Goal: Task Accomplishment & Management: Use online tool/utility

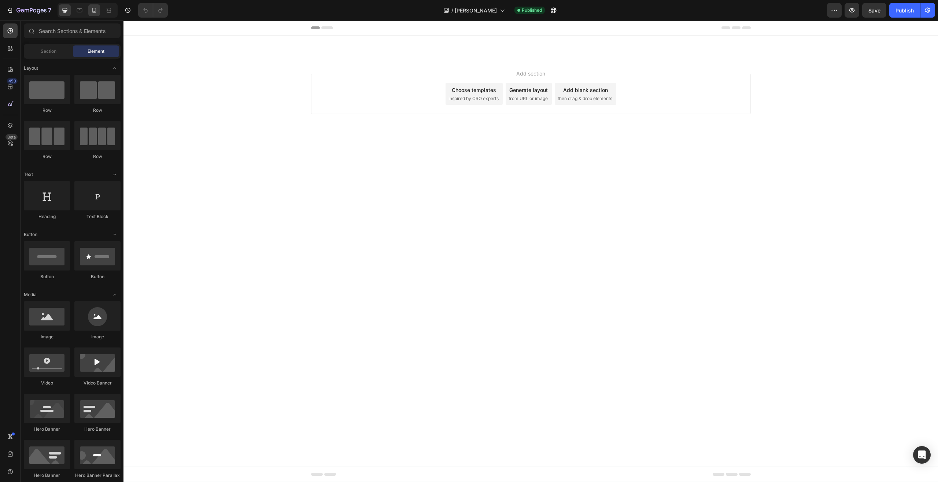
click at [96, 15] on div at bounding box center [94, 10] width 12 height 12
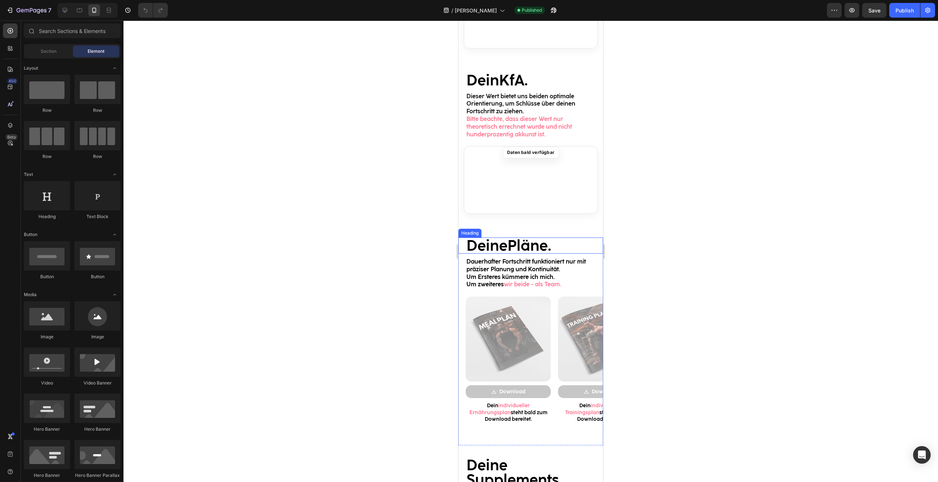
scroll to position [822, 0]
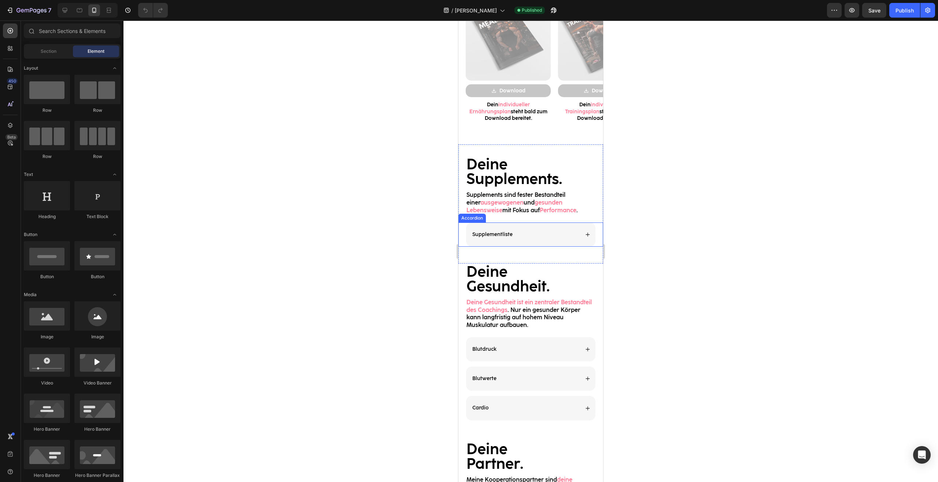
click at [586, 236] on div "Supplementliste" at bounding box center [530, 234] width 129 height 24
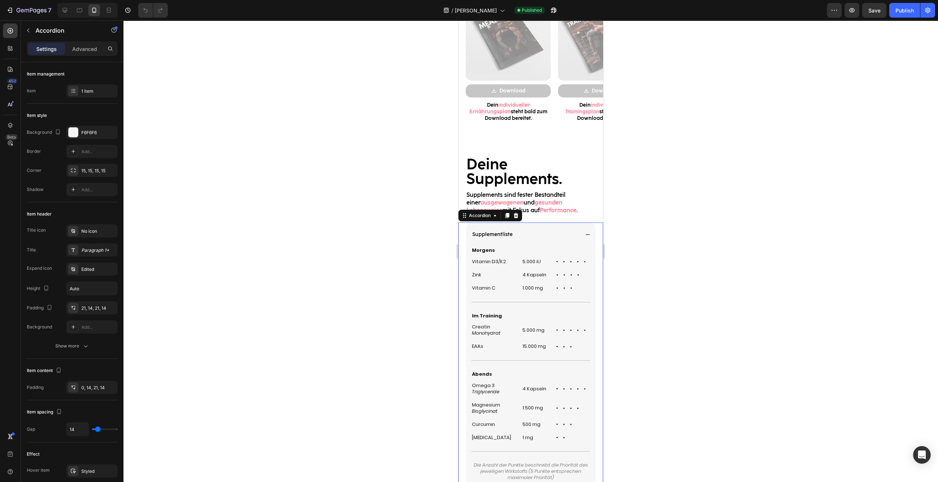
click at [585, 235] on icon at bounding box center [587, 234] width 5 height 5
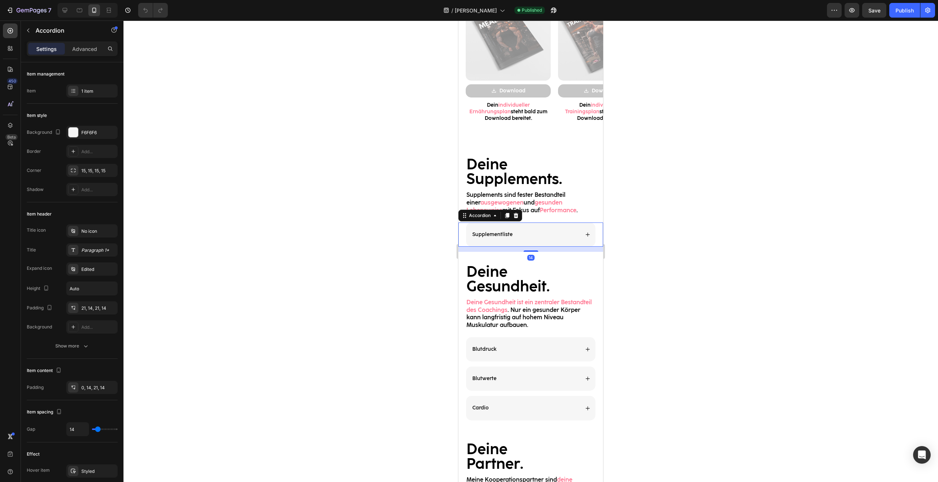
scroll to position [673, 0]
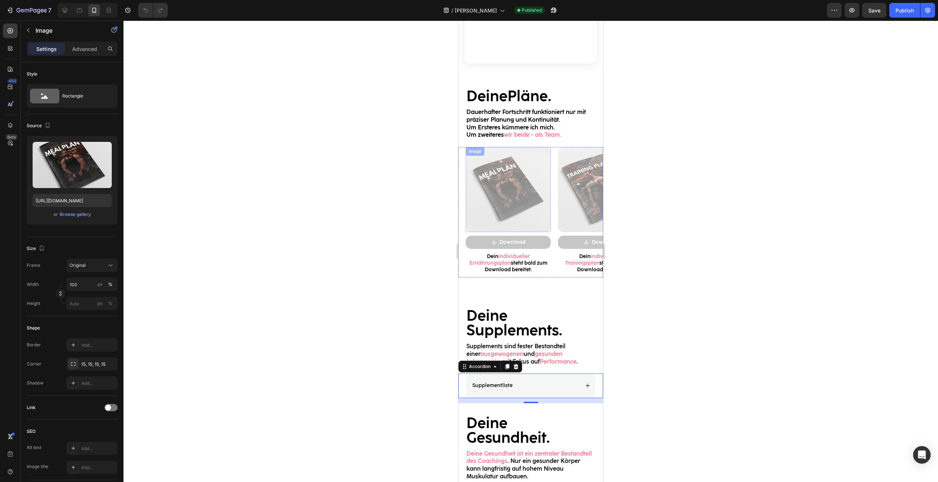
click at [515, 190] on img at bounding box center [508, 189] width 85 height 85
click at [567, 207] on img at bounding box center [600, 189] width 85 height 85
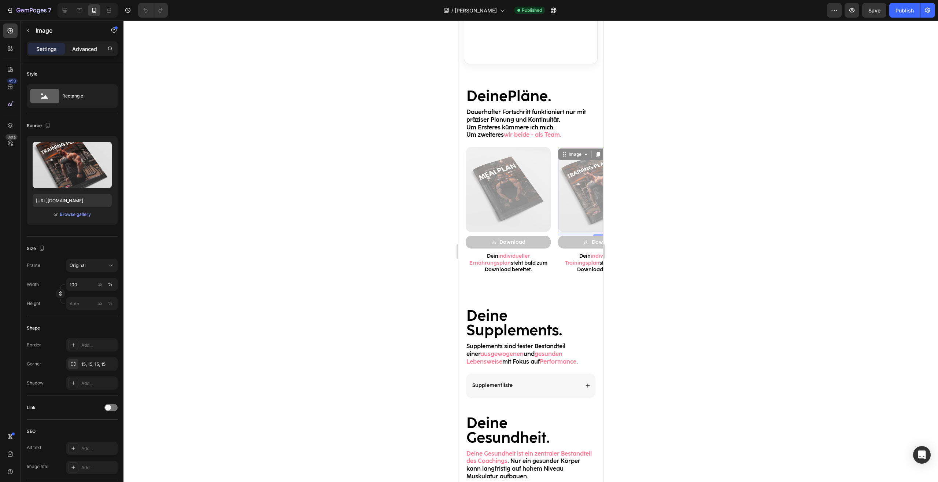
click at [88, 49] on p "Advanced" at bounding box center [84, 49] width 25 height 8
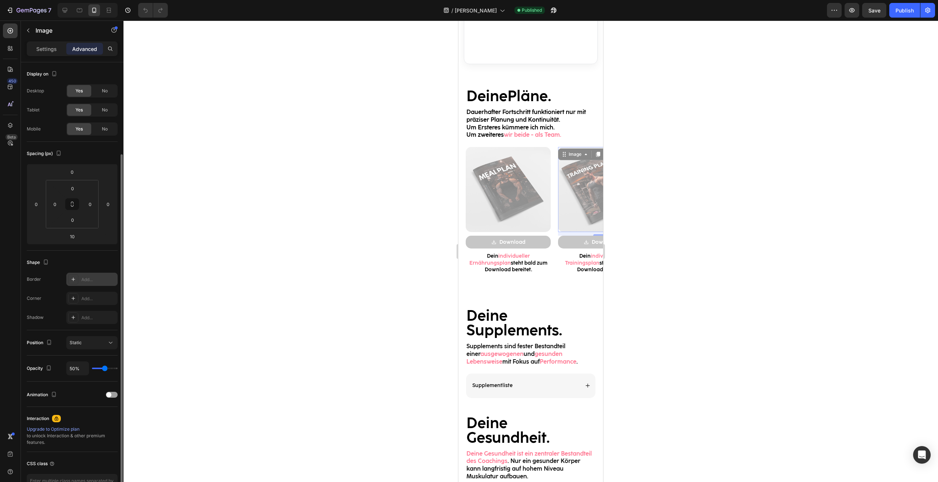
scroll to position [48, 0]
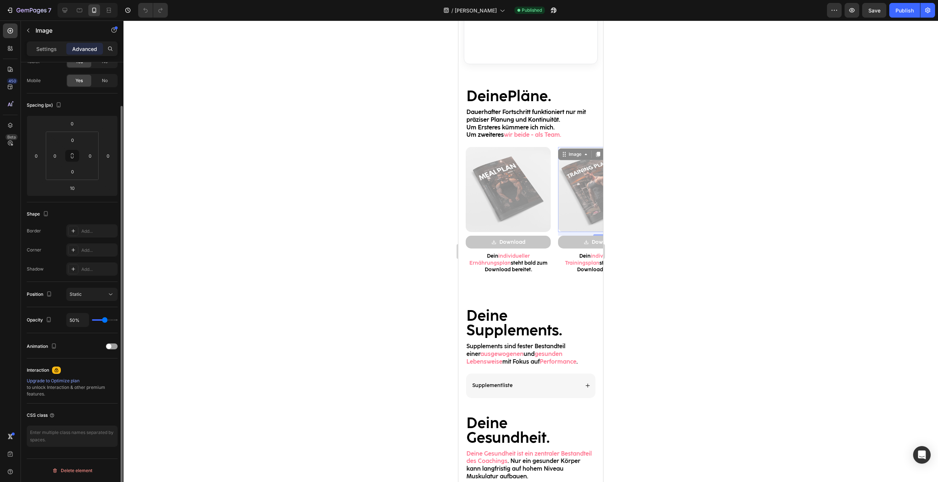
type input "54%"
type input "54"
type input "62%"
type input "62"
type input "71%"
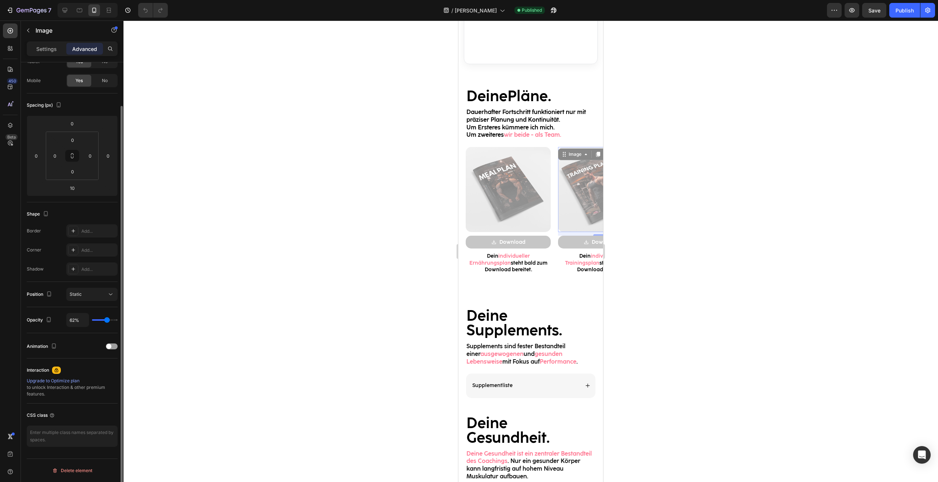
type input "71"
type input "100%"
drag, startPoint x: 107, startPoint y: 321, endPoint x: 327, endPoint y: 313, distance: 220.3
type input "100"
click at [118, 319] on input "range" at bounding box center [105, 319] width 26 height 1
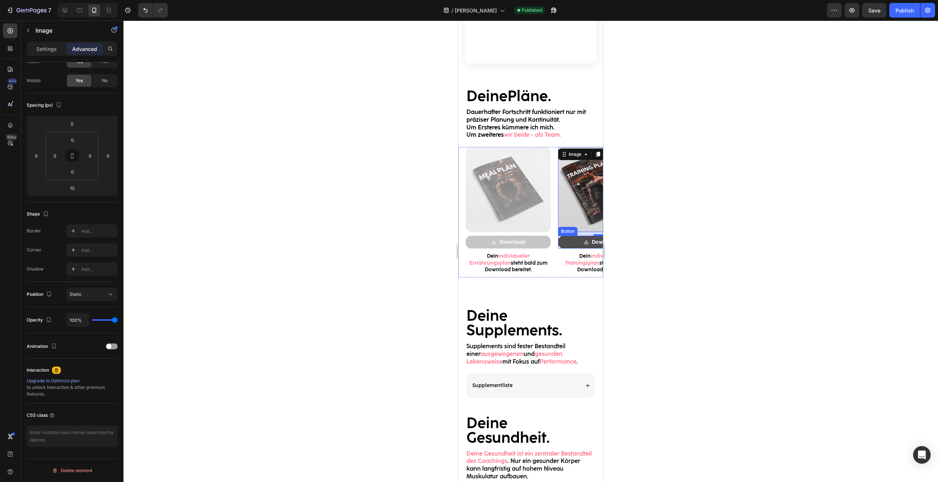
click at [565, 240] on button "Download" at bounding box center [600, 242] width 85 height 13
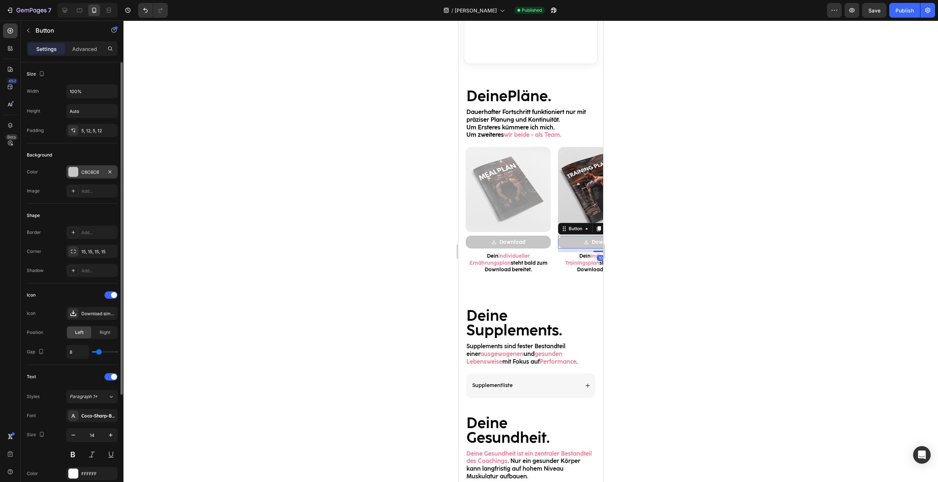
click at [74, 175] on div at bounding box center [74, 172] width 10 height 10
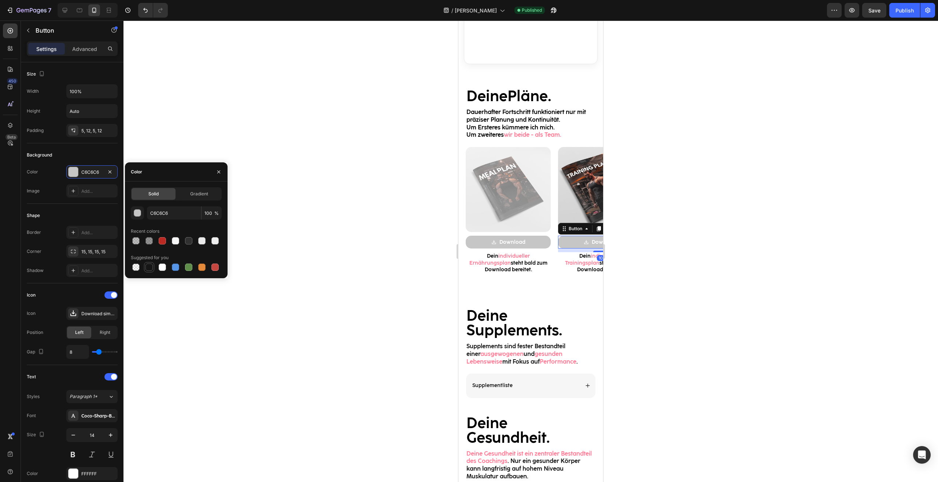
click at [146, 270] on div at bounding box center [149, 267] width 9 height 9
type input "151515"
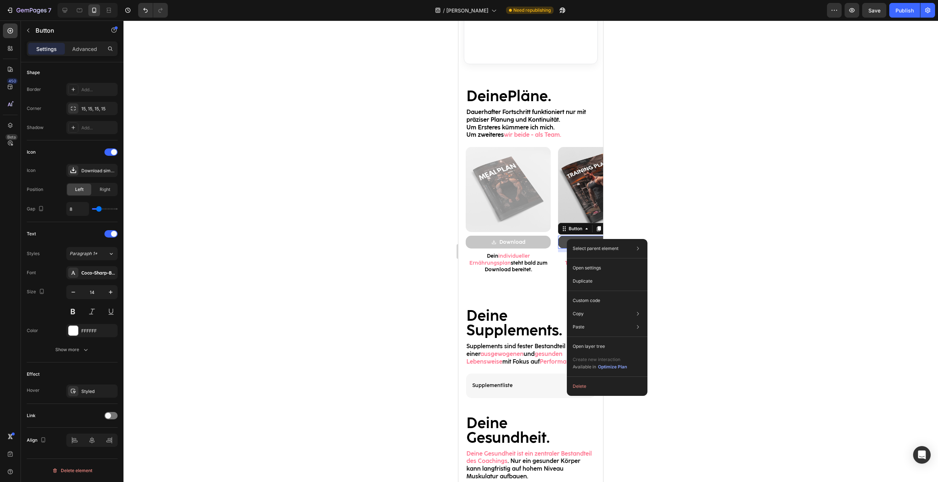
click at [567, 239] on div "Select parent element Section Carousel Button Open settings Duplicate Custom co…" at bounding box center [607, 317] width 81 height 157
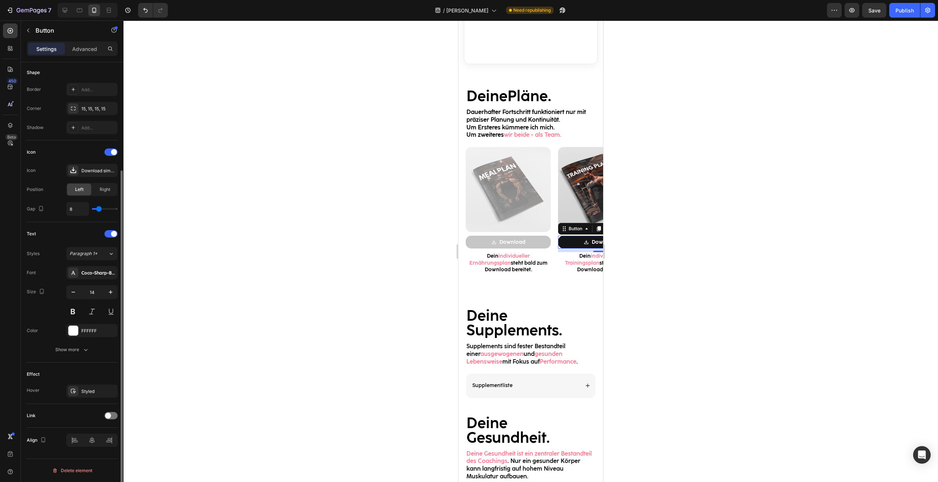
click at [62, 415] on div "Link" at bounding box center [72, 416] width 91 height 12
click at [109, 417] on span at bounding box center [108, 415] width 6 height 6
click at [100, 430] on div "Open page" at bounding box center [92, 433] width 45 height 7
click at [97, 449] on div "https://hidrive.ionos.com/lnk/FWI1LIUW8" at bounding box center [91, 452] width 51 height 13
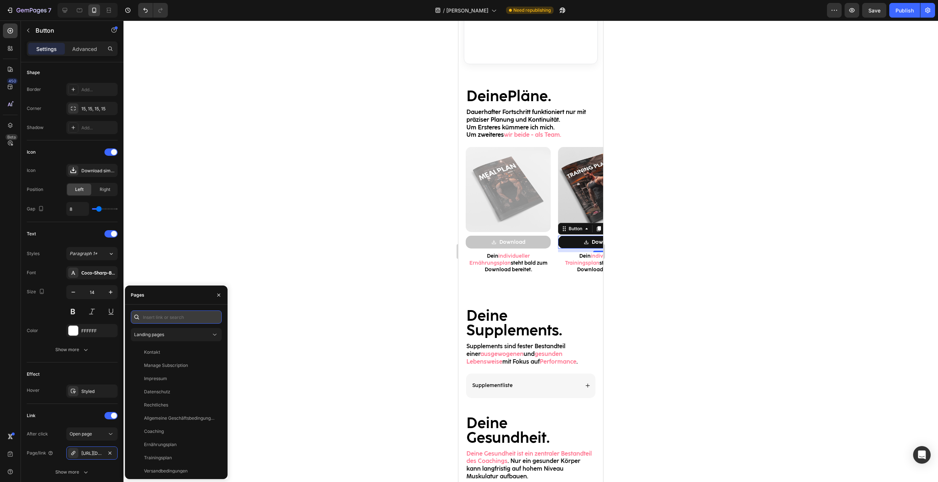
click at [170, 319] on input "text" at bounding box center [176, 316] width 91 height 13
paste input "[URL][DOMAIN_NAME]"
type input "[URL][DOMAIN_NAME]"
click at [186, 334] on div "[URL][DOMAIN_NAME]" at bounding box center [167, 334] width 47 height 7
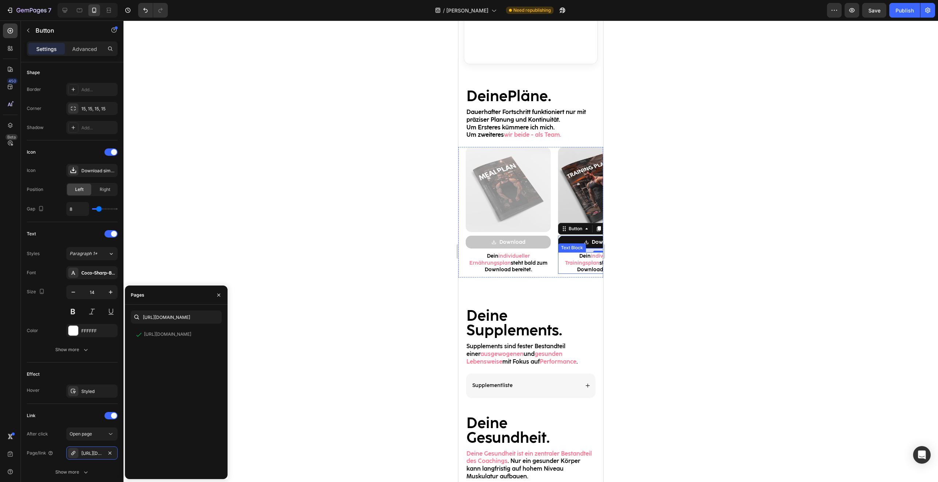
click at [570, 264] on p "Dein individueller Trainingsplan steht bald zum Download bereitet." at bounding box center [601, 263] width 84 height 20
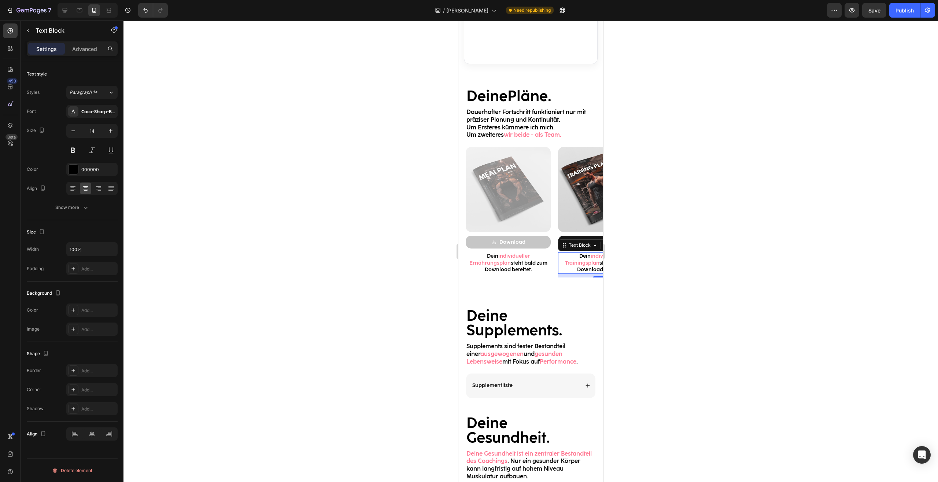
scroll to position [0, 0]
click at [583, 264] on p "Dein individueller Trainingsplan steht bald zum Download bereitet." at bounding box center [601, 263] width 84 height 20
click at [551, 229] on div "Image Download Button Dein individueller Trainingsplan steht ab sofortzum Downl…" at bounding box center [597, 212] width 92 height 130
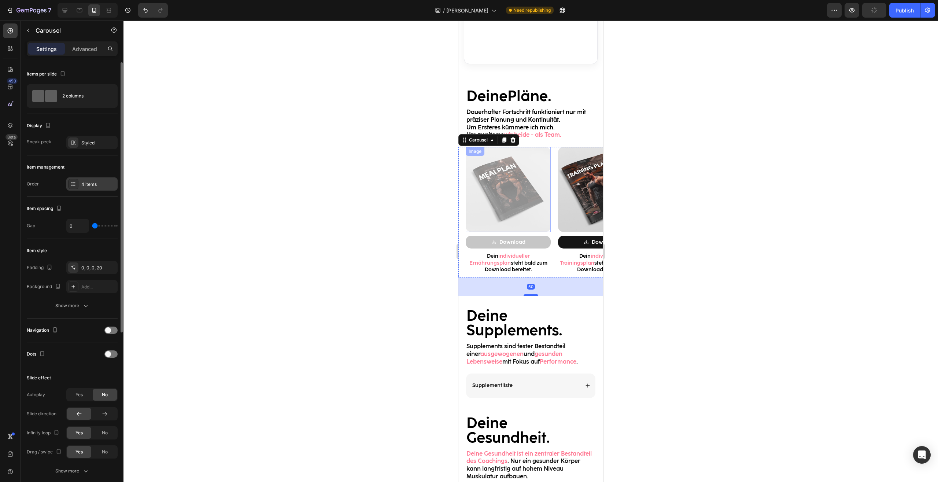
click at [88, 185] on div "4 items" at bounding box center [98, 184] width 34 height 7
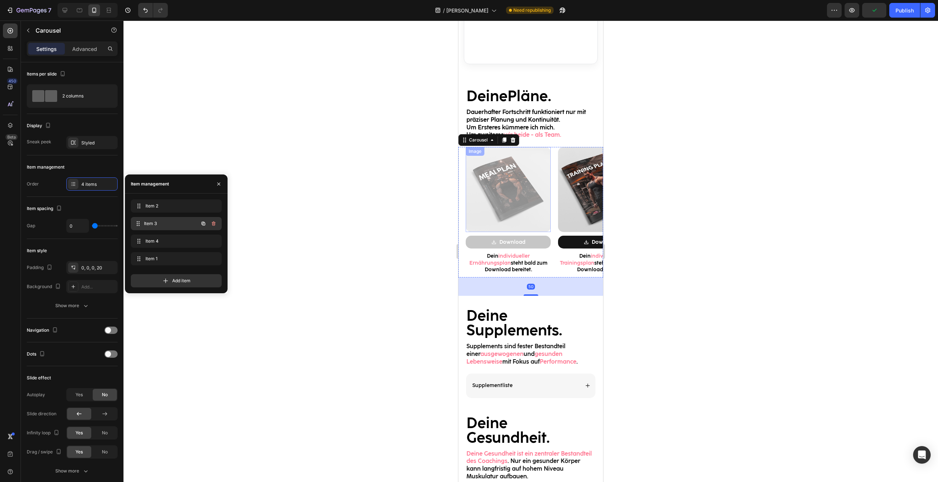
click at [165, 223] on span "Item 3" at bounding box center [171, 223] width 54 height 7
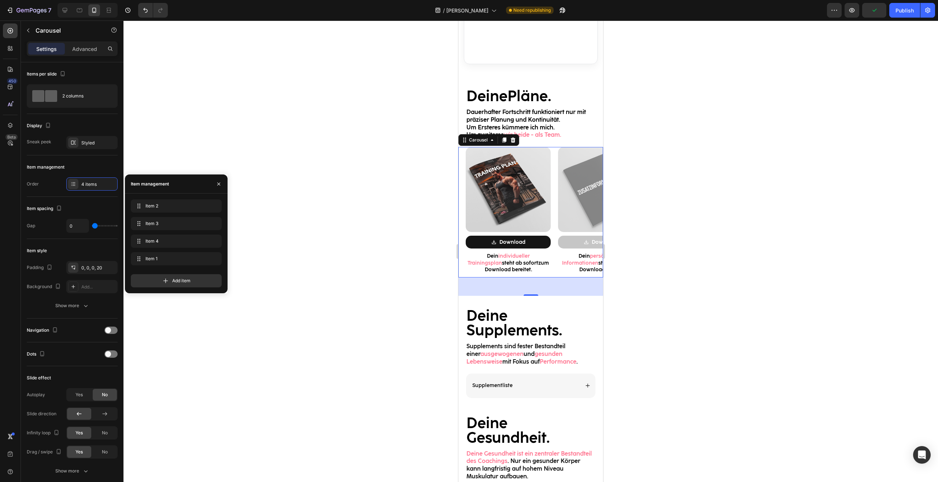
click at [730, 206] on div at bounding box center [530, 251] width 814 height 461
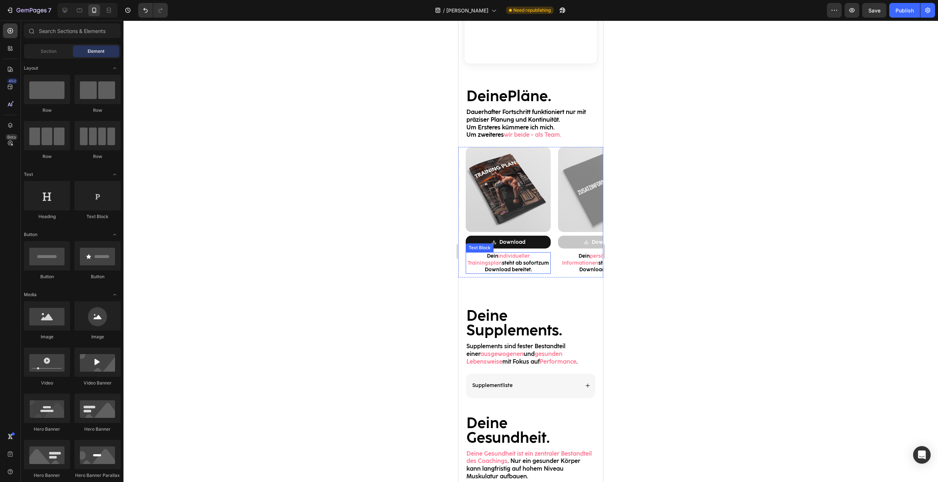
click at [538, 173] on img at bounding box center [508, 189] width 85 height 85
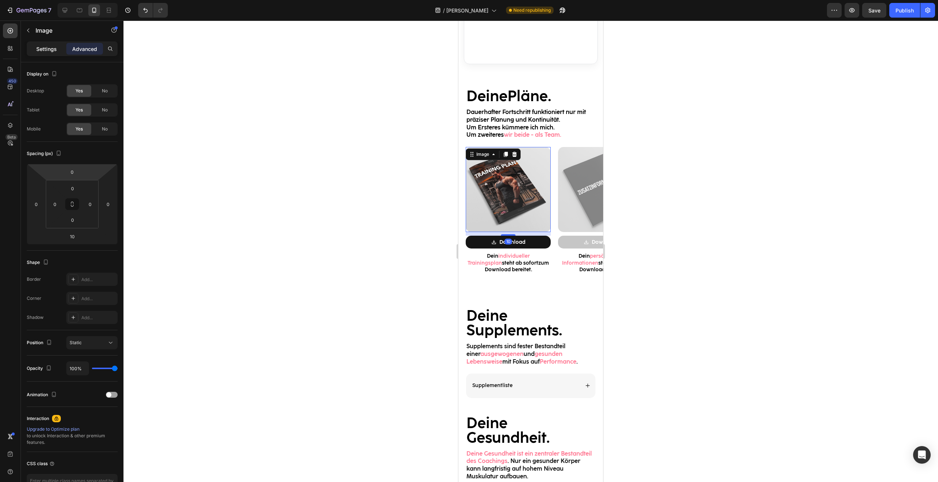
click at [49, 52] on p "Settings" at bounding box center [46, 49] width 21 height 8
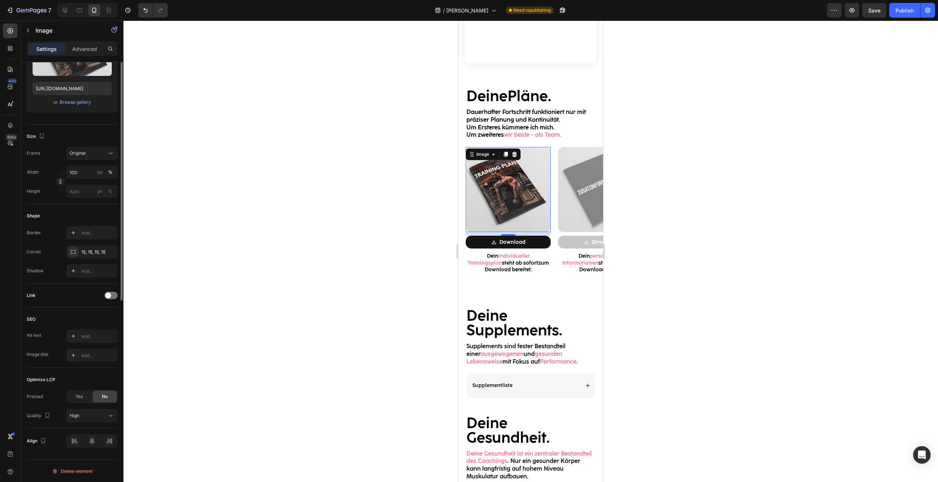
scroll to position [113, 0]
click at [11, 35] on div at bounding box center [10, 30] width 15 height 15
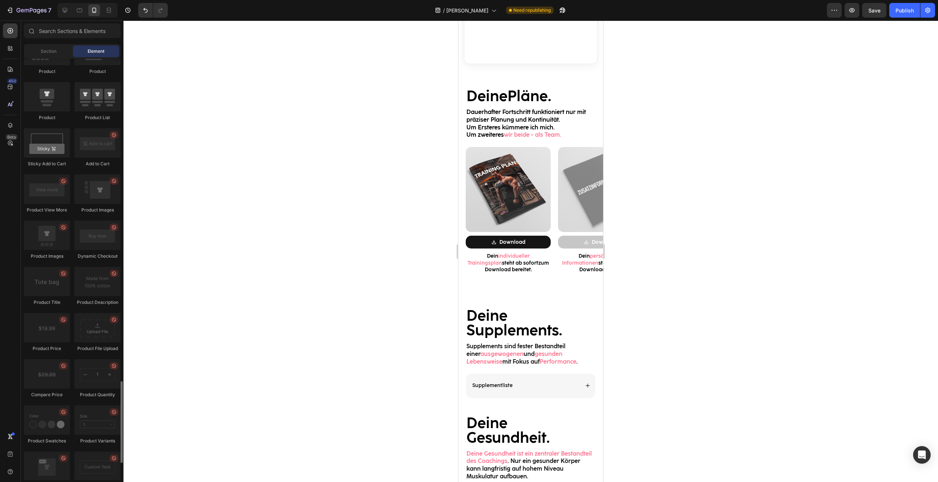
scroll to position [1196, 0]
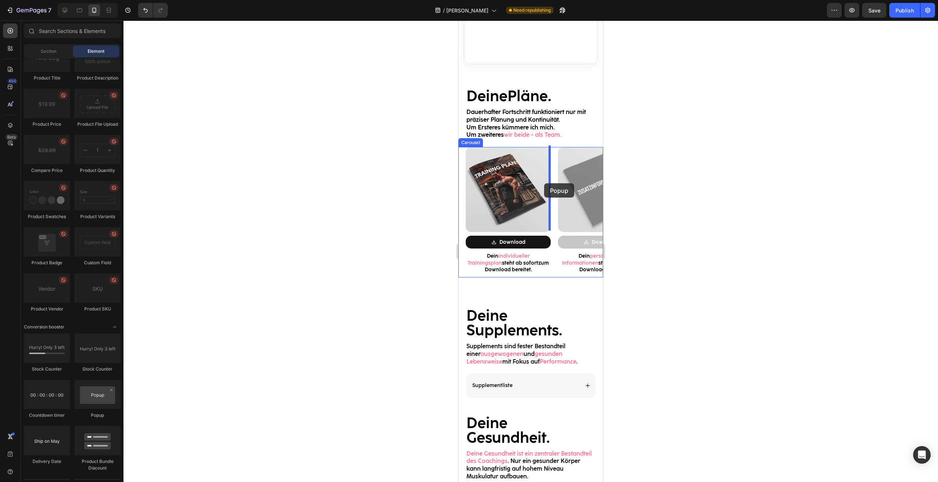
drag, startPoint x: 558, startPoint y: 416, endPoint x: 544, endPoint y: 183, distance: 233.4
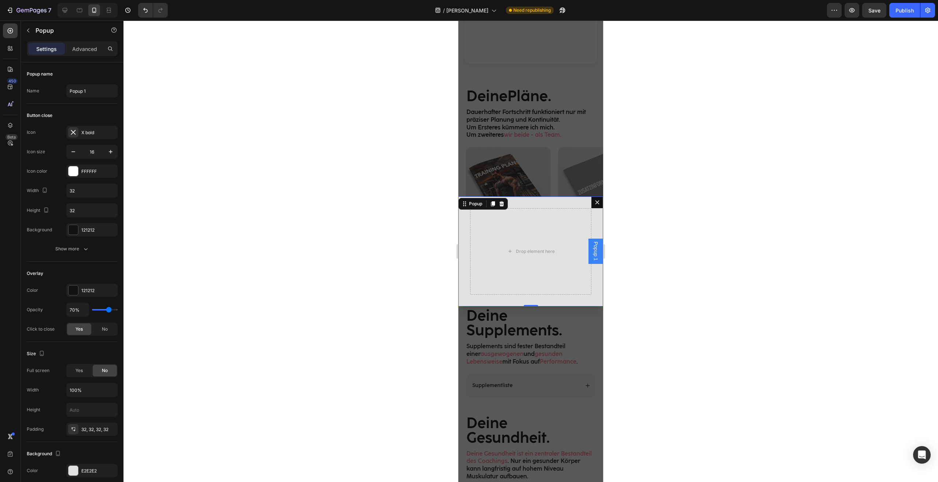
click at [594, 205] on icon "Dialog content" at bounding box center [597, 202] width 6 height 6
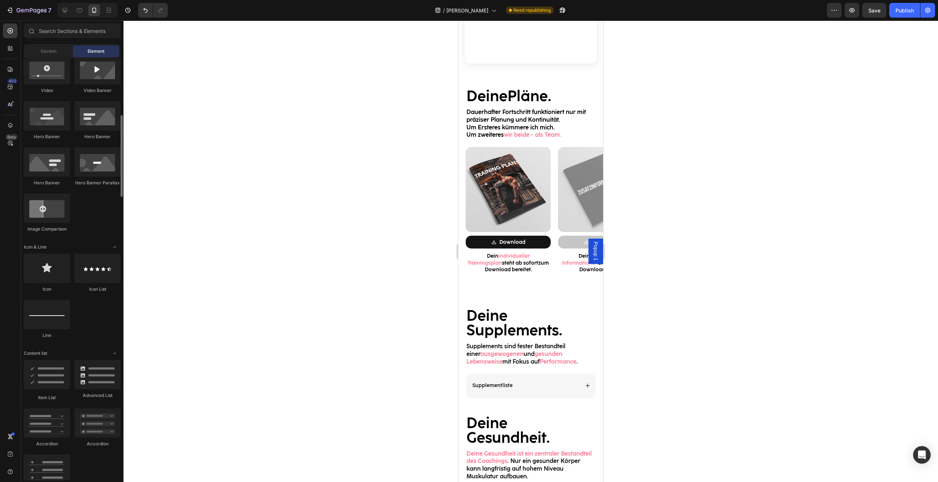
scroll to position [106, 0]
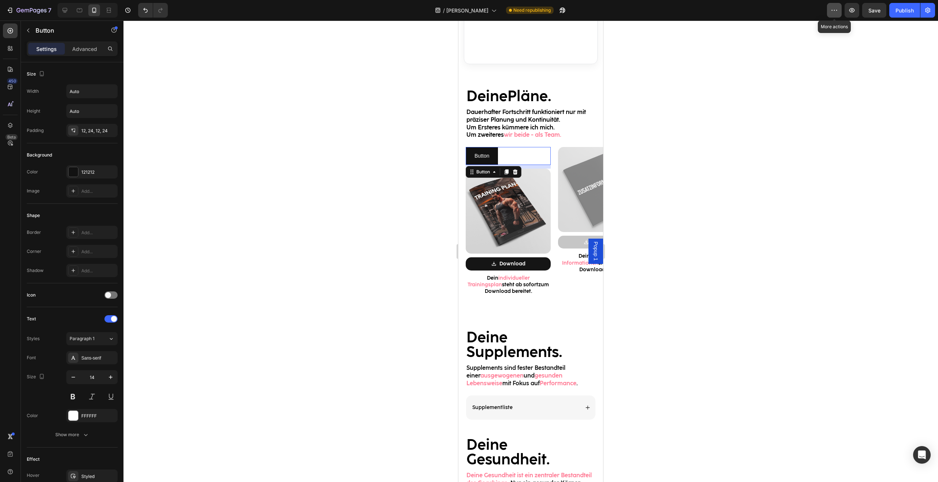
click at [838, 10] on button "button" at bounding box center [834, 10] width 15 height 15
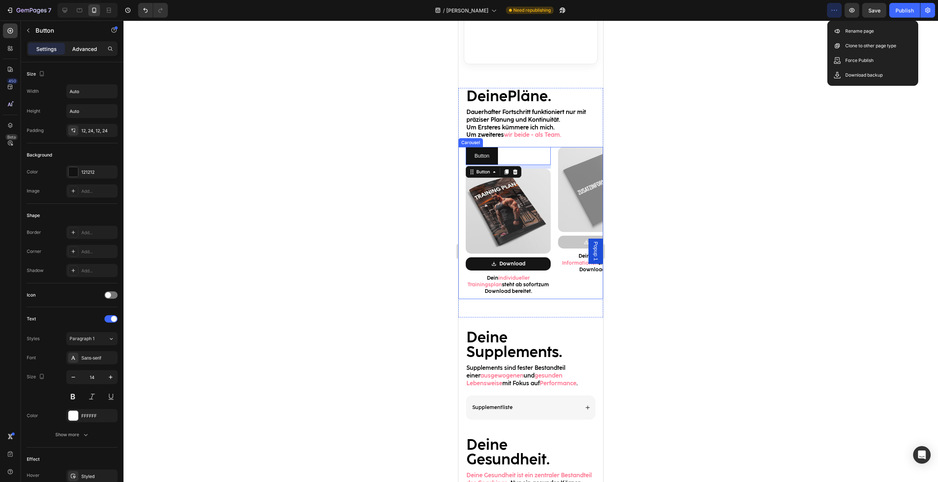
click at [89, 48] on p "Advanced" at bounding box center [84, 49] width 25 height 8
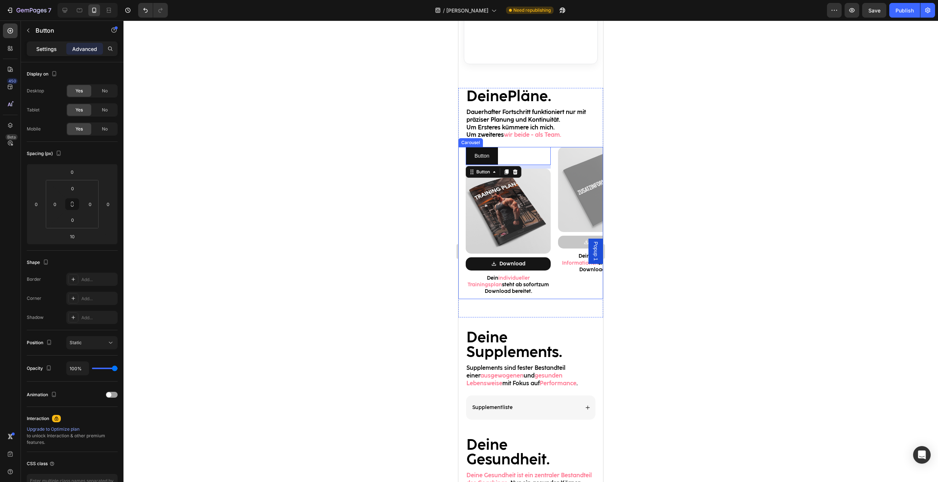
click at [47, 51] on p "Settings" at bounding box center [46, 49] width 21 height 8
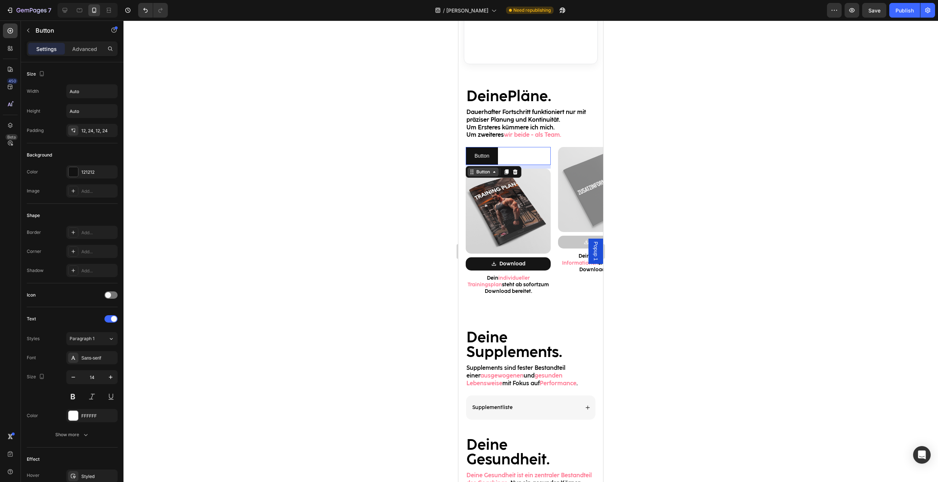
click at [488, 171] on div "Button" at bounding box center [483, 172] width 16 height 7
click at [516, 172] on icon at bounding box center [515, 171] width 5 height 5
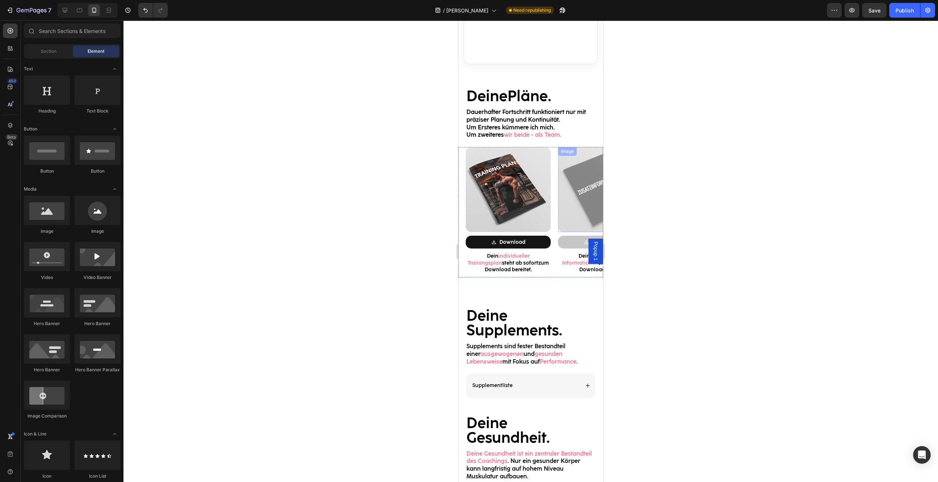
click at [714, 195] on div at bounding box center [530, 251] width 814 height 461
click at [708, 322] on div at bounding box center [530, 251] width 814 height 461
click at [484, 162] on img at bounding box center [508, 189] width 85 height 85
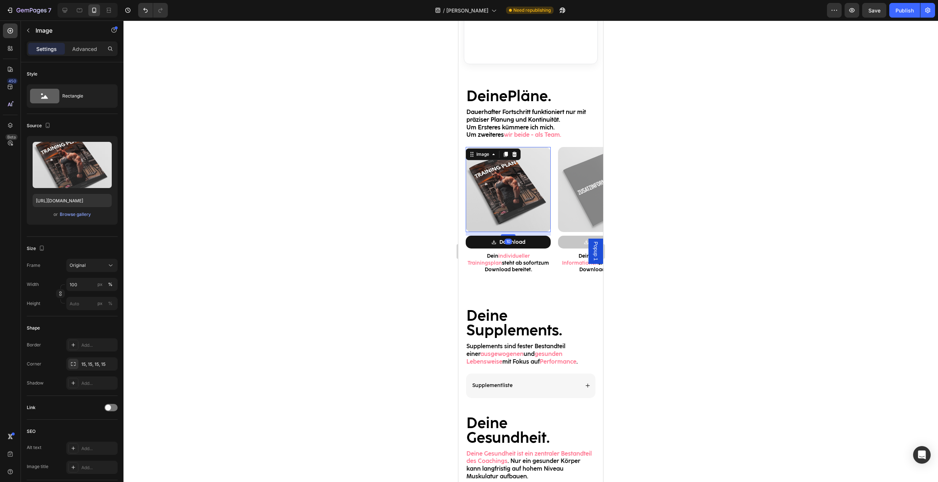
click at [741, 203] on div at bounding box center [530, 251] width 814 height 461
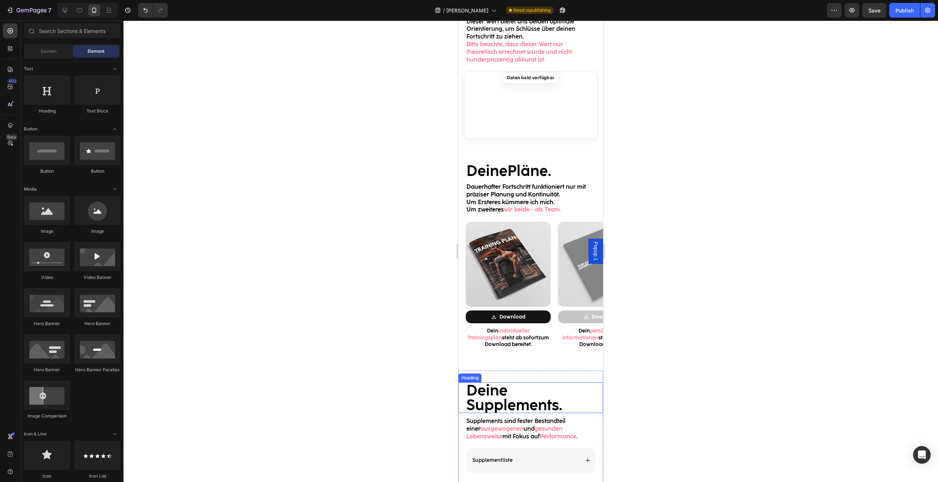
scroll to position [859, 0]
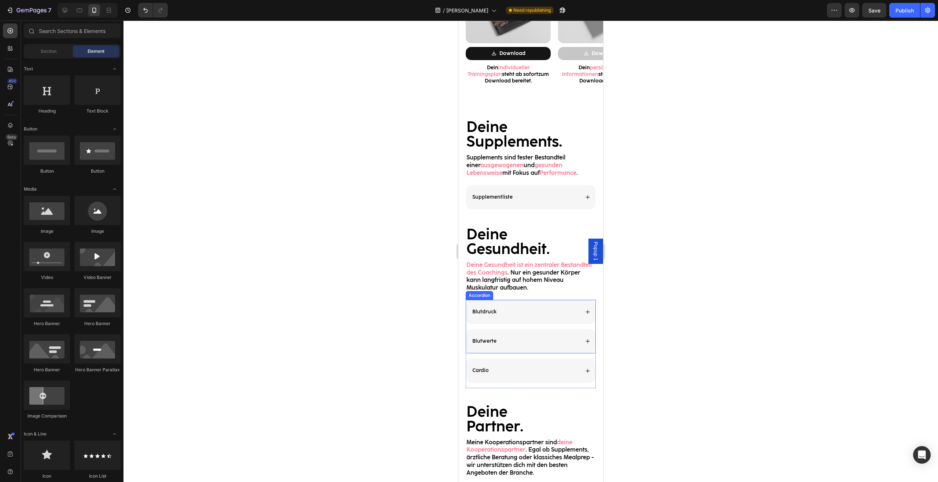
click at [576, 316] on div "Blutdruck" at bounding box center [530, 312] width 129 height 24
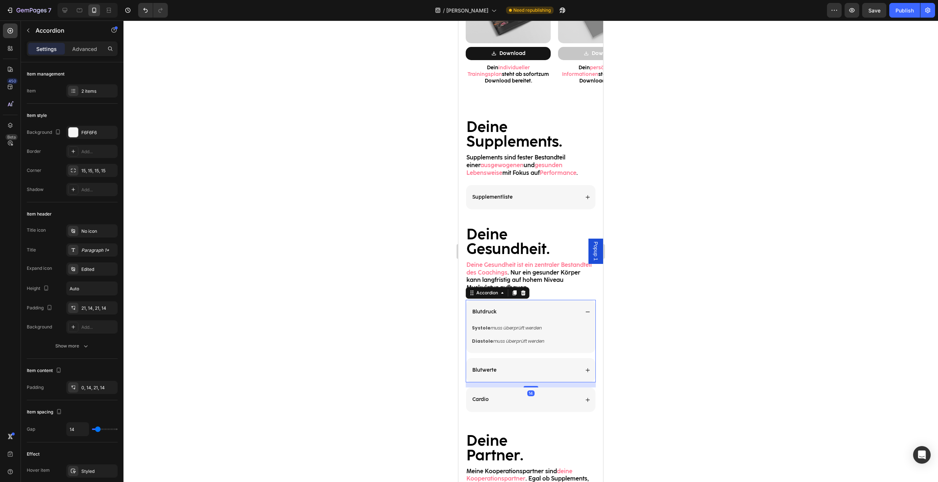
click at [578, 312] on div "Blutdruck" at bounding box center [530, 312] width 129 height 24
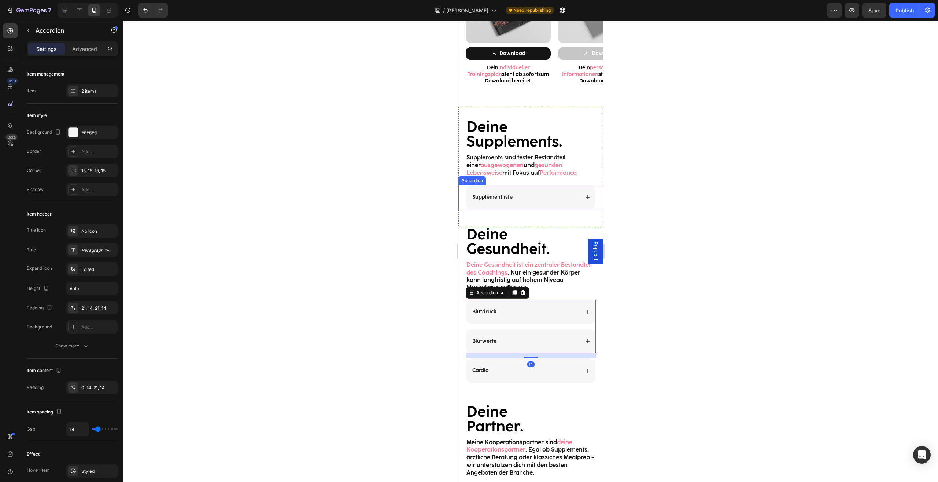
click at [576, 194] on div "Supplementliste" at bounding box center [530, 197] width 129 height 24
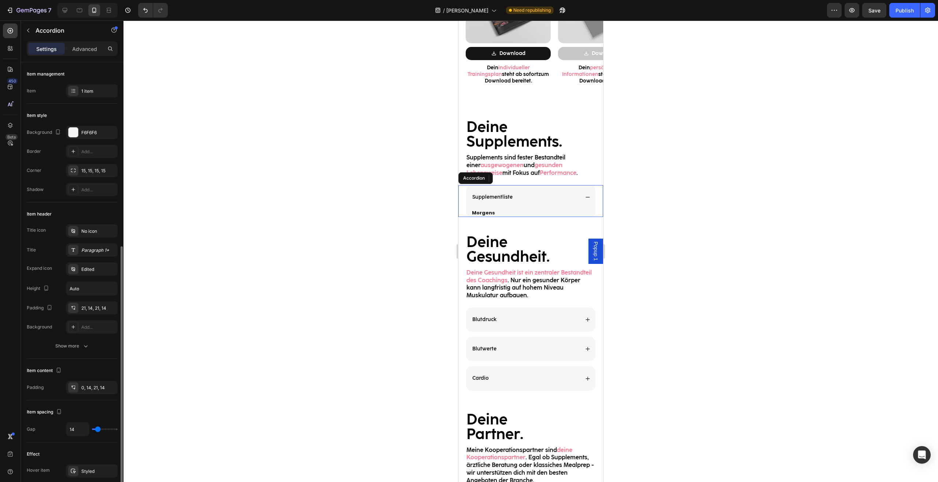
scroll to position [113, 0]
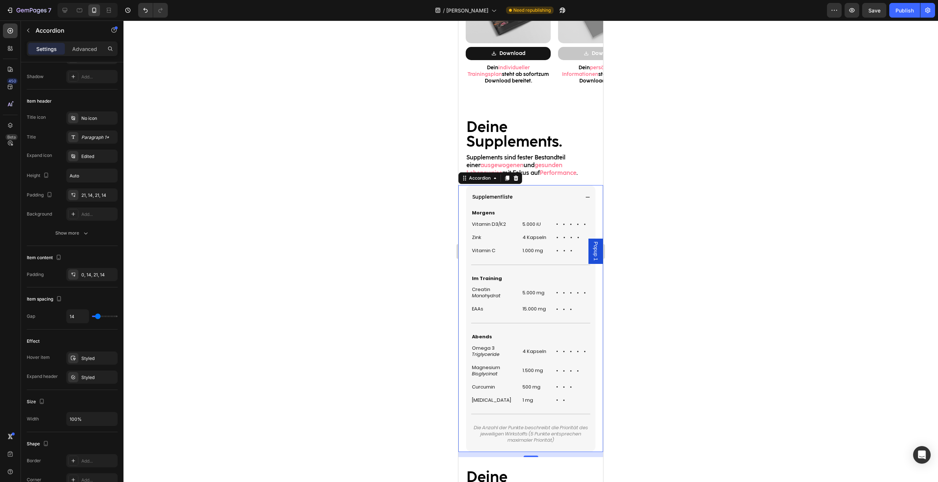
click at [544, 402] on h2 "1 mg" at bounding box center [535, 400] width 27 height 8
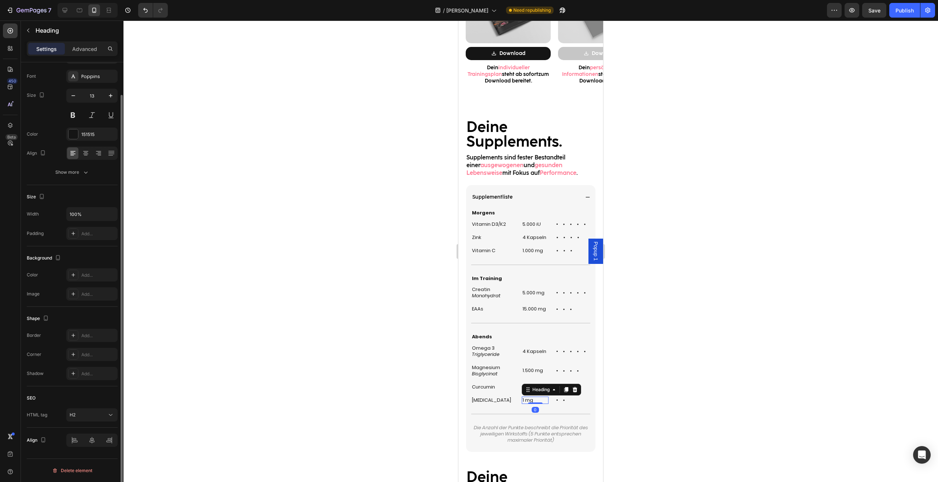
scroll to position [0, 0]
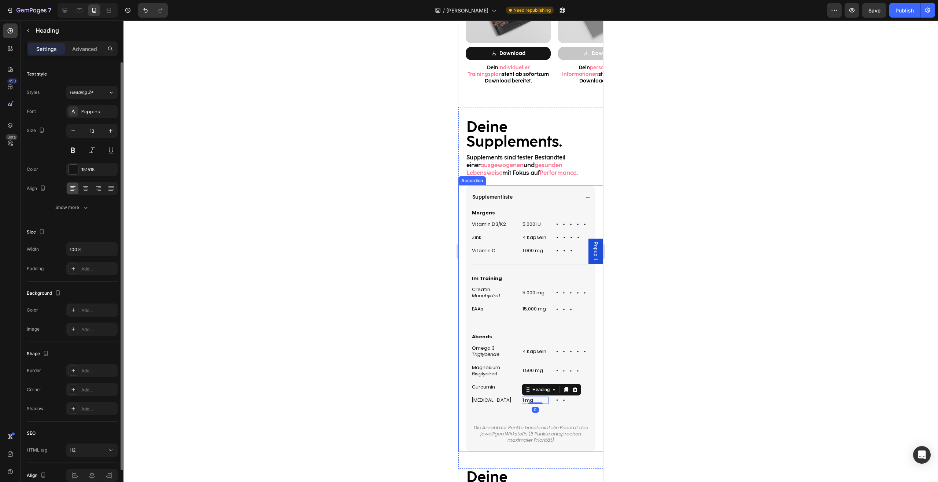
click at [508, 401] on h2 "[MEDICAL_DATA]" at bounding box center [493, 400] width 45 height 8
click at [515, 403] on div "[MEDICAL_DATA] Heading 0 1 mg Heading Icon Icon Icon Icon Icon Icon List Row" at bounding box center [530, 400] width 119 height 8
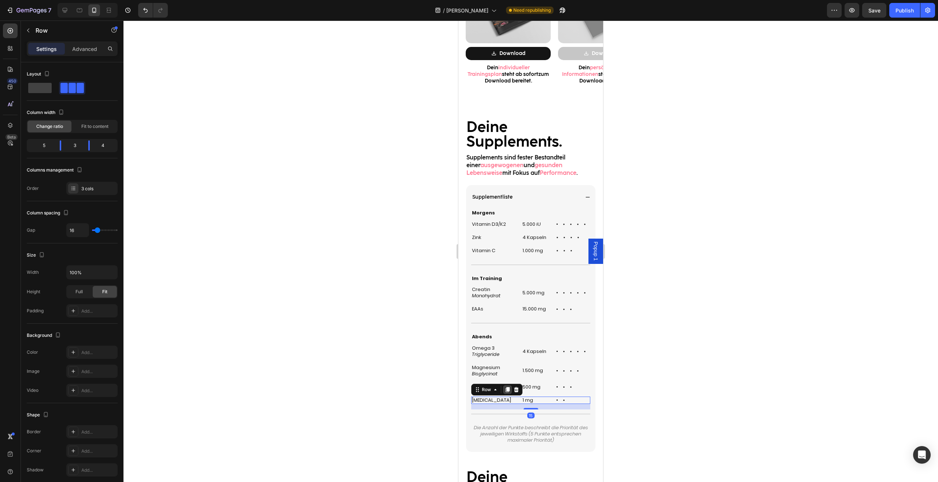
click at [508, 392] on icon at bounding box center [508, 389] width 4 height 5
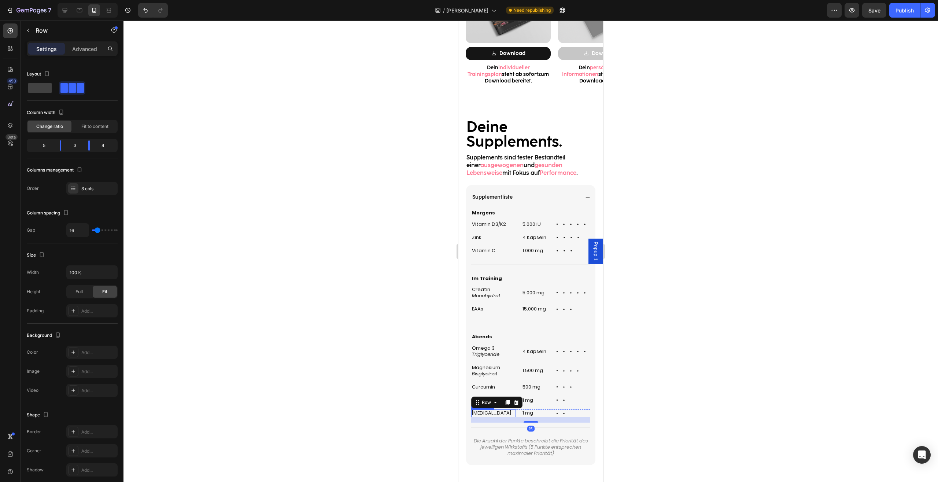
click at [491, 411] on h2 "[MEDICAL_DATA]" at bounding box center [493, 413] width 45 height 8
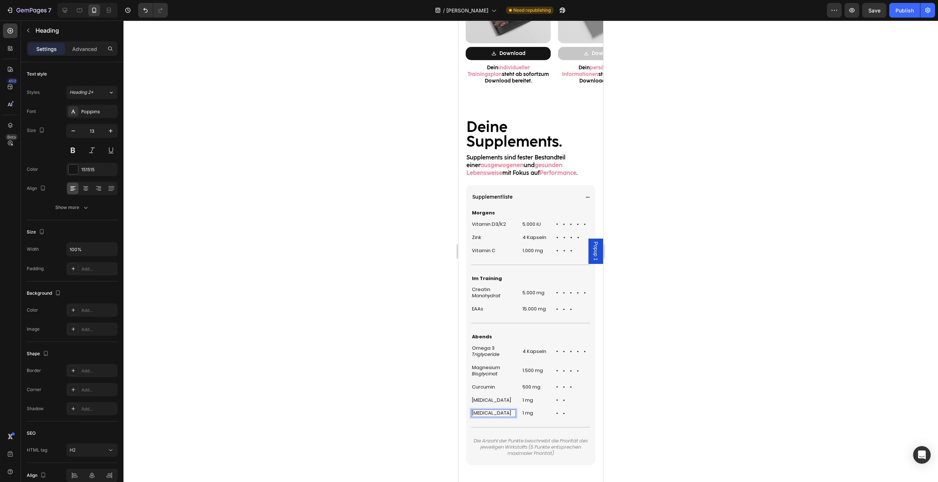
click at [491, 411] on h2 "[MEDICAL_DATA]" at bounding box center [493, 413] width 45 height 8
click at [522, 415] on h2 "1 mg" at bounding box center [535, 413] width 27 height 8
drag, startPoint x: 532, startPoint y: 413, endPoint x: 522, endPoint y: 413, distance: 9.2
click at [522, 413] on p "1mg" at bounding box center [534, 413] width 25 height 6
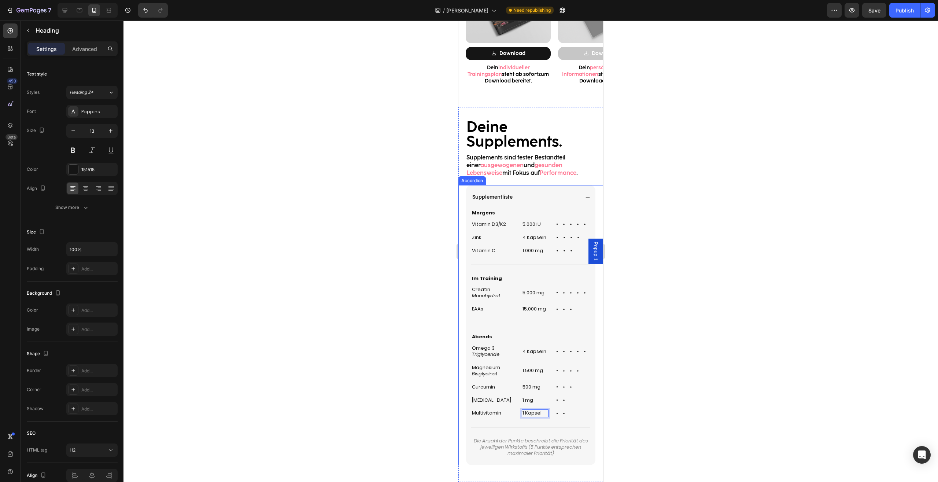
click at [586, 370] on div "Morgens Heading Vitamin D3/K2 Heading 5.000 iU Heading Icon Icon Icon Icon Icon…" at bounding box center [530, 337] width 129 height 256
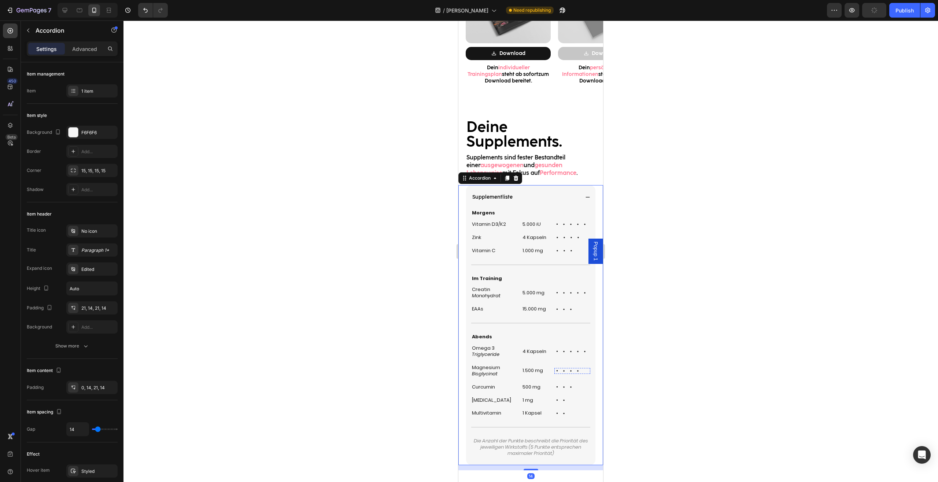
click at [577, 372] on div "Icon Icon Icon Icon Icon" at bounding box center [572, 371] width 36 height 6
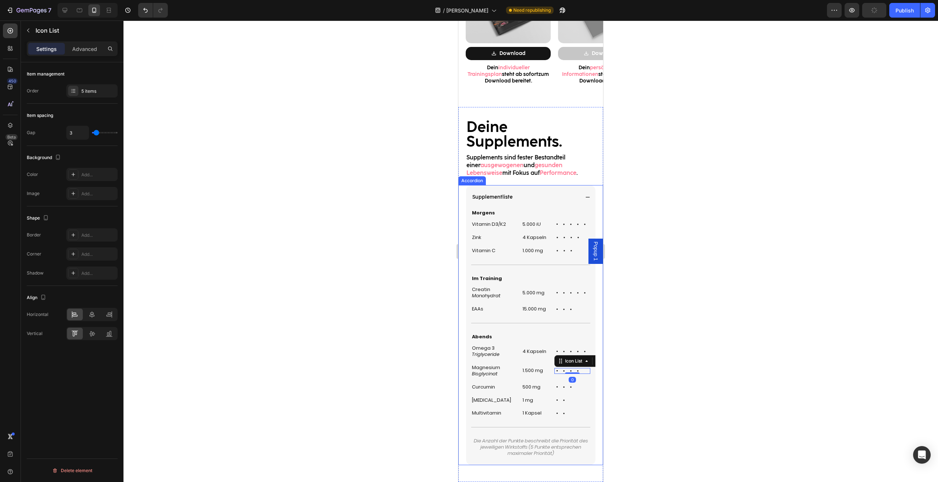
click at [568, 411] on icon at bounding box center [571, 413] width 6 height 6
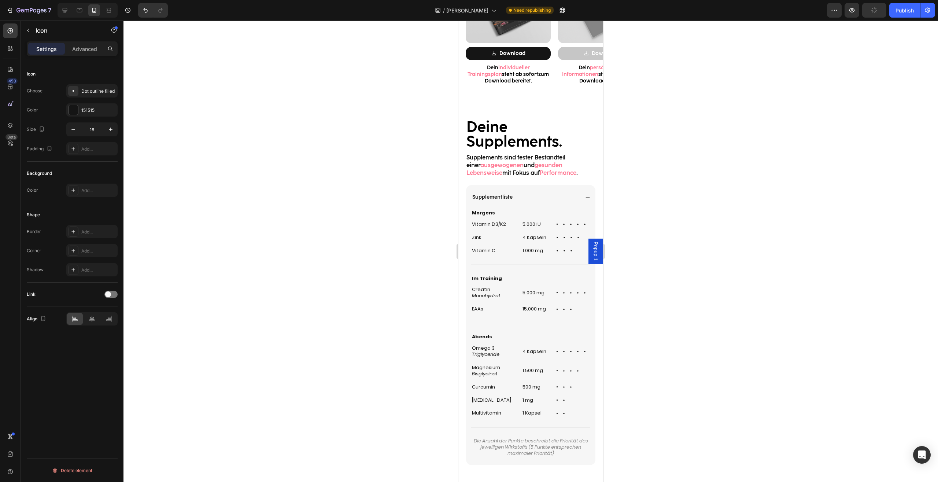
click at [568, 415] on icon at bounding box center [571, 413] width 6 height 6
click at [568, 412] on icon at bounding box center [571, 413] width 6 height 6
click at [561, 412] on icon at bounding box center [564, 413] width 6 height 6
click at [568, 414] on icon at bounding box center [571, 413] width 6 height 6
click at [561, 412] on icon at bounding box center [564, 413] width 6 height 6
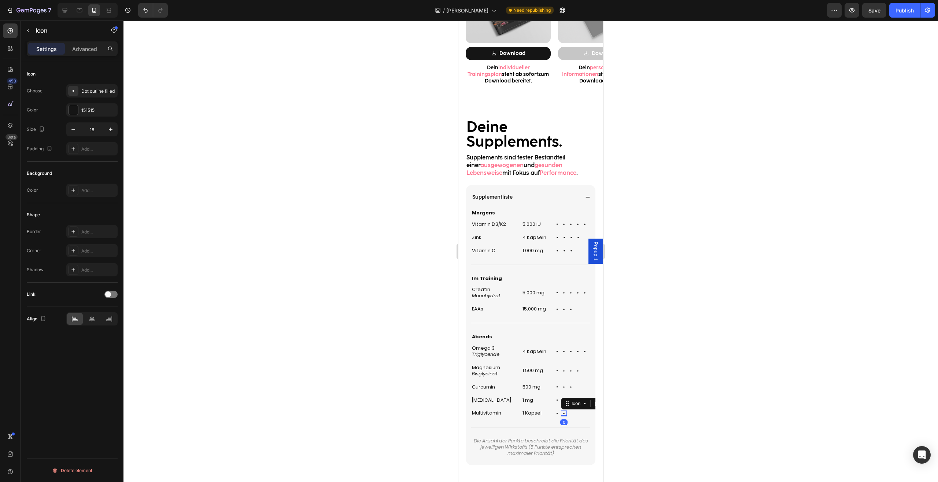
click at [588, 403] on div "Icon" at bounding box center [586, 403] width 51 height 12
click at [568, 413] on icon at bounding box center [571, 413] width 6 height 6
click at [562, 413] on icon at bounding box center [564, 413] width 6 height 6
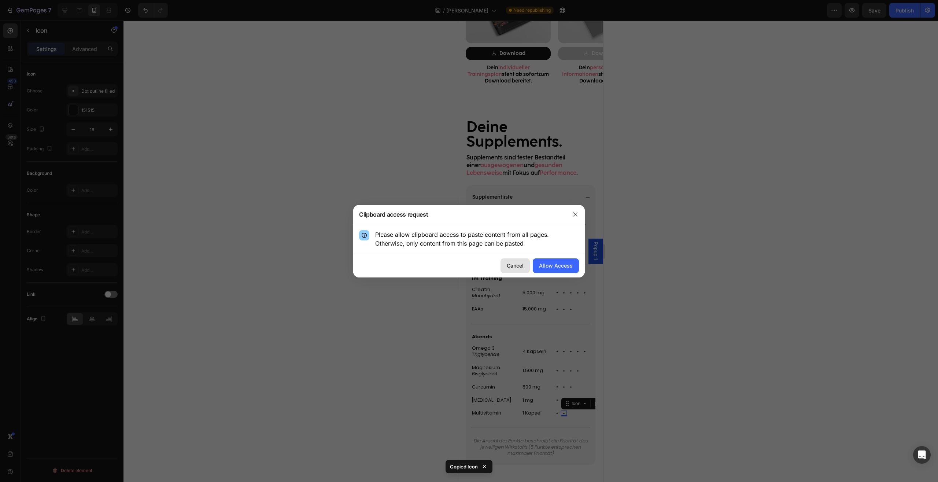
click at [507, 267] on button "Cancel" at bounding box center [514, 265] width 29 height 15
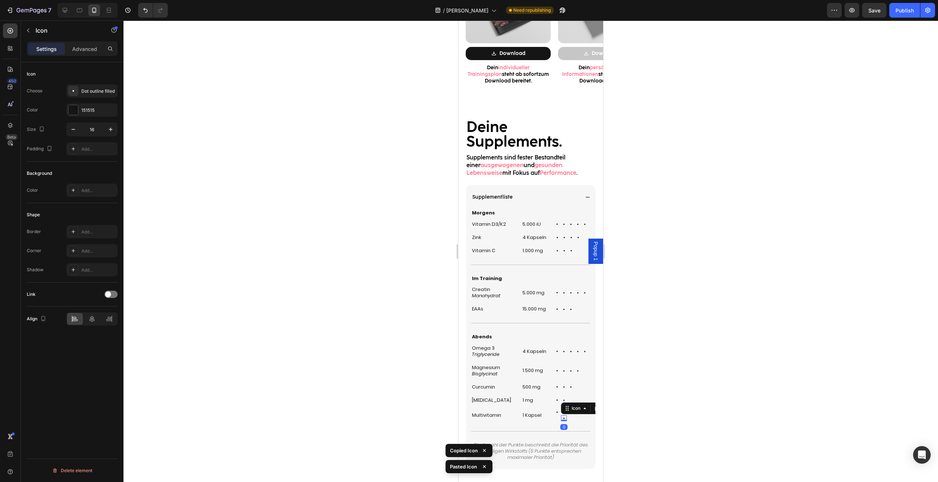
click at [562, 417] on icon at bounding box center [564, 418] width 6 height 6
drag, startPoint x: 564, startPoint y: 409, endPoint x: 1067, endPoint y: 436, distance: 503.4
click at [565, 412] on div "Mobile ( 395 px) iPhone 13 Mini iPhone 13 Pro iPhone 11 Pro Max iPhone 15 Pro M…" at bounding box center [530, 110] width 145 height 1899
click at [650, 410] on div at bounding box center [530, 251] width 814 height 461
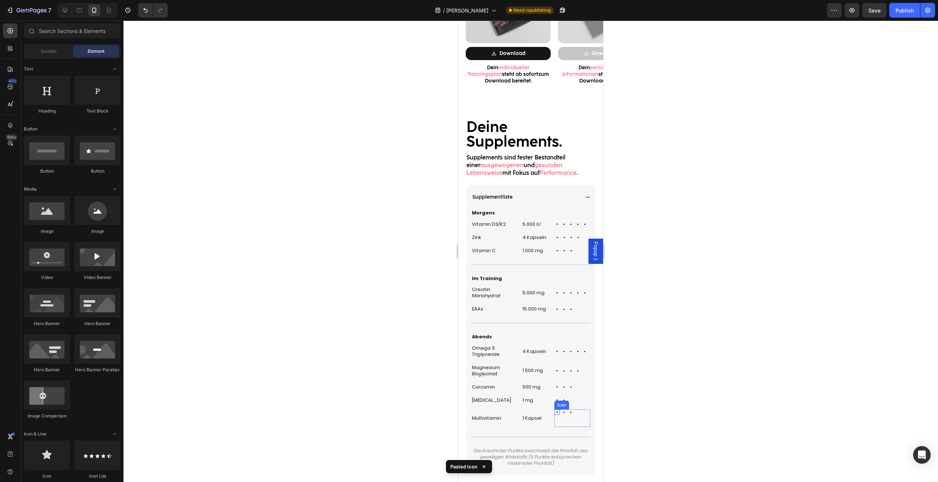
click at [549, 417] on div "Multivitamin Heading 1 Kapsel Heading Icon Icon Icon Icon Row Icon Icon Icon Li…" at bounding box center [530, 418] width 119 height 18
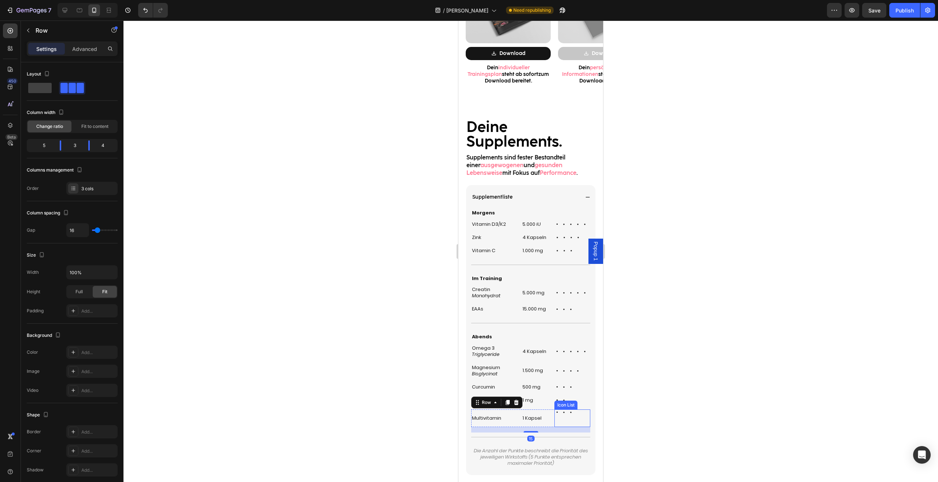
click at [555, 418] on div "Icon Icon Icon Icon Row Icon Icon" at bounding box center [572, 418] width 36 height 18
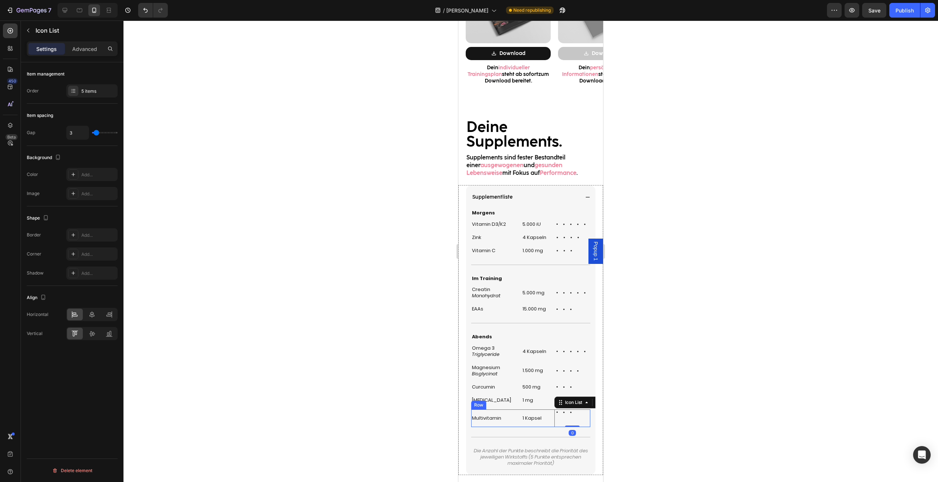
click at [541, 414] on h2 "1 Kapsel" at bounding box center [535, 418] width 27 height 8
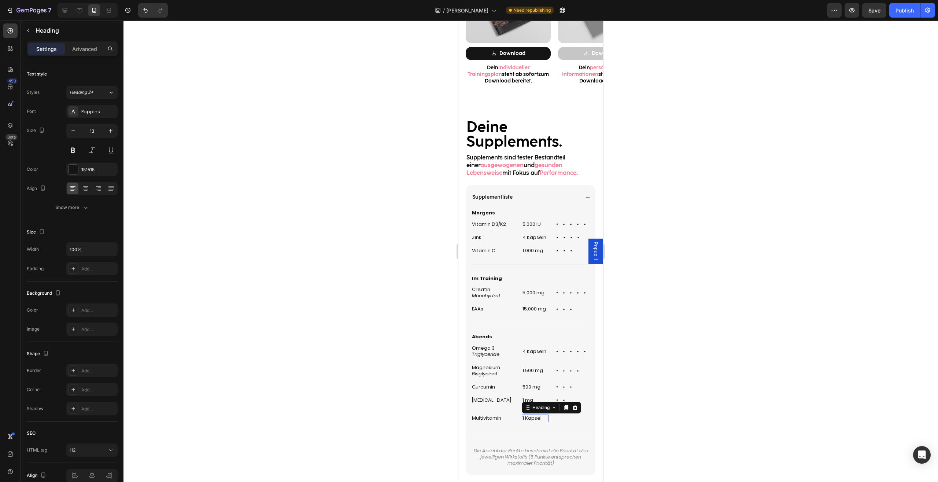
click at [559, 416] on div "Icon Icon Icon Icon Row Icon Icon" at bounding box center [572, 418] width 36 height 18
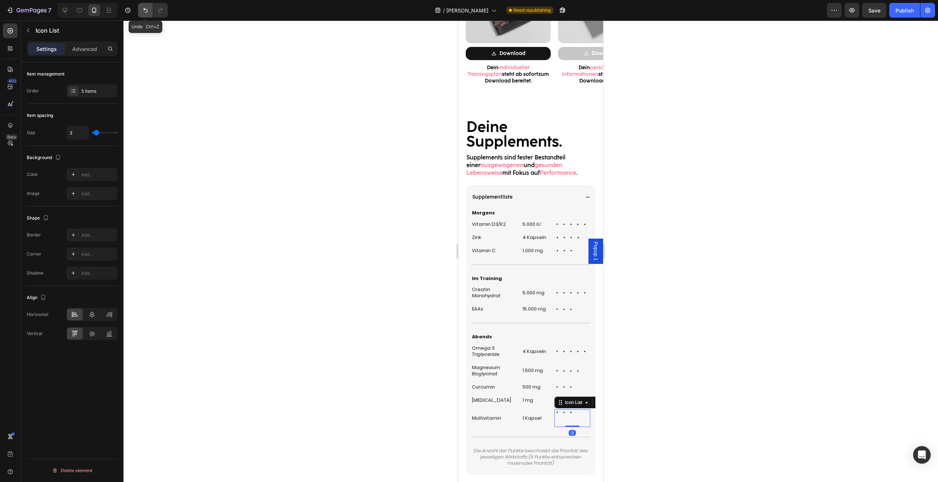
click at [143, 8] on icon "Undo/Redo" at bounding box center [145, 10] width 7 height 7
click at [143, 12] on icon "Undo/Redo" at bounding box center [145, 10] width 7 height 7
click at [583, 374] on div "Icon Icon Icon Icon Icon Icon List" at bounding box center [572, 371] width 36 height 14
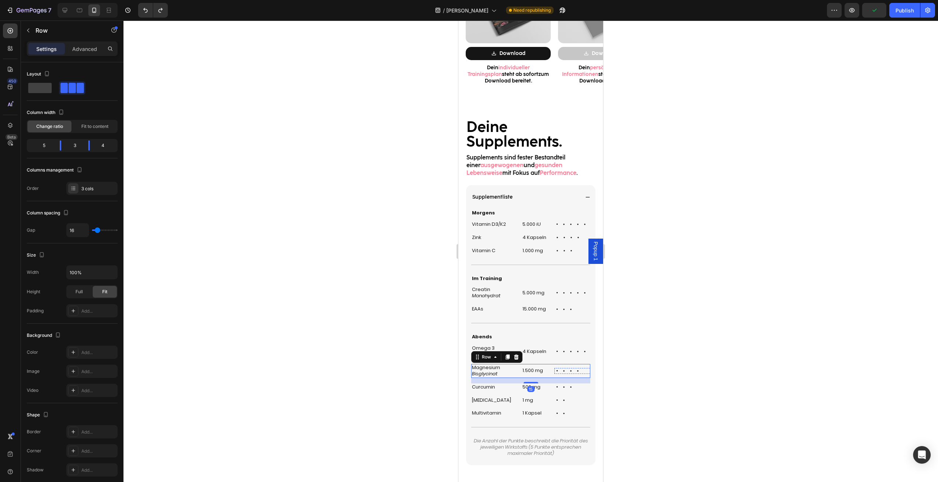
click at [575, 371] on icon at bounding box center [578, 371] width 6 height 6
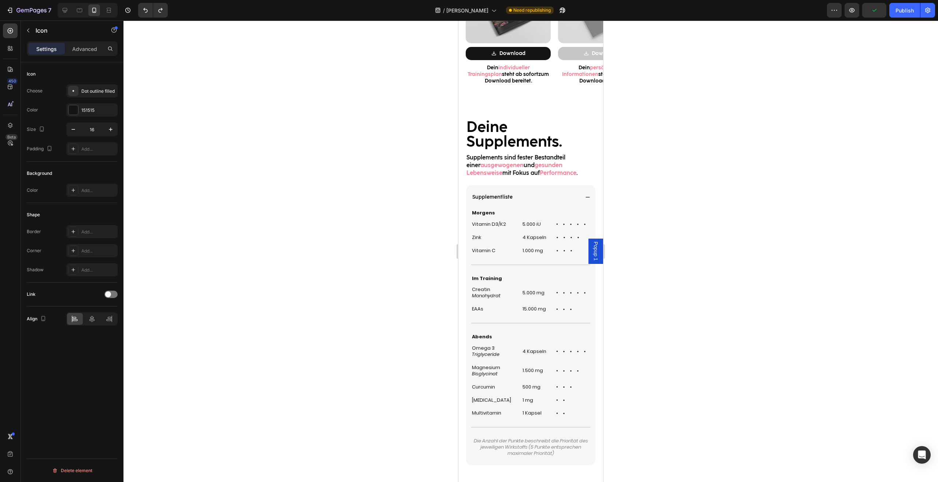
click at [582, 371] on icon at bounding box center [585, 371] width 6 height 6
click at [562, 414] on icon at bounding box center [564, 413] width 6 height 6
click at [568, 414] on icon at bounding box center [571, 413] width 6 height 6
click at [556, 415] on div "Icon Icon Icon Icon Icon" at bounding box center [572, 413] width 36 height 6
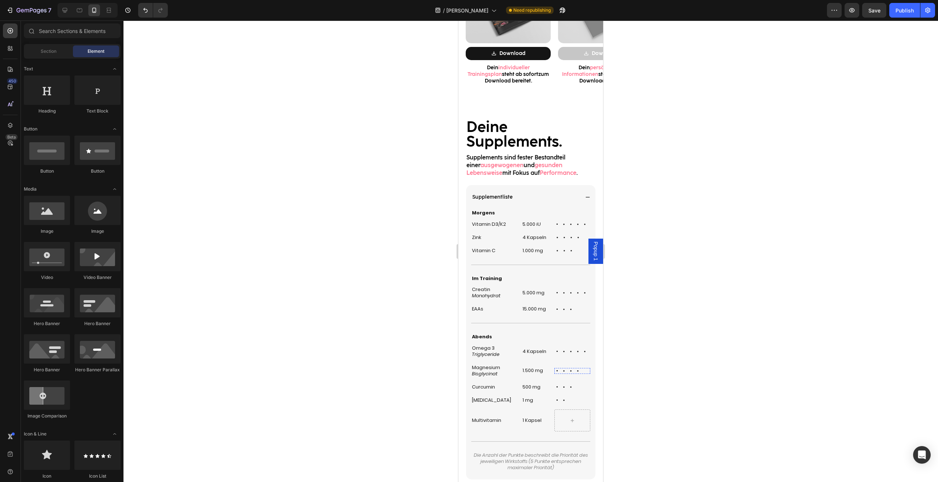
click at [582, 372] on icon at bounding box center [585, 371] width 6 height 6
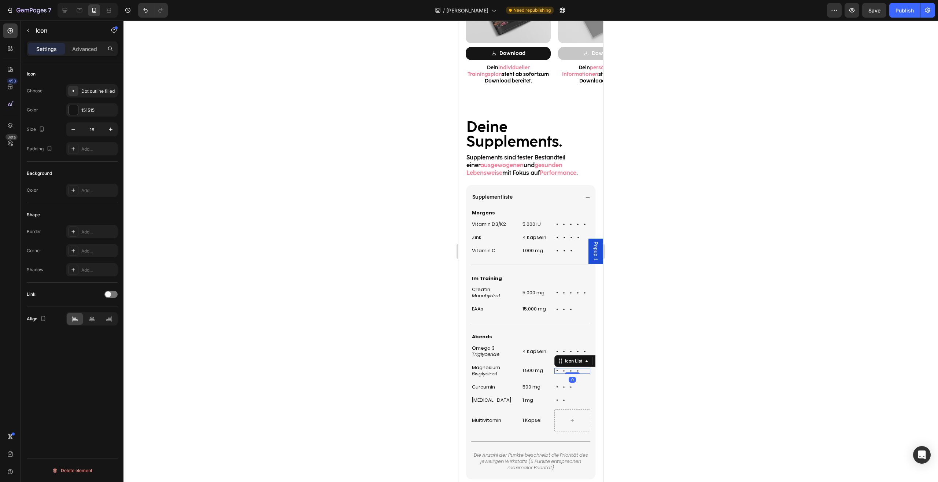
click at [577, 370] on div "Icon Icon Icon Icon Icon" at bounding box center [572, 371] width 36 height 6
click at [589, 362] on div "Supplementliste Morgens Heading Vitamin D3/K2 Heading 5.000 iU Heading Icon Ico…" at bounding box center [531, 332] width 130 height 295
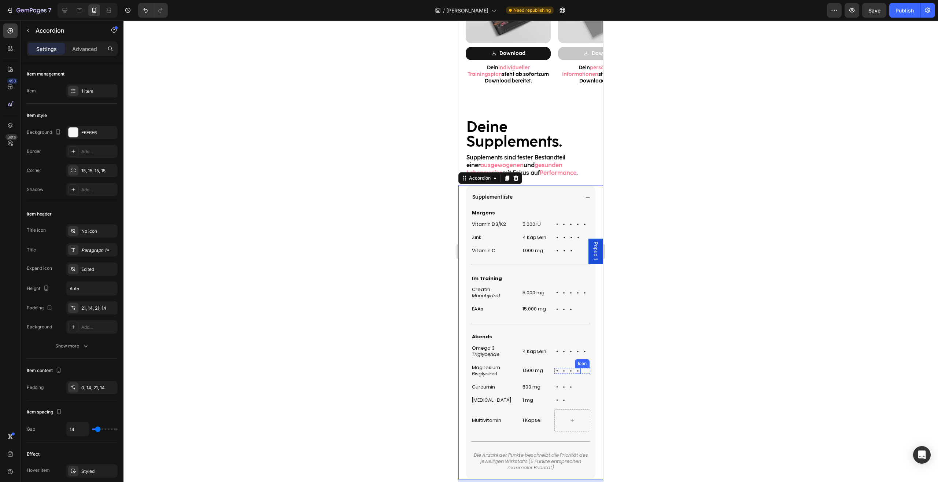
click at [577, 372] on div "Icon Icon Icon Icon Icon" at bounding box center [572, 371] width 36 height 6
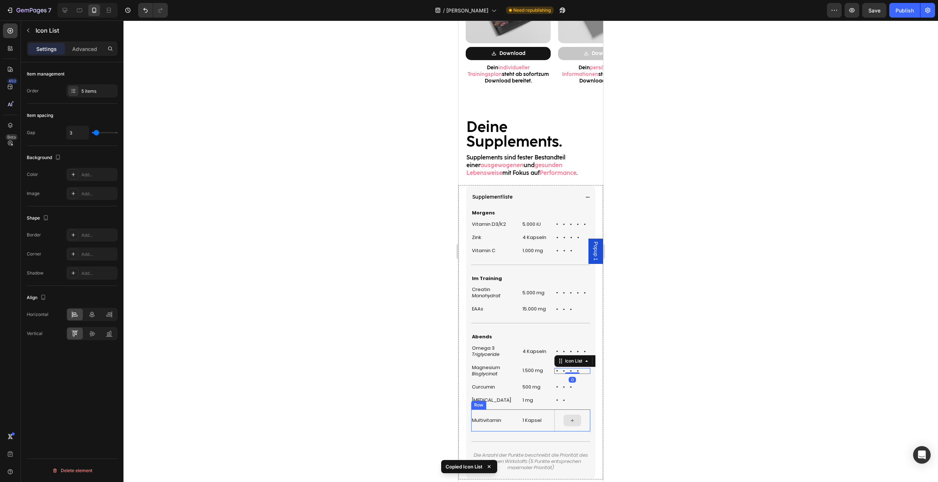
click at [570, 422] on div at bounding box center [572, 420] width 18 height 12
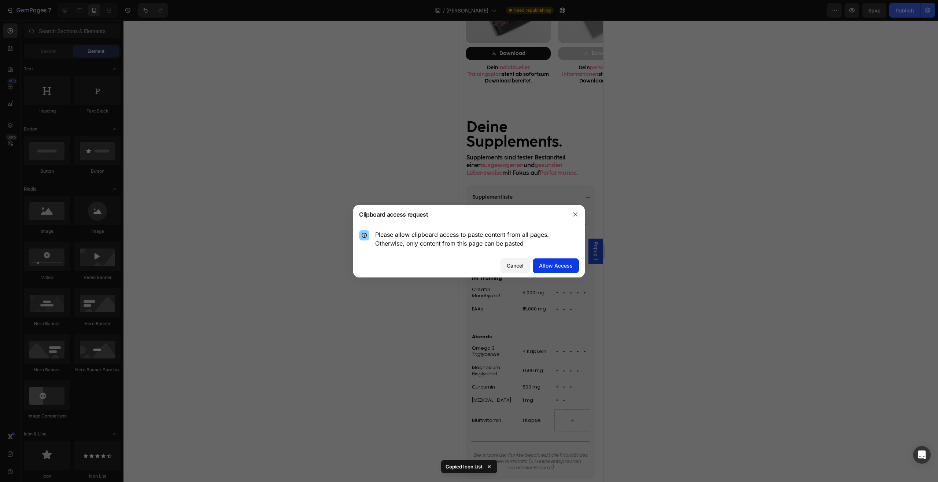
click at [552, 266] on div "Allow Access" at bounding box center [556, 266] width 34 height 8
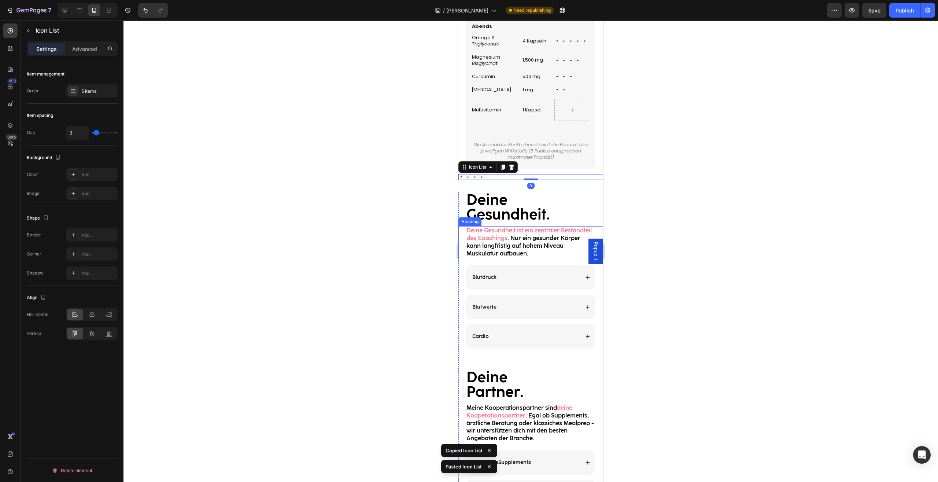
scroll to position [924, 0]
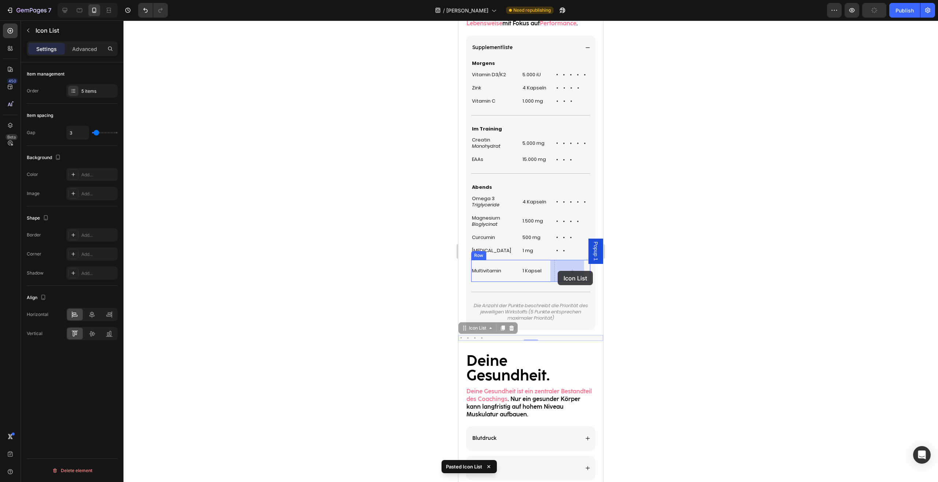
drag, startPoint x: 465, startPoint y: 329, endPoint x: 558, endPoint y: 271, distance: 109.6
click at [558, 271] on div "Mobile ( 395 px) iPhone 13 Mini iPhone 13 Pro iPhone 11 Pro Max iPhone 15 Pro M…" at bounding box center [530, 12] width 145 height 1830
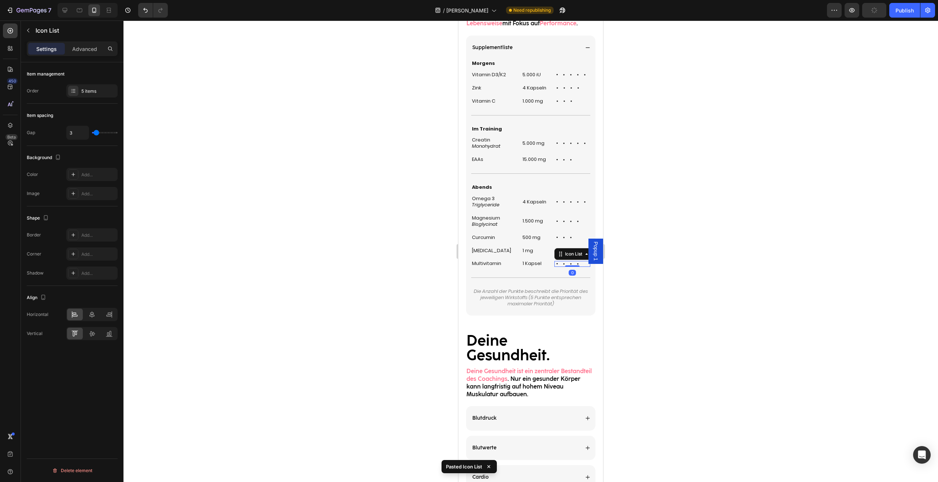
click at [657, 297] on div at bounding box center [530, 251] width 814 height 461
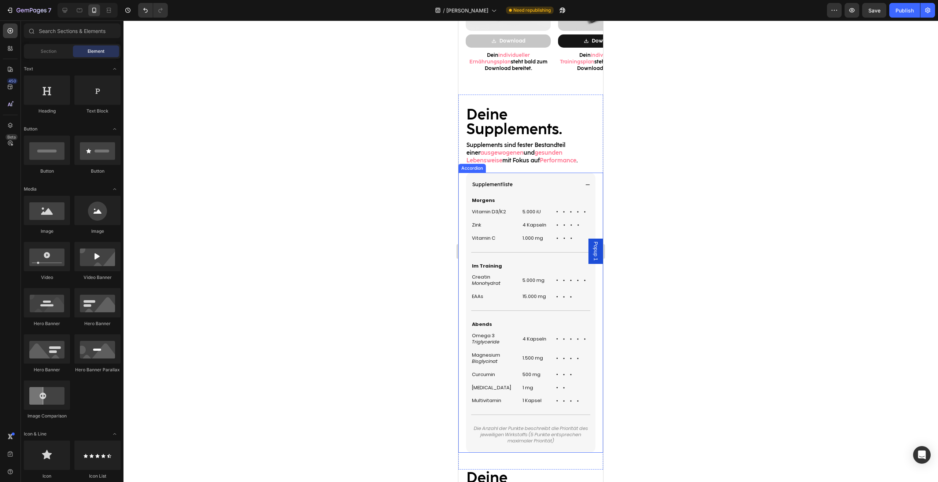
scroll to position [849, 0]
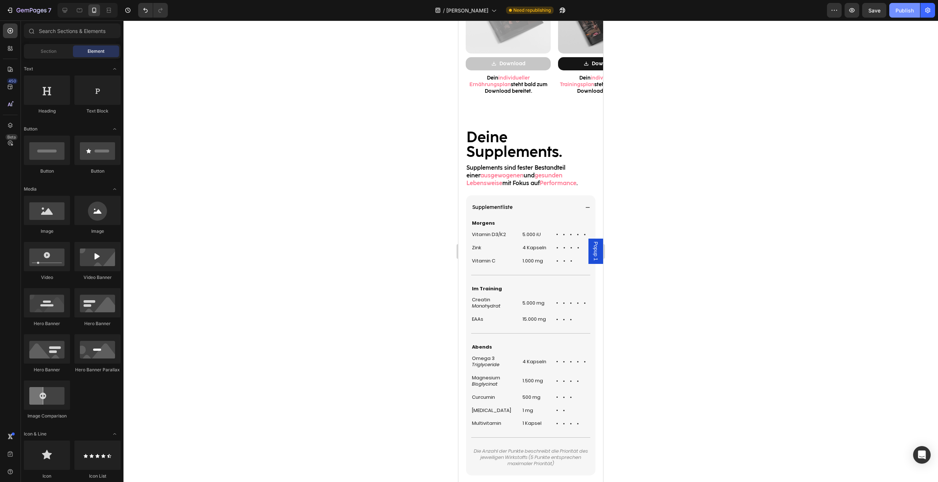
click at [903, 10] on div "Publish" at bounding box center [904, 11] width 18 height 8
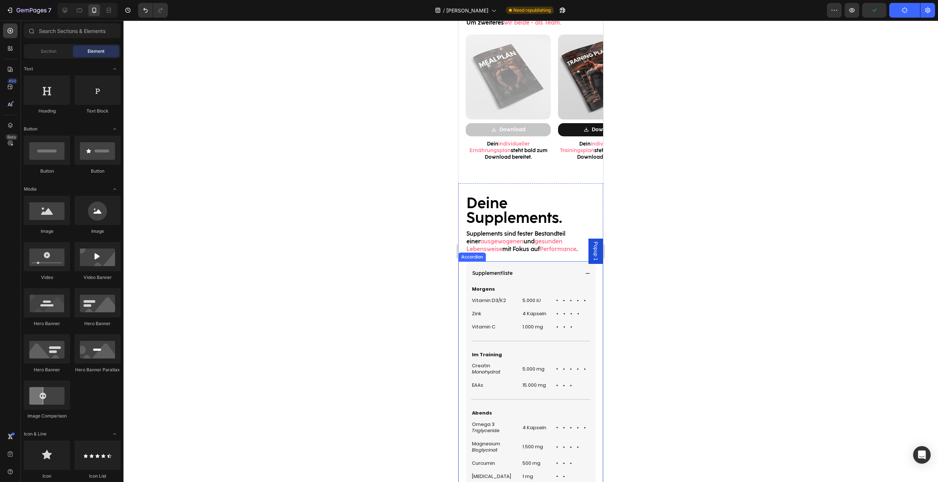
scroll to position [774, 0]
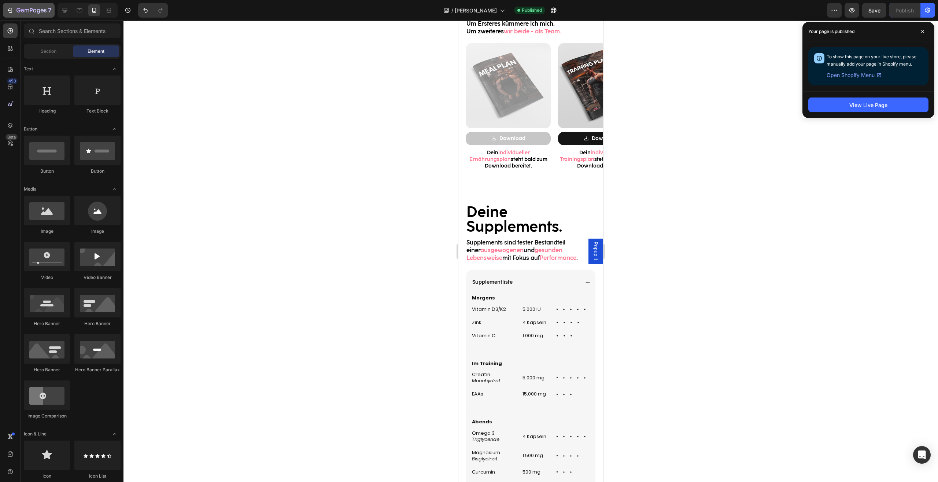
click at [15, 14] on div "7" at bounding box center [28, 10] width 45 height 9
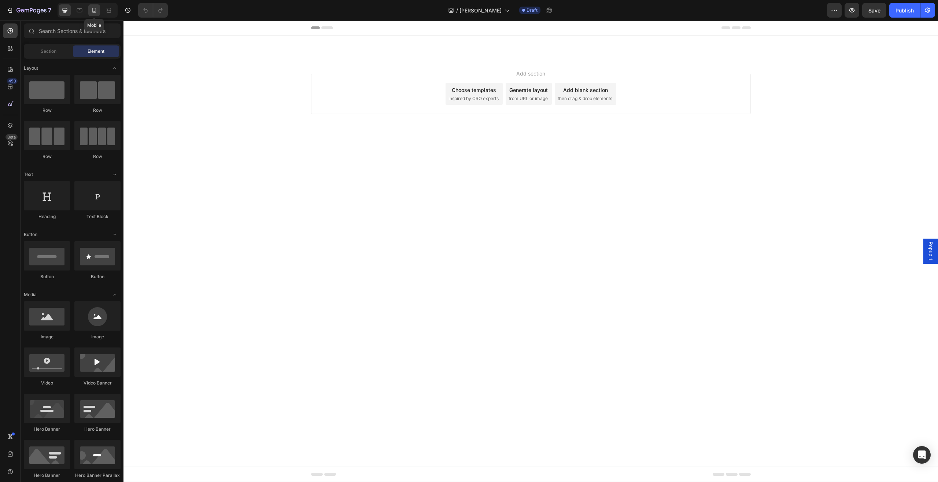
click at [97, 12] on icon at bounding box center [93, 10] width 7 height 7
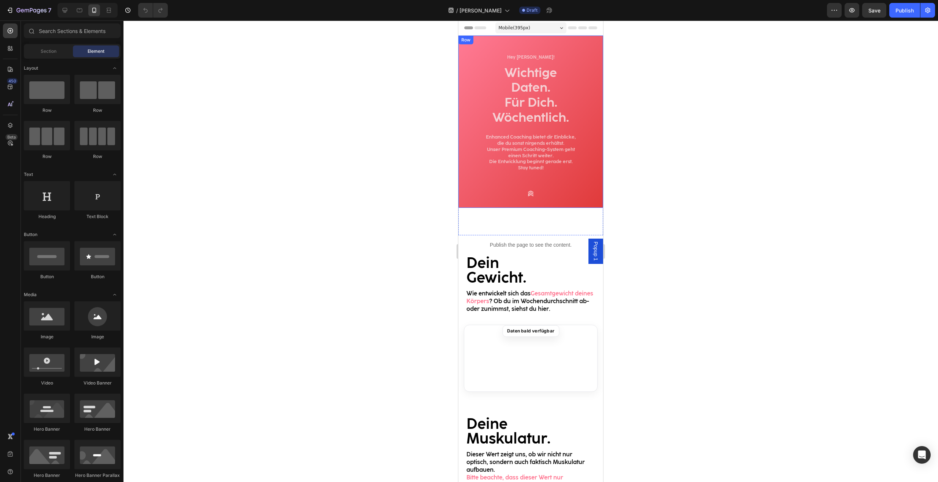
click at [528, 59] on h2 "Hey [PERSON_NAME]!" at bounding box center [530, 57] width 133 height 7
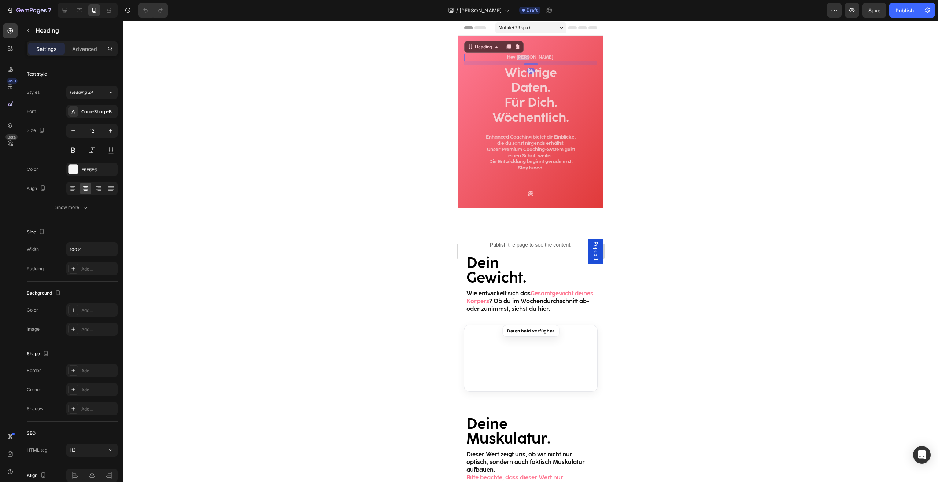
click at [528, 59] on h2 "Hey [PERSON_NAME]!" at bounding box center [530, 57] width 133 height 7
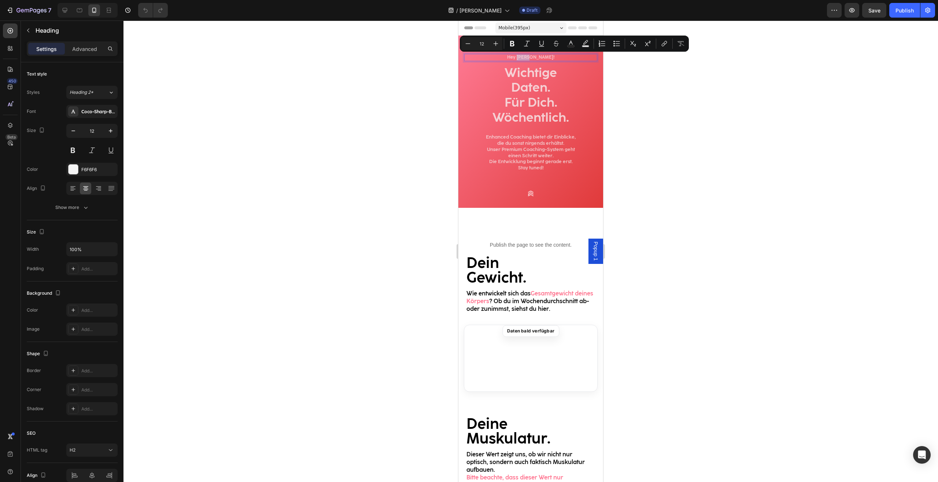
click at [533, 57] on p "Hey [PERSON_NAME]!" at bounding box center [531, 58] width 132 height 6
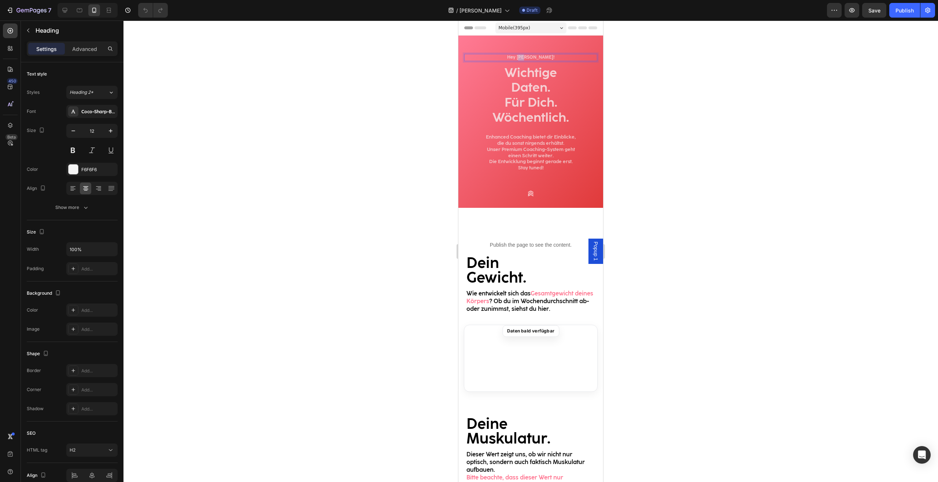
drag, startPoint x: 528, startPoint y: 57, endPoint x: 534, endPoint y: 58, distance: 6.7
click at [534, 58] on p "Hey [PERSON_NAME]!" at bounding box center [531, 58] width 132 height 6
drag, startPoint x: 525, startPoint y: 57, endPoint x: 538, endPoint y: 59, distance: 13.0
click at [538, 59] on p "Hey [PERSON_NAME]!" at bounding box center [531, 58] width 132 height 6
click at [664, 93] on div at bounding box center [530, 251] width 814 height 461
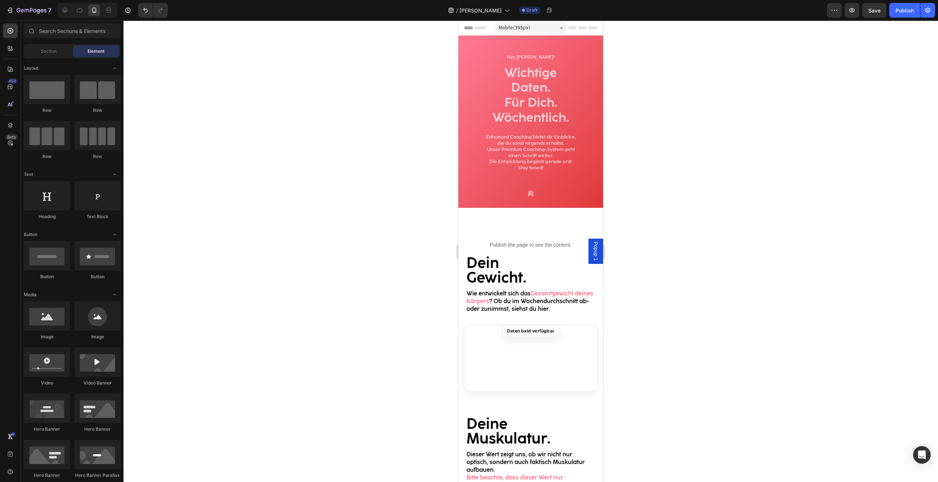
click at [592, 255] on span "Popup 1" at bounding box center [595, 250] width 7 height 19
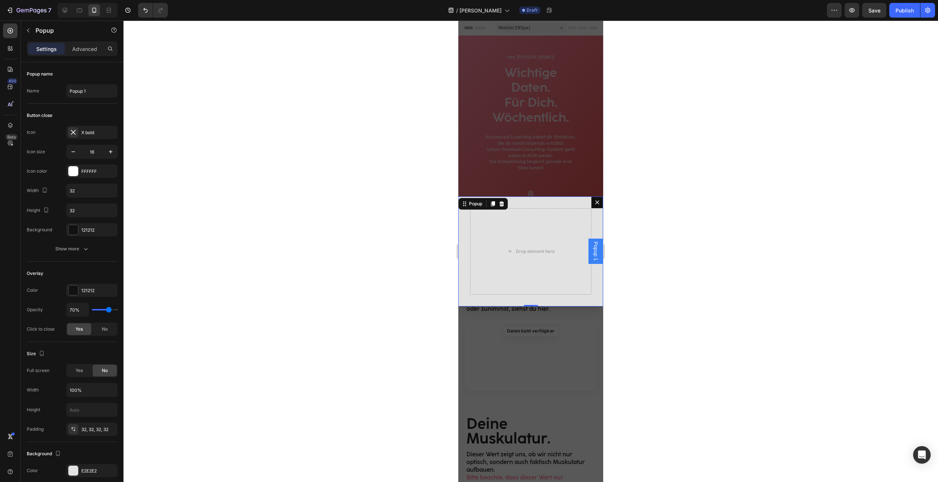
click at [591, 206] on button "Dialog content" at bounding box center [597, 202] width 12 height 12
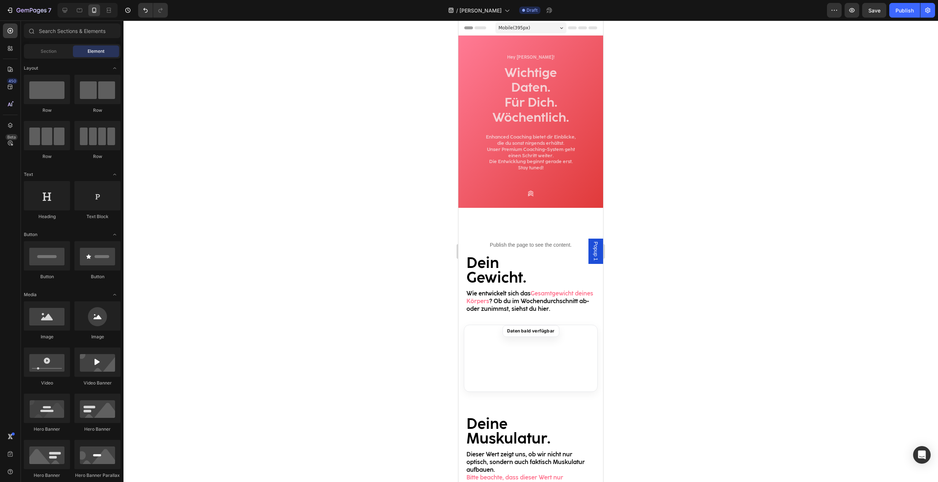
click at [588, 252] on div "Popup 1" at bounding box center [595, 250] width 15 height 25
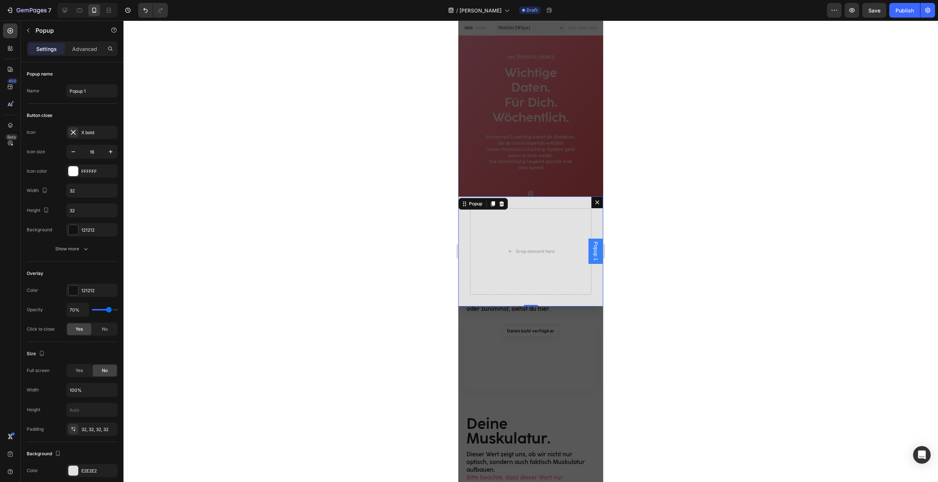
click at [507, 204] on div "Popup" at bounding box center [482, 204] width 49 height 12
click at [506, 203] on div "Dialog content" at bounding box center [501, 203] width 9 height 9
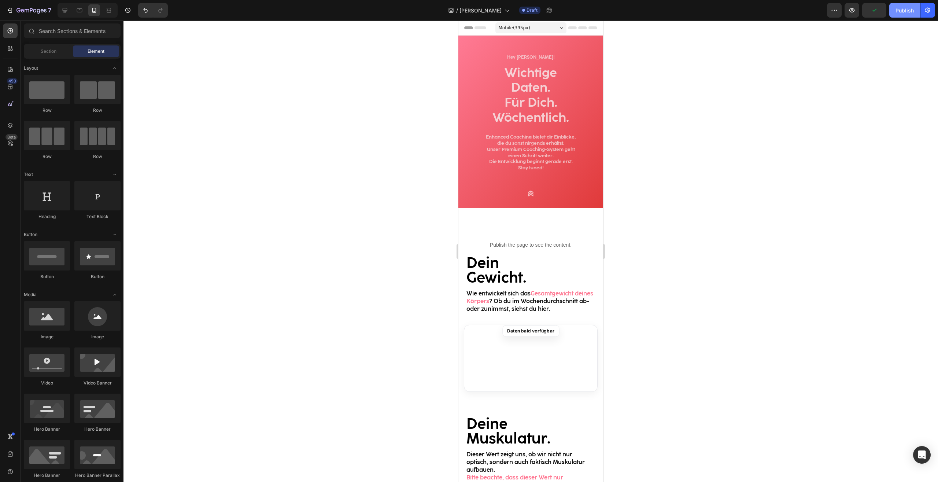
click at [900, 17] on button "Publish" at bounding box center [904, 10] width 31 height 15
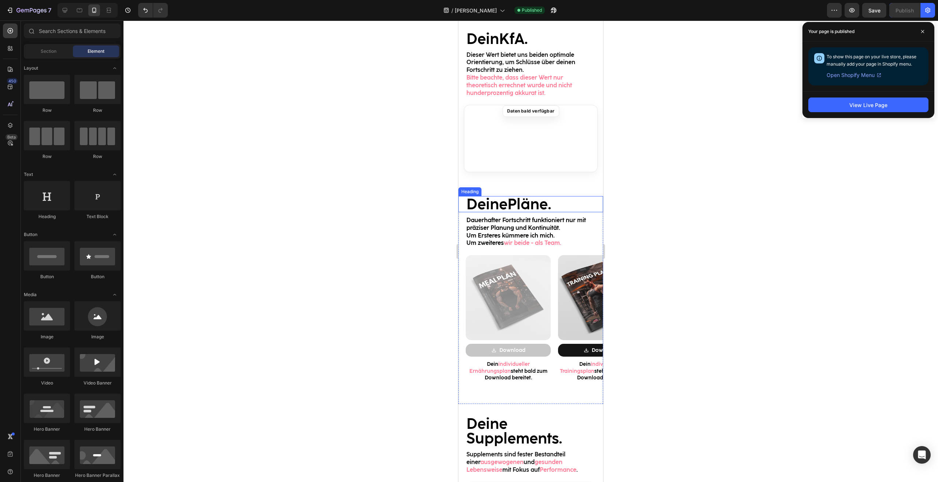
scroll to position [673, 0]
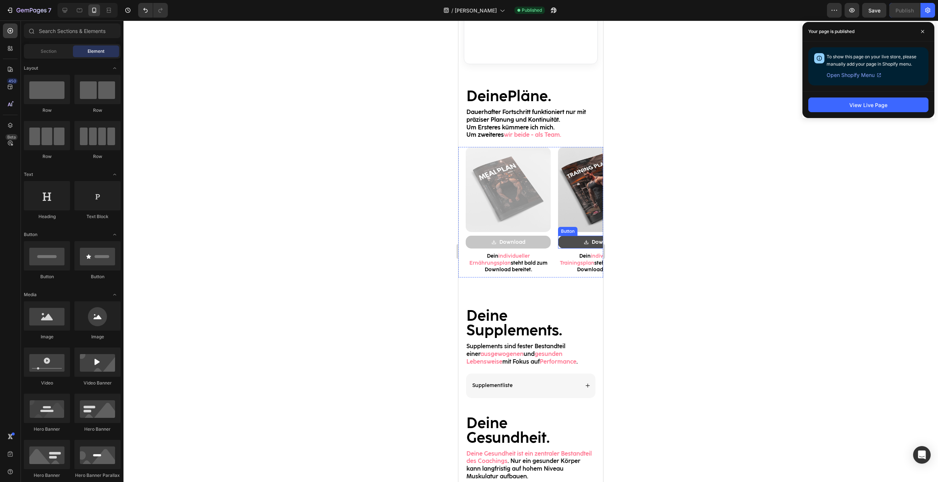
click at [569, 241] on link "Download" at bounding box center [600, 242] width 85 height 13
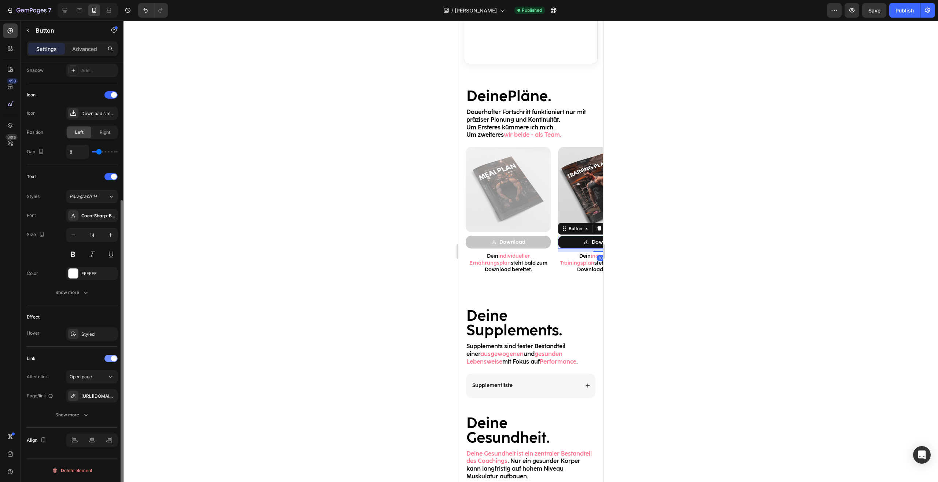
click at [116, 355] on div at bounding box center [110, 358] width 13 height 7
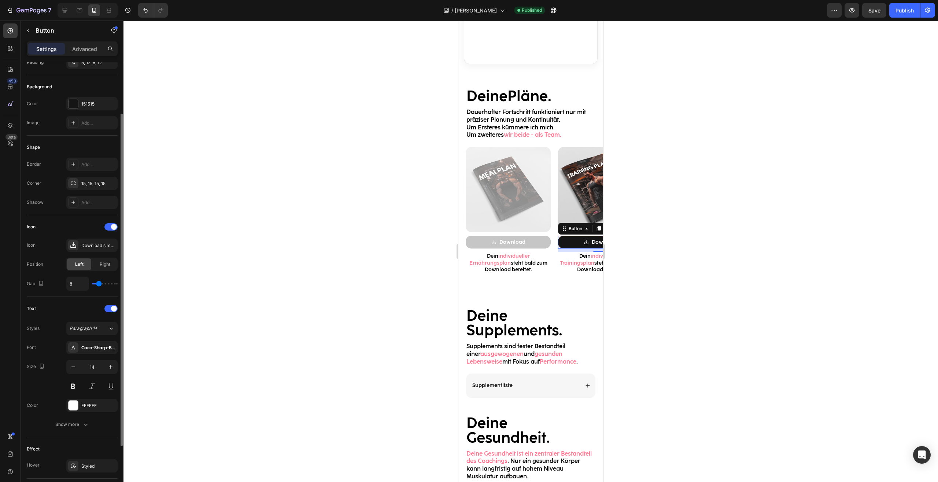
scroll to position [0, 0]
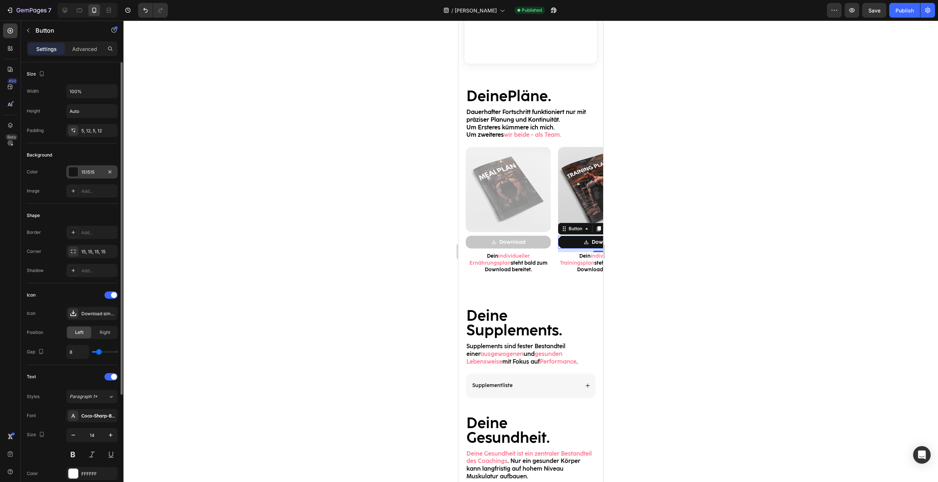
click at [77, 169] on div at bounding box center [74, 172] width 10 height 10
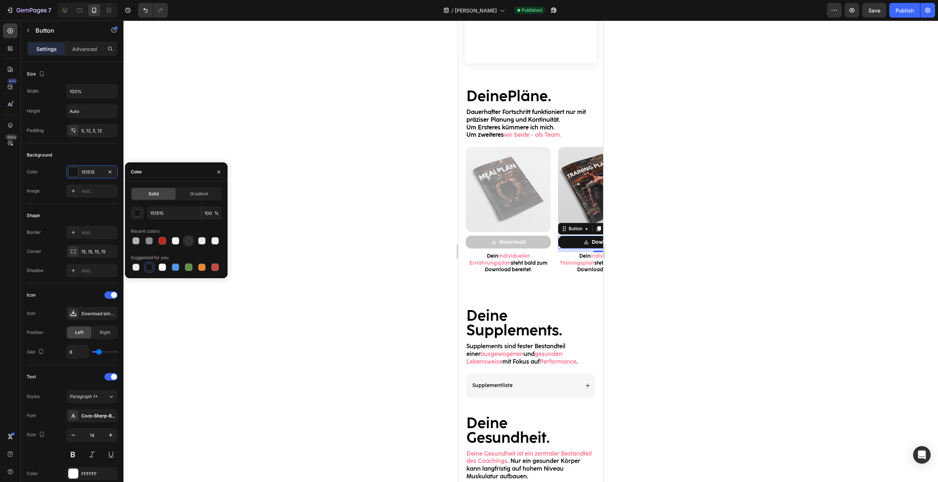
click at [188, 241] on div at bounding box center [188, 240] width 7 height 7
click at [201, 244] on div at bounding box center [201, 240] width 7 height 7
click at [146, 243] on div at bounding box center [148, 240] width 7 height 7
type input "303030"
type input "50"
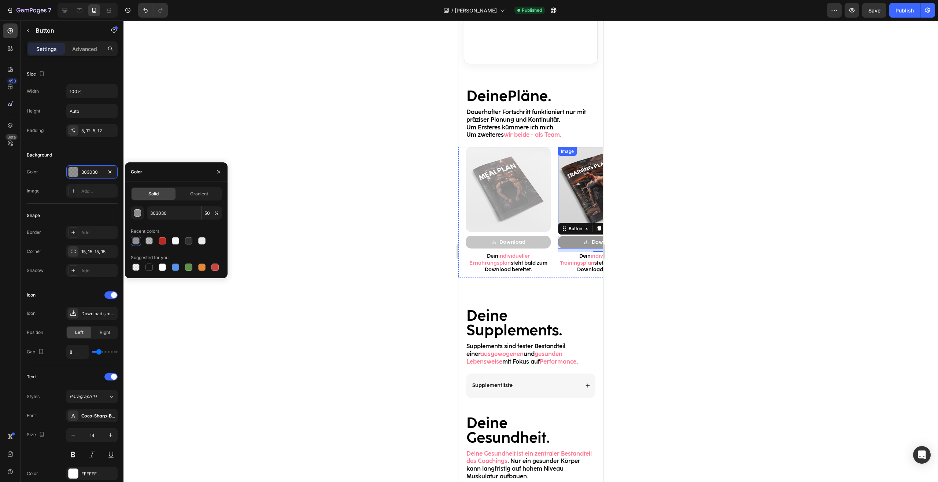
click at [566, 162] on img at bounding box center [600, 189] width 85 height 85
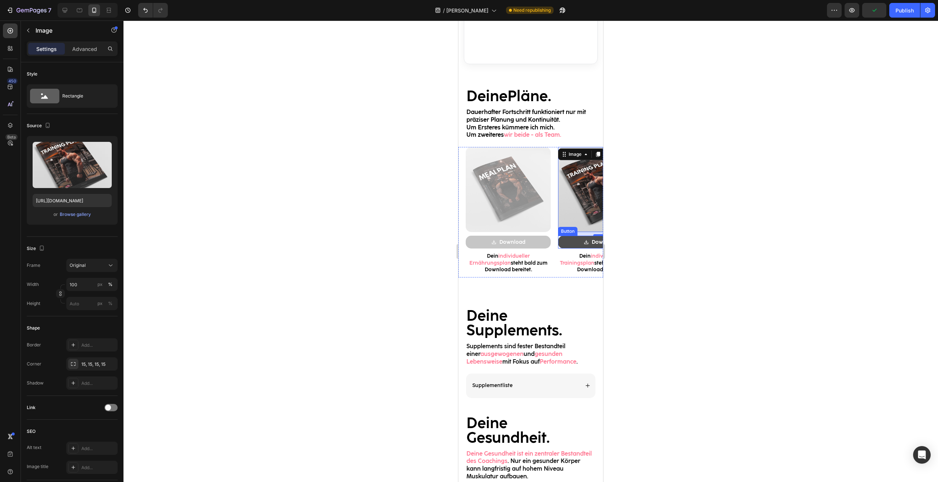
click at [566, 240] on button "Download" at bounding box center [600, 242] width 85 height 13
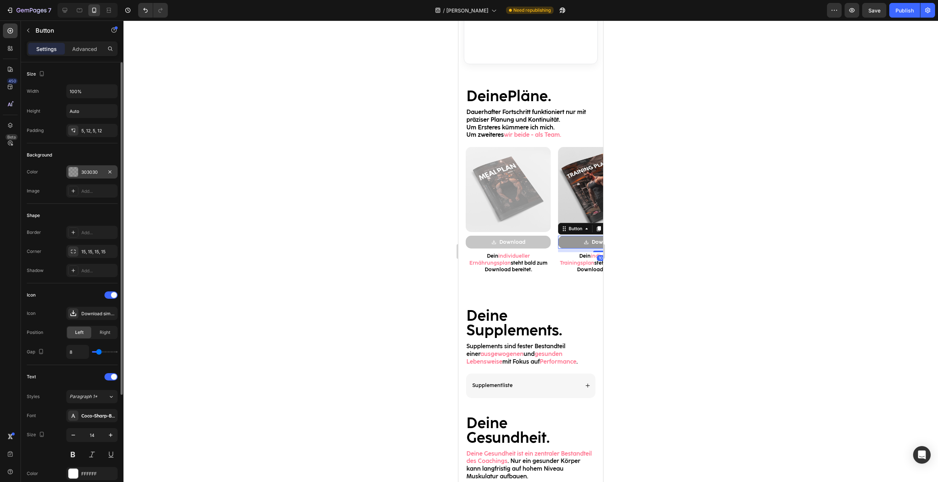
click at [84, 172] on div "303030" at bounding box center [91, 172] width 21 height 7
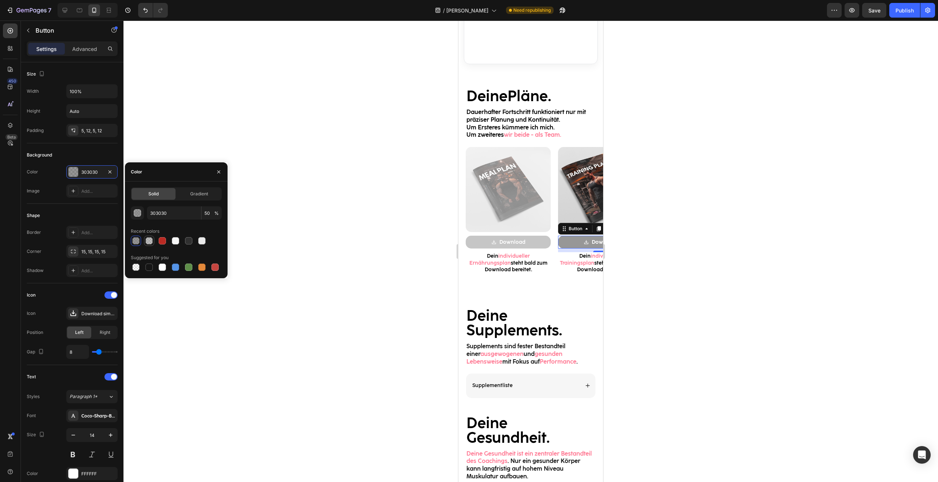
click at [148, 244] on div at bounding box center [148, 240] width 7 height 7
type input "30"
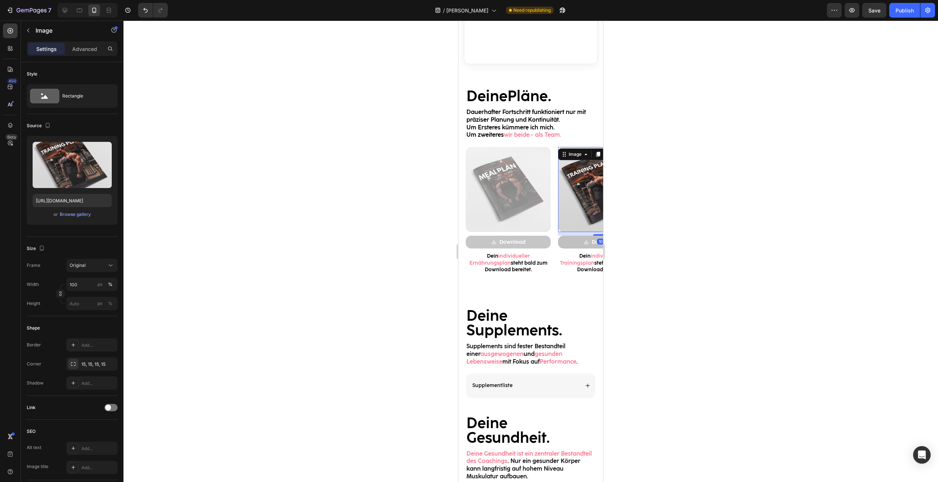
click at [576, 168] on img at bounding box center [600, 189] width 85 height 85
click at [80, 44] on div "Advanced" at bounding box center [84, 49] width 37 height 12
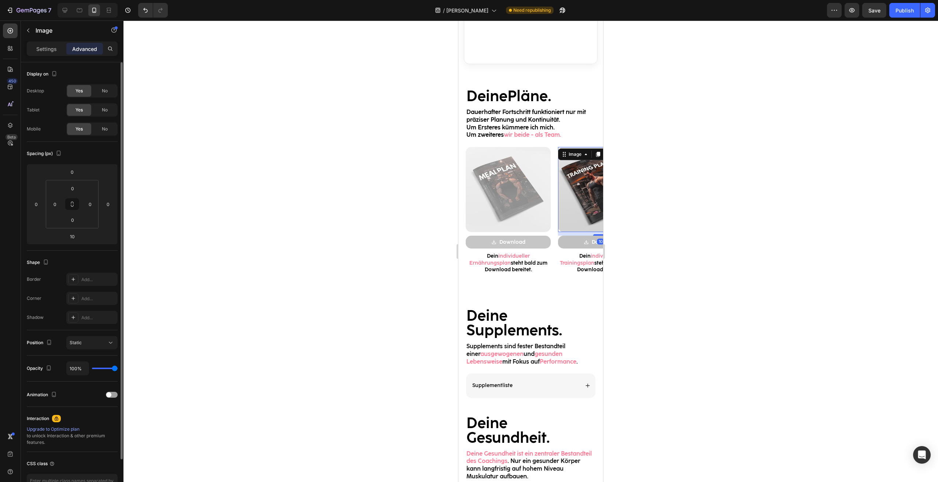
scroll to position [48, 0]
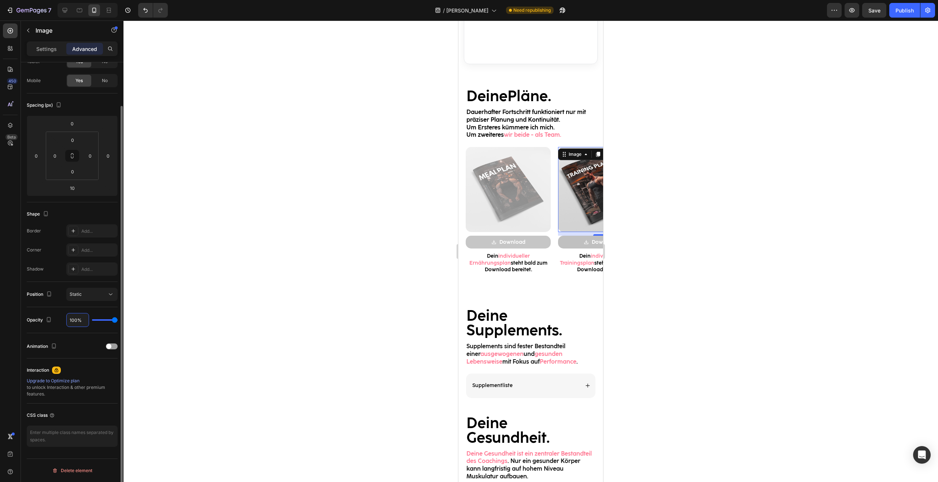
click at [77, 315] on input "100%" at bounding box center [78, 319] width 22 height 13
type input "5%"
type input "5"
type input "50%"
type input "50"
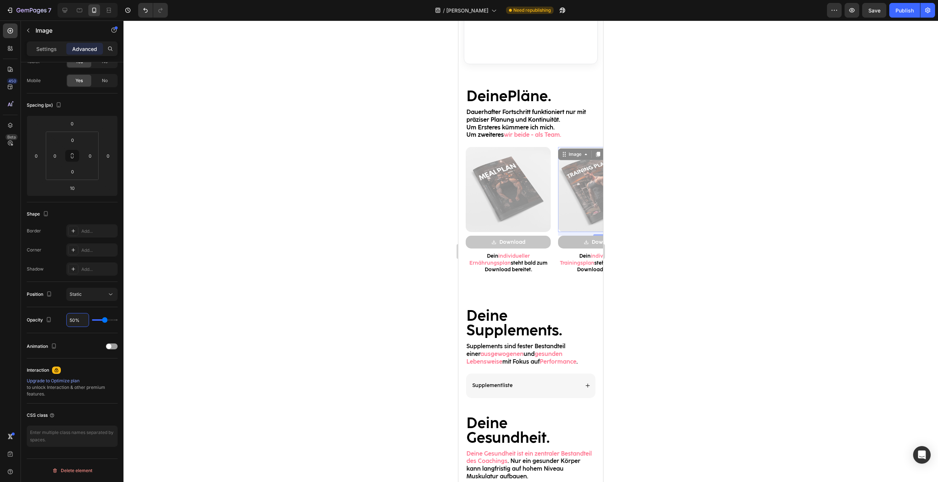
type input "50%"
click at [757, 240] on div at bounding box center [530, 251] width 814 height 461
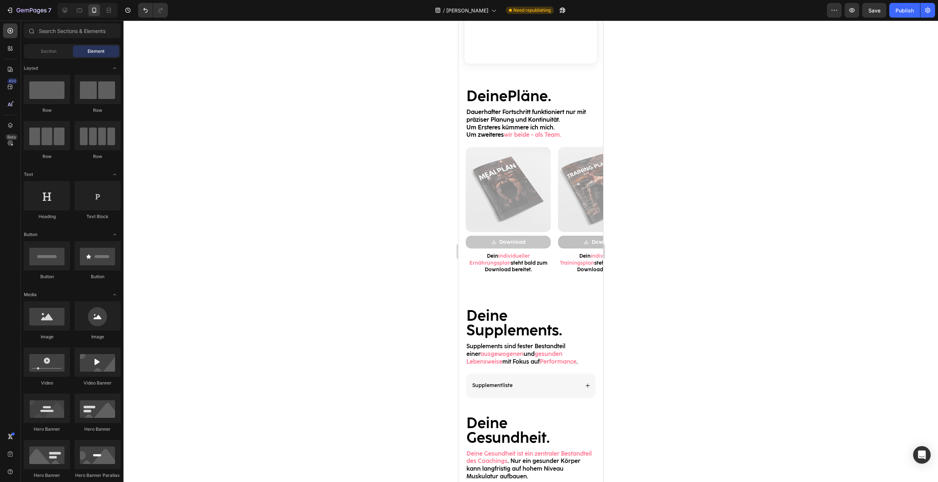
click at [757, 240] on div at bounding box center [530, 251] width 814 height 461
click at [581, 262] on p "Dein individueller Trainingsplan steht ab sofortzum Download bereitet." at bounding box center [601, 263] width 84 height 20
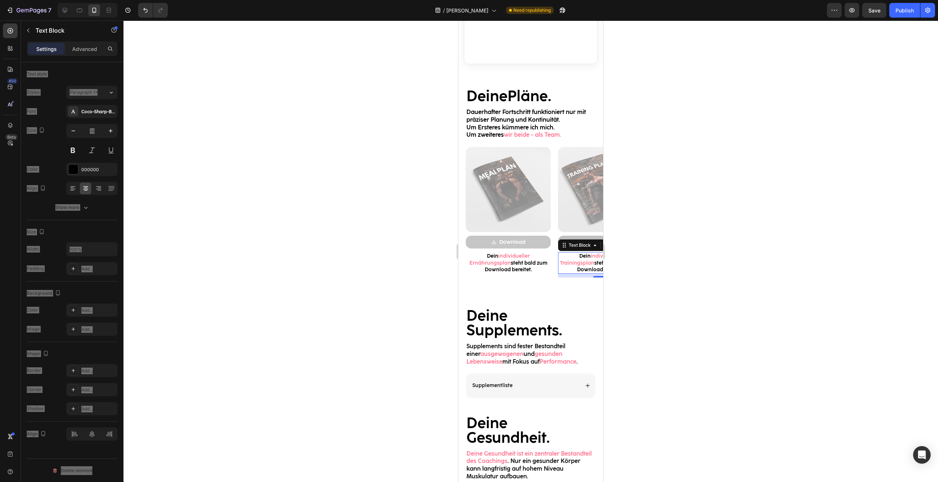
click at [581, 262] on p "Dein individueller Trainingsplan steht ab sofortzum Download bereitet." at bounding box center [601, 263] width 84 height 20
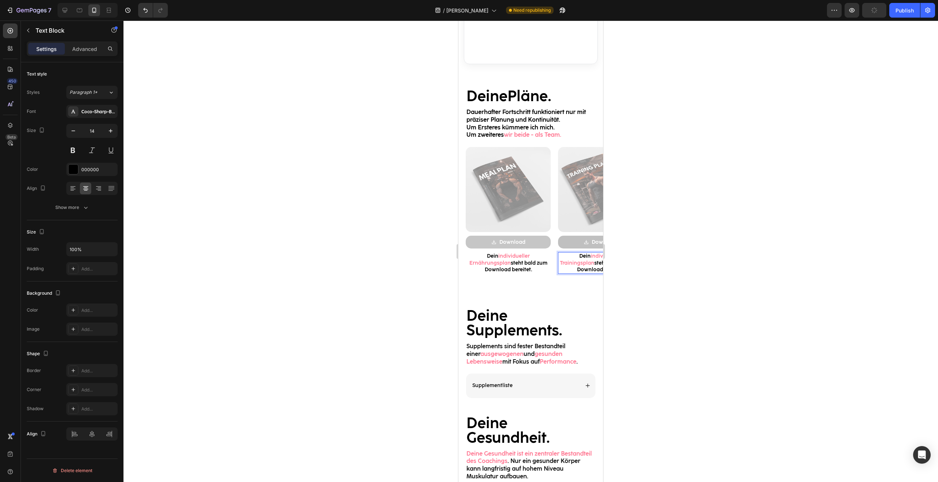
click at [581, 262] on p "Dein individueller Trainingsplan steht ab sofortzum Download bereitet." at bounding box center [601, 263] width 84 height 20
click at [580, 263] on p "Dein individueller Trainingsplan steht ab sofortzum Download bereitet." at bounding box center [601, 263] width 84 height 20
click at [782, 246] on div at bounding box center [530, 251] width 814 height 461
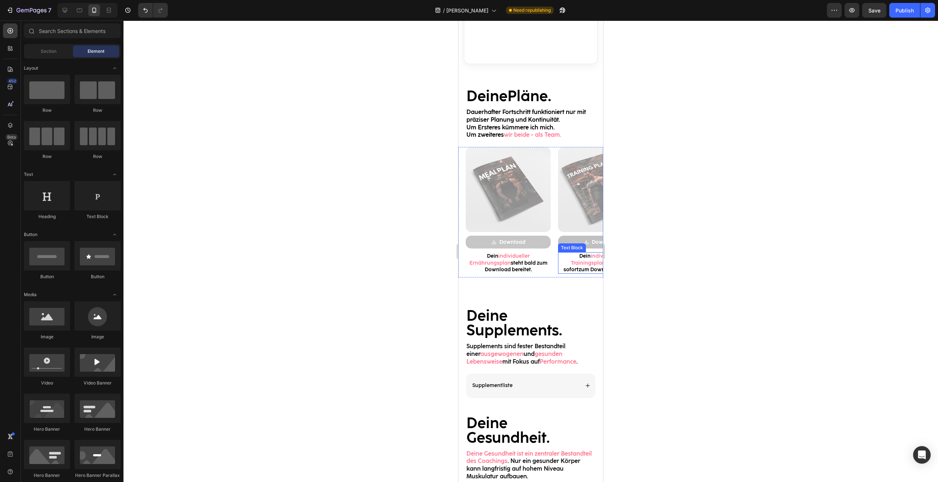
click at [593, 264] on p "Dein individueller Trainingsplan steht bald sofortzum Download bereitet." at bounding box center [601, 263] width 84 height 20
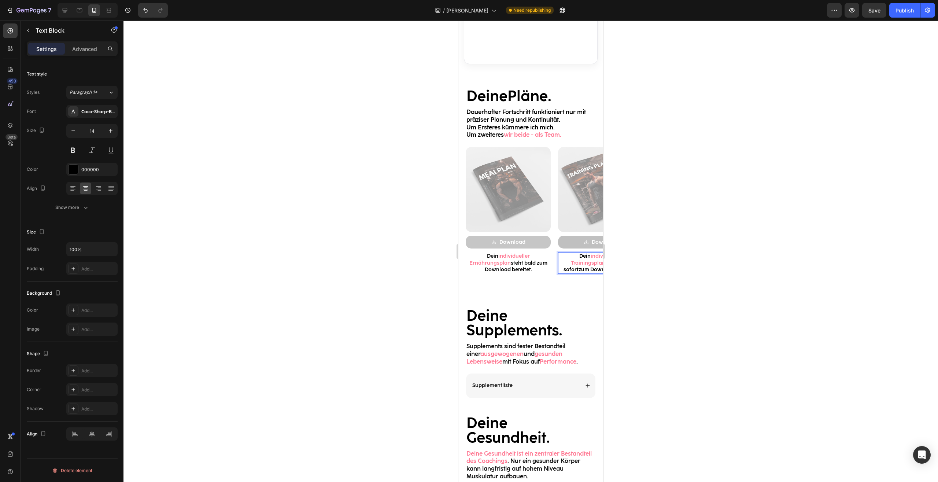
click at [592, 264] on p "Dein individueller Trainingsplan steht bald sofortzum Download bereitet." at bounding box center [601, 263] width 84 height 20
click at [655, 277] on div at bounding box center [530, 251] width 814 height 461
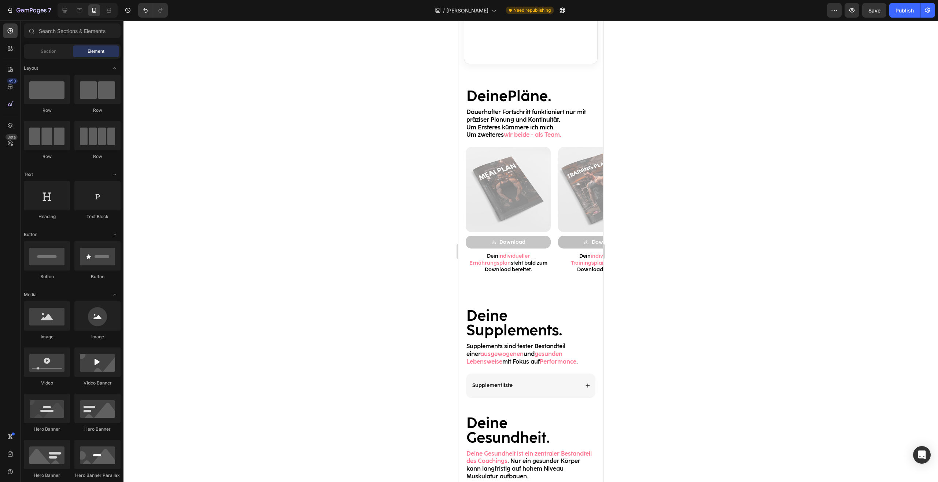
click at [587, 262] on p "Dein individueller Trainingsplan steht bald Download bereitet." at bounding box center [601, 263] width 84 height 20
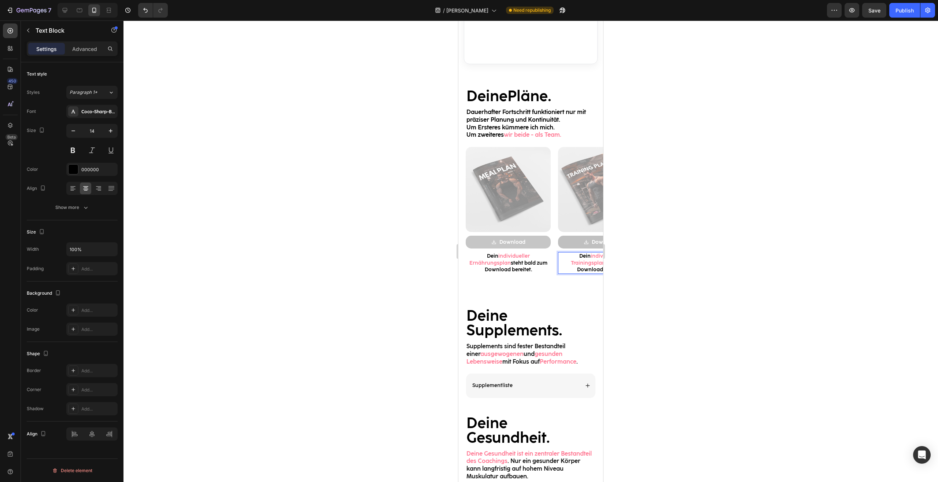
click at [589, 263] on p "Dein individueller Trainingsplan steht bald Download bereitet." at bounding box center [601, 263] width 84 height 20
click at [906, 11] on div "Publish" at bounding box center [904, 11] width 18 height 8
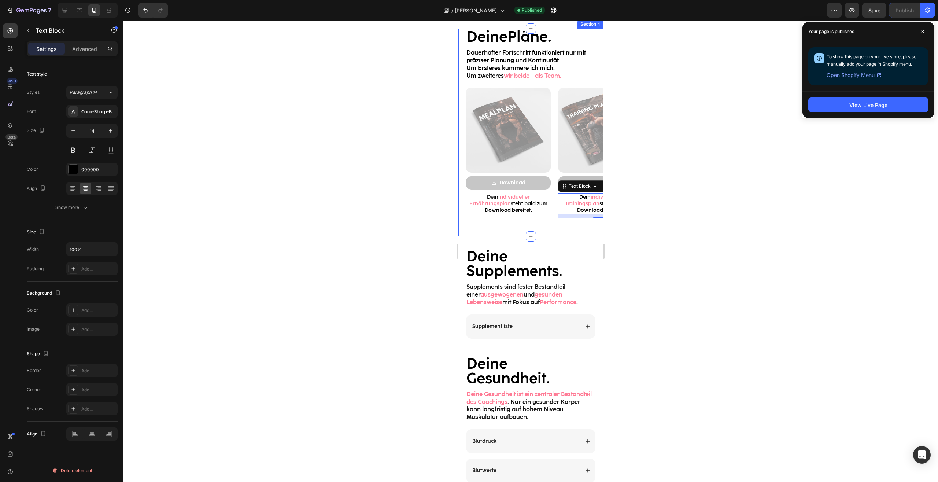
scroll to position [822, 0]
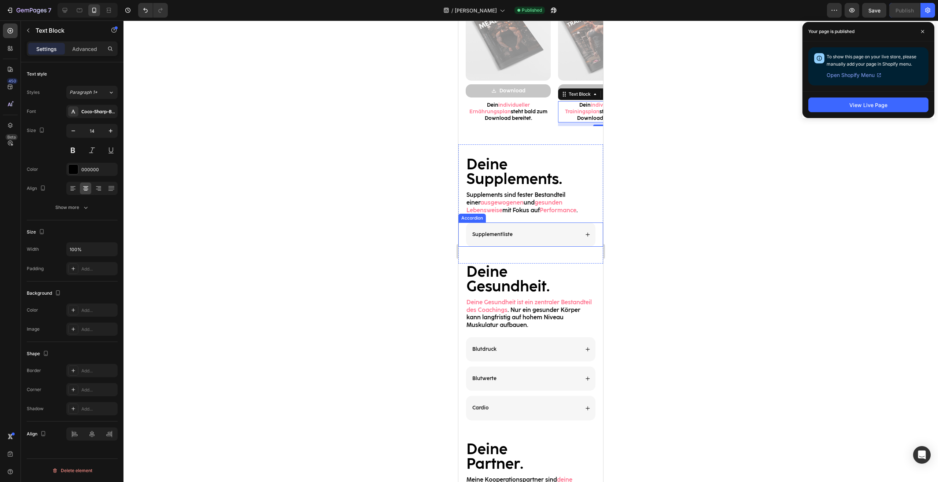
click at [578, 230] on div "Supplementliste" at bounding box center [530, 234] width 129 height 24
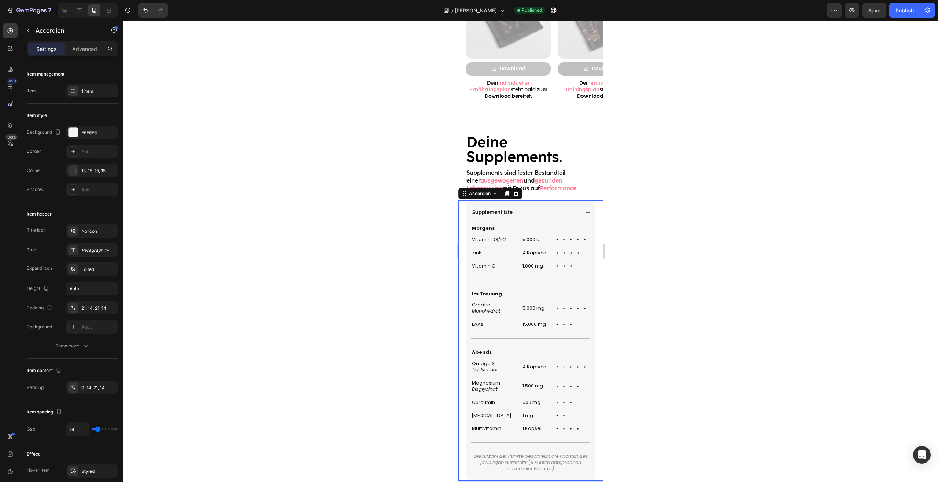
scroll to position [897, 0]
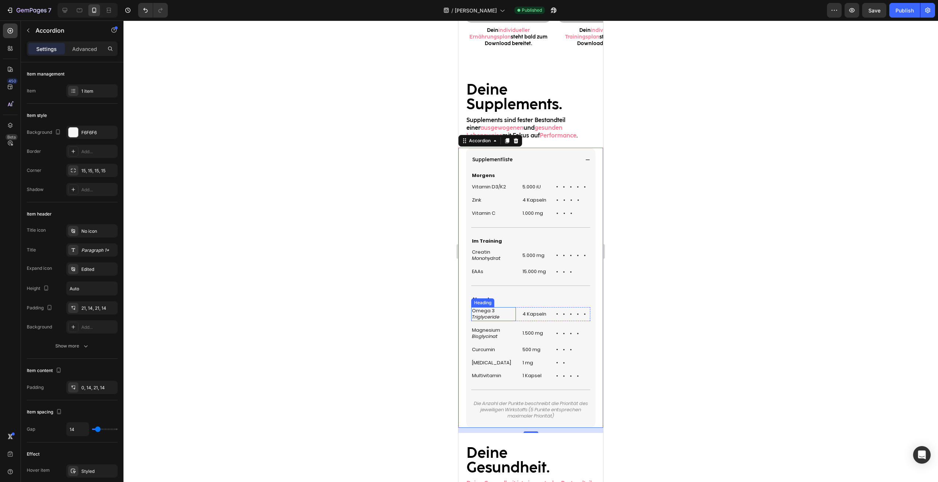
click at [513, 318] on div "Omega 3 Triglyceride Heading 4 Kapseln Heading Icon Icon Icon Icon Icon Icon Li…" at bounding box center [530, 314] width 119 height 14
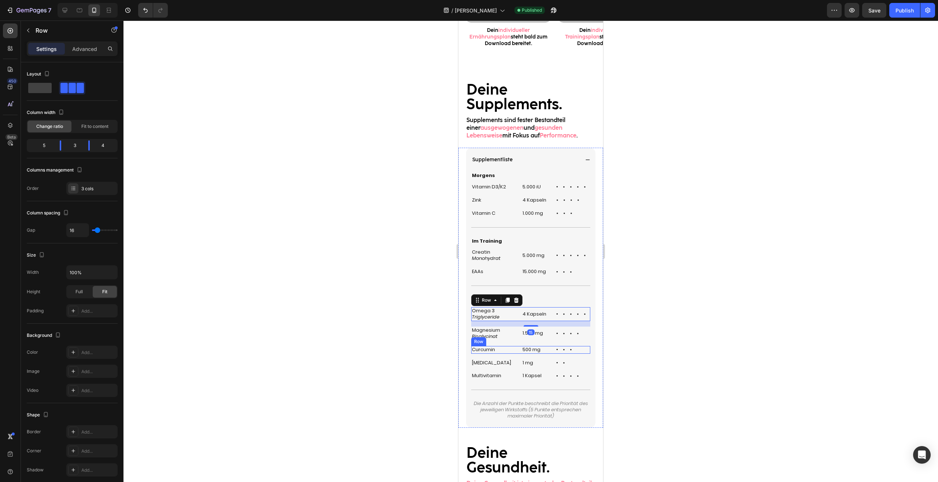
click at [514, 351] on div "Curcumin Heading 500 mg Heading Icon Icon Icon Icon Icon Icon List Row" at bounding box center [530, 350] width 119 height 8
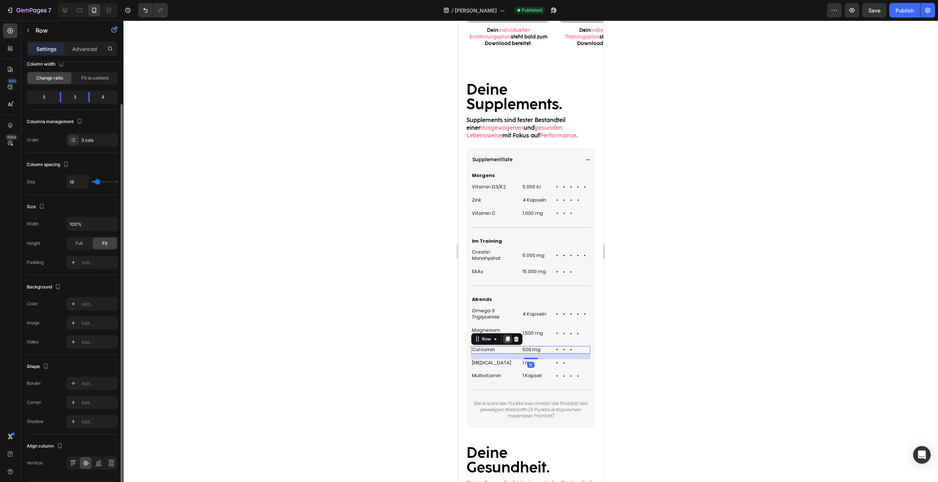
click at [505, 338] on icon at bounding box center [507, 339] width 6 height 6
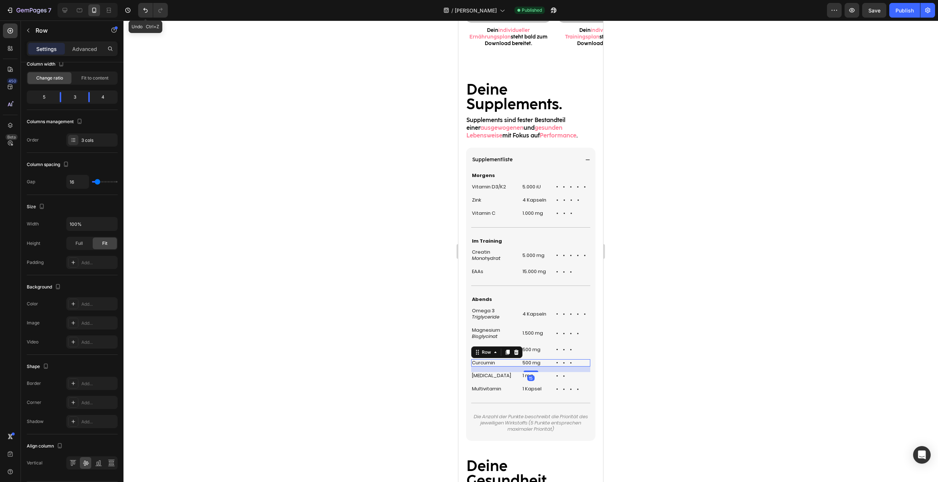
drag, startPoint x: 144, startPoint y: 10, endPoint x: 157, endPoint y: 18, distance: 15.5
click at [144, 10] on icon "Undo/Redo" at bounding box center [145, 10] width 7 height 7
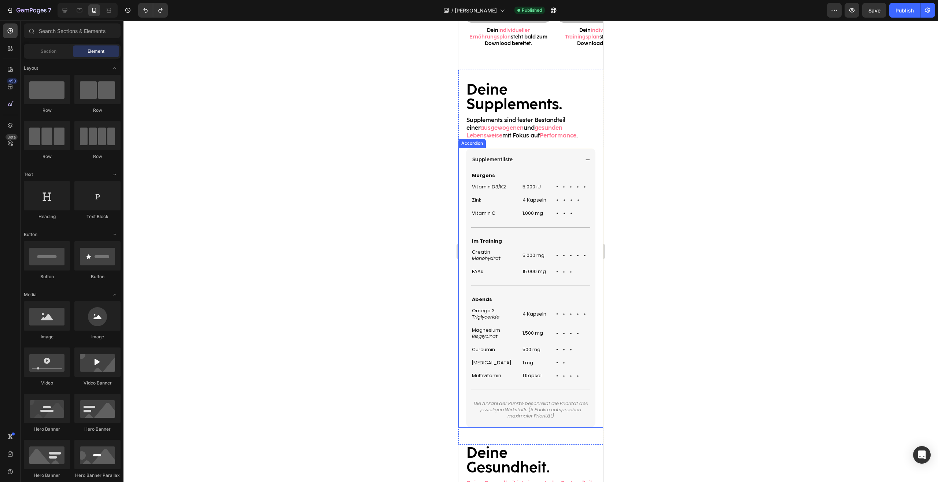
click at [508, 364] on h2 "[MEDICAL_DATA]" at bounding box center [493, 363] width 45 height 8
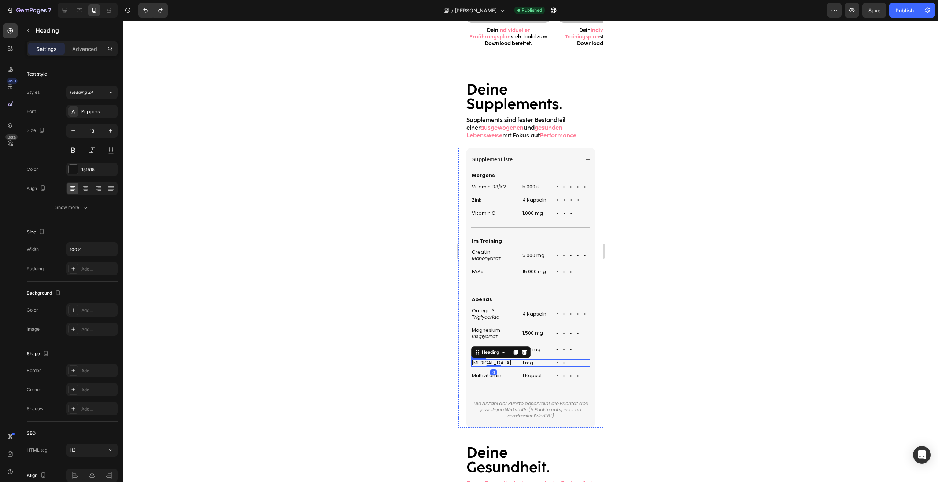
click at [514, 364] on div "[MEDICAL_DATA] Heading 0 1 mg Heading Icon Icon Icon Icon Icon Icon List Row" at bounding box center [530, 363] width 119 height 8
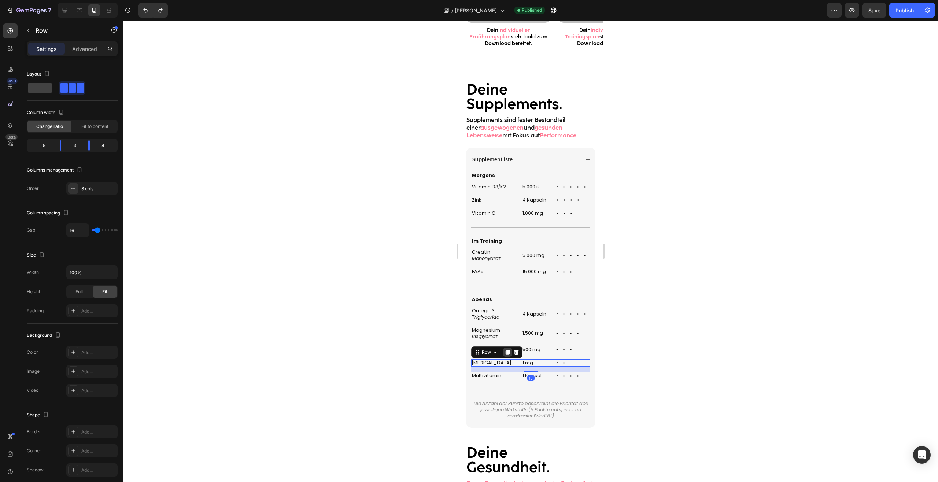
click at [509, 351] on icon at bounding box center [508, 351] width 4 height 5
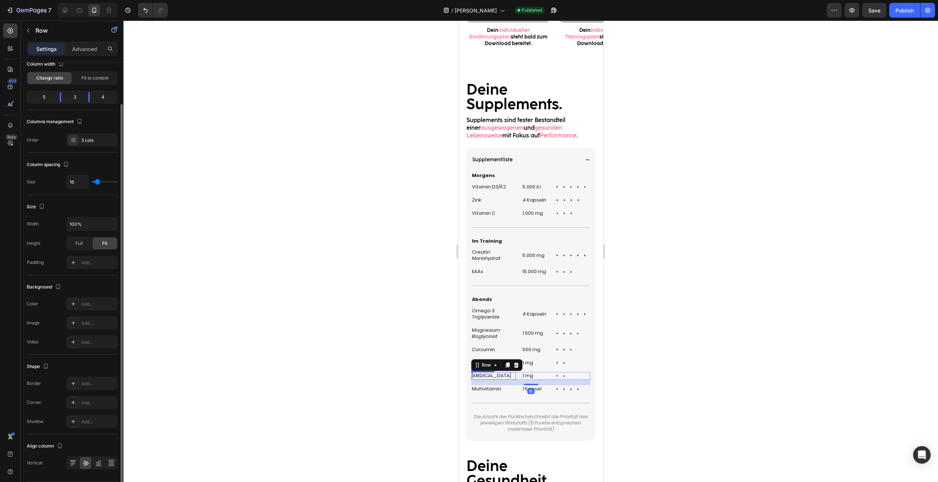
click at [489, 377] on h2 "[MEDICAL_DATA]" at bounding box center [493, 376] width 45 height 8
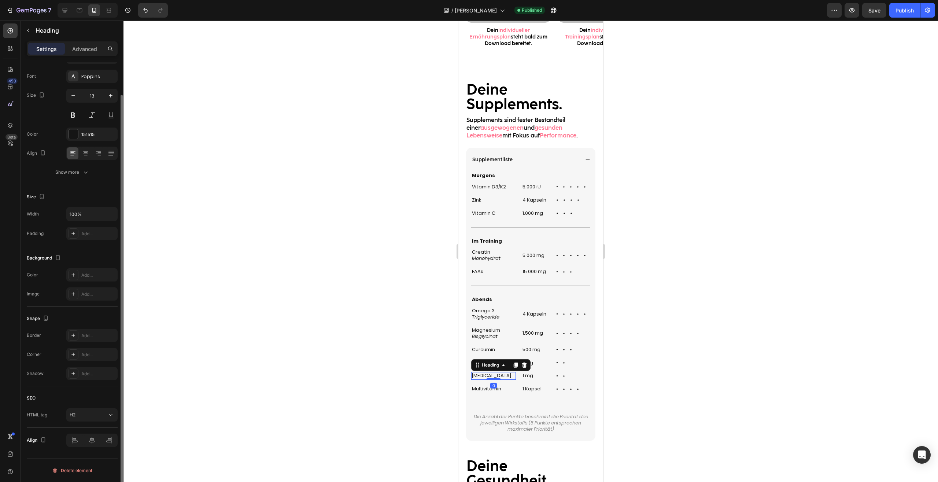
scroll to position [0, 0]
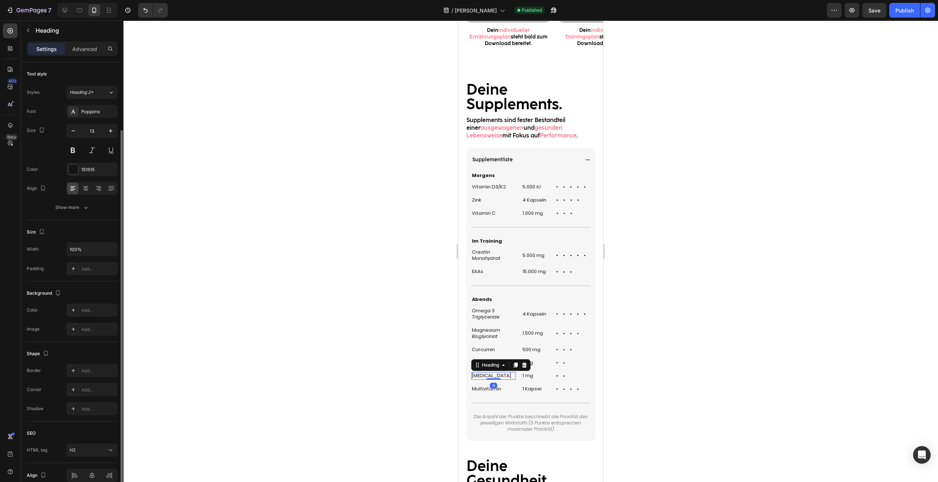
click at [489, 377] on h2 "[MEDICAL_DATA]" at bounding box center [493, 376] width 45 height 8
click at [522, 377] on h2 "1 mg" at bounding box center [535, 376] width 27 height 8
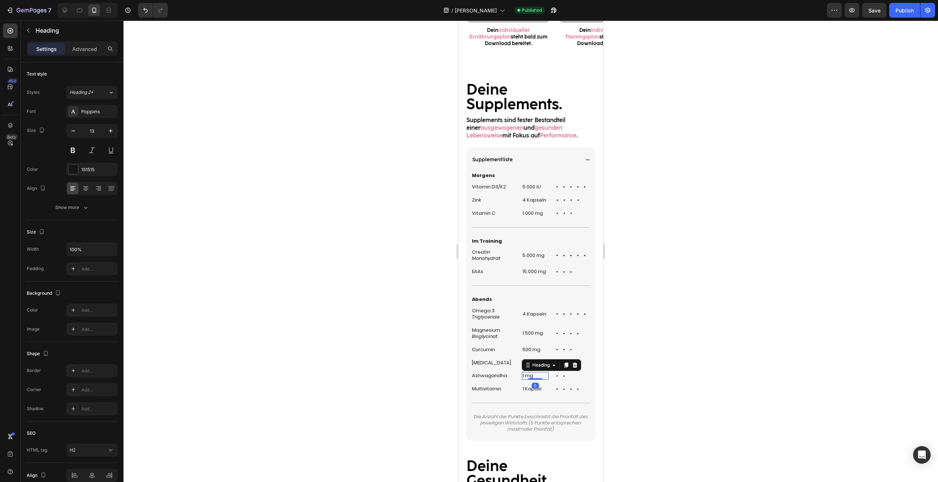
click at [522, 377] on h2 "1 mg" at bounding box center [535, 376] width 27 height 8
drag, startPoint x: 534, startPoint y: 376, endPoint x: 523, endPoint y: 378, distance: 11.5
click at [523, 378] on p "2mg" at bounding box center [534, 376] width 25 height 6
click at [760, 364] on div at bounding box center [530, 251] width 814 height 461
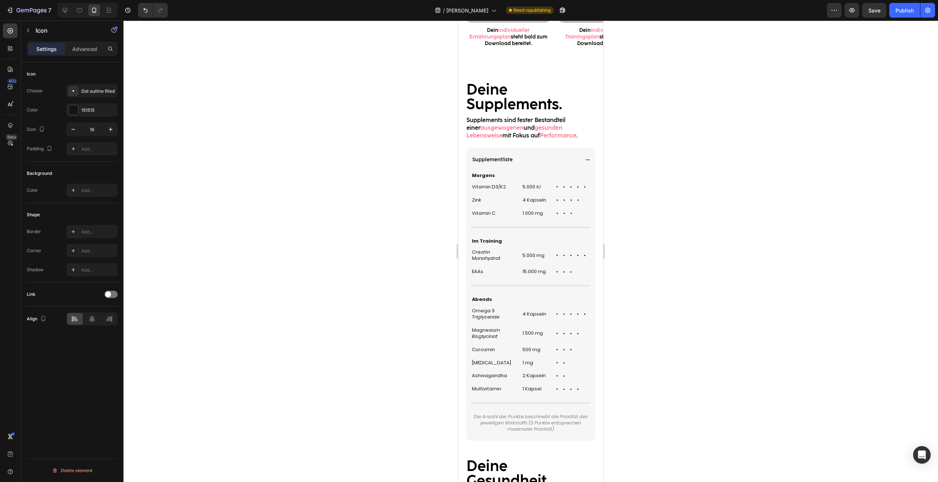
click at [575, 351] on icon at bounding box center [578, 350] width 6 height 6
click at [664, 351] on div at bounding box center [530, 251] width 814 height 461
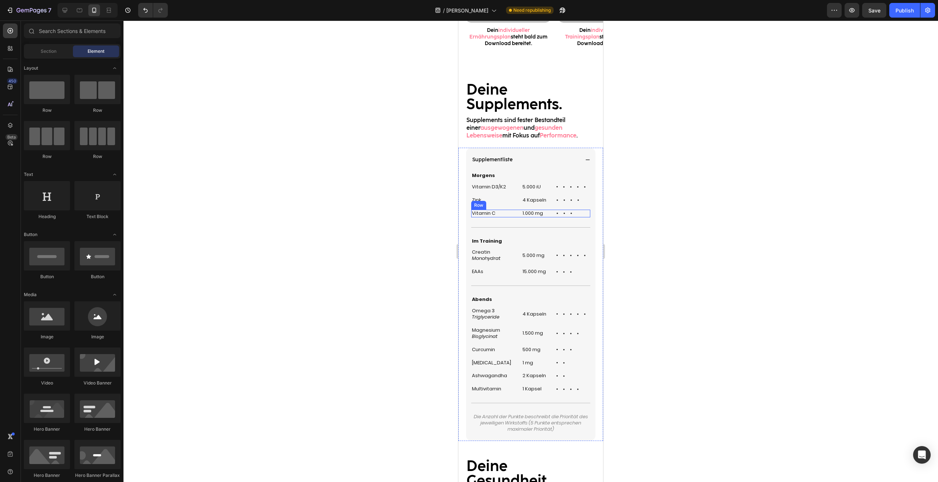
click at [514, 214] on div "Vitamin C Heading 1.000 mg Heading Icon Icon Icon Icon Icon Icon List Row" at bounding box center [530, 214] width 119 height 8
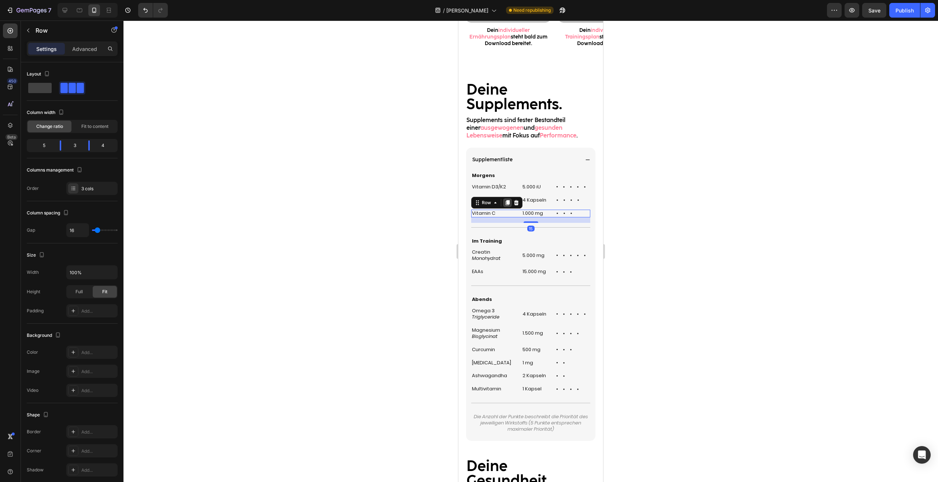
click at [511, 206] on div at bounding box center [507, 202] width 9 height 9
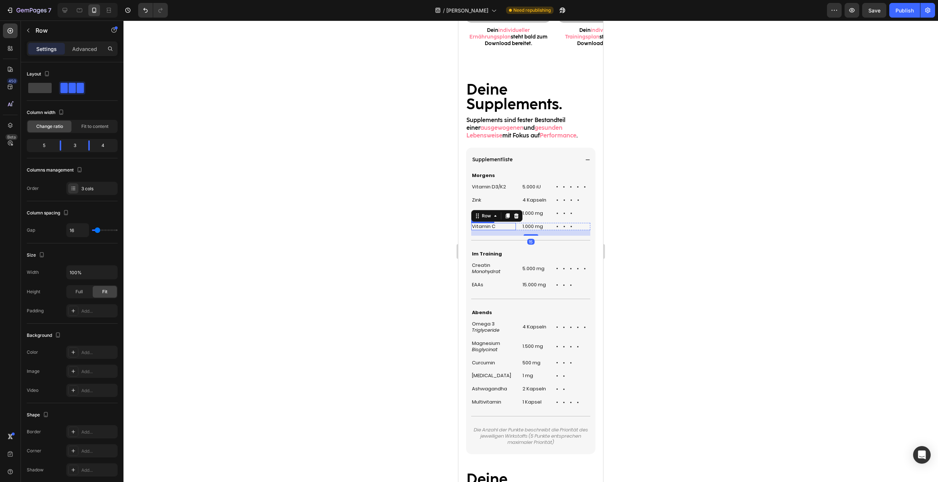
click at [491, 226] on h2 "Vitamin C" at bounding box center [493, 227] width 45 height 8
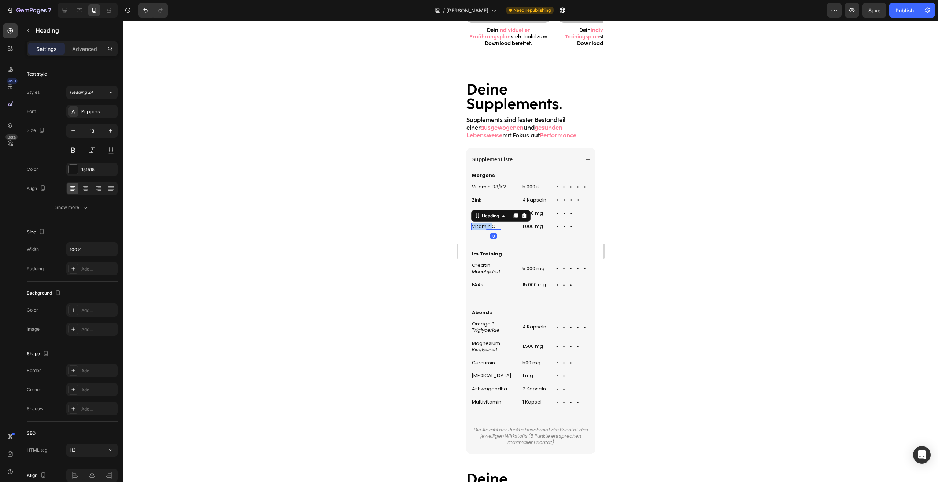
click at [491, 226] on h2 "Vitamin C" at bounding box center [493, 227] width 45 height 8
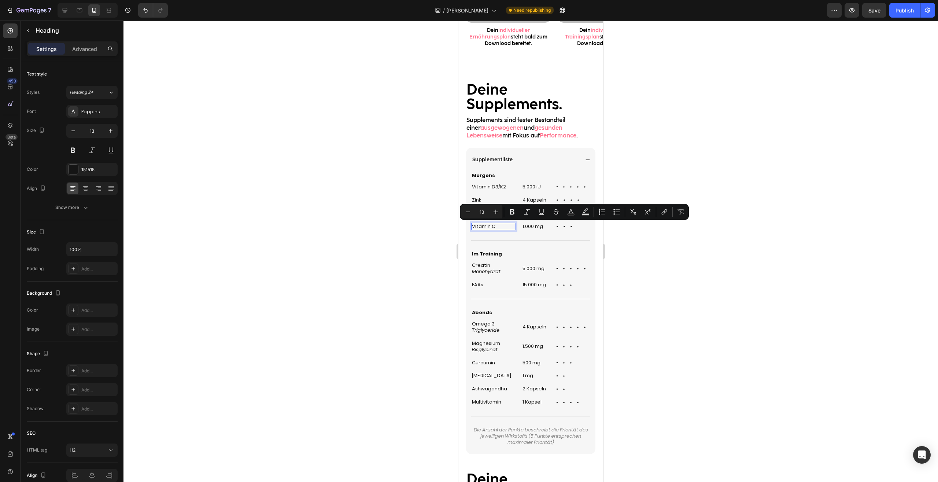
click at [491, 226] on p "Vitamin C" at bounding box center [493, 226] width 43 height 6
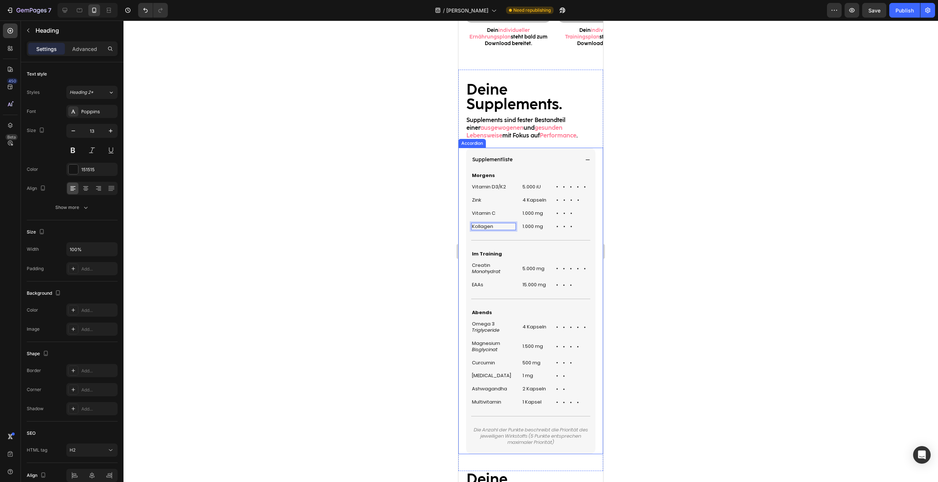
click at [535, 225] on h2 "1.000 mg" at bounding box center [535, 227] width 27 height 8
click at [535, 225] on p "1.000 mg" at bounding box center [534, 226] width 25 height 6
click at [811, 241] on div at bounding box center [530, 251] width 814 height 461
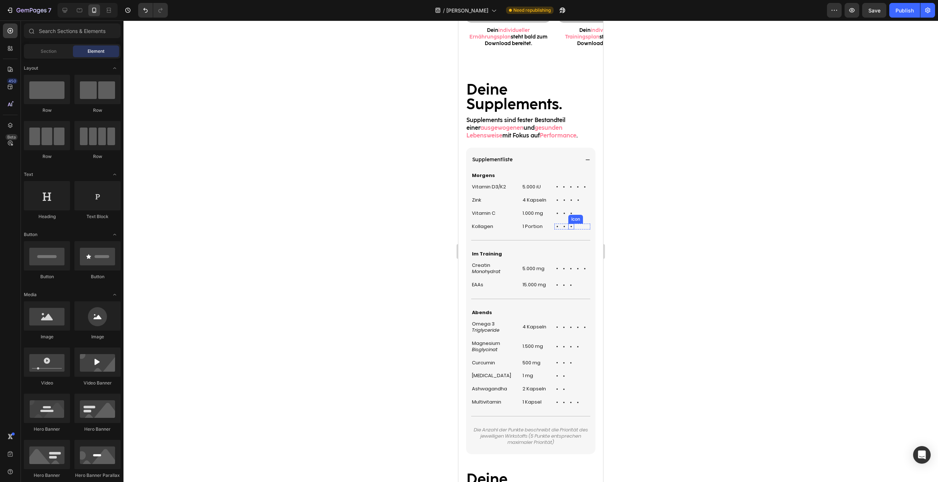
click at [568, 227] on icon at bounding box center [571, 226] width 6 height 6
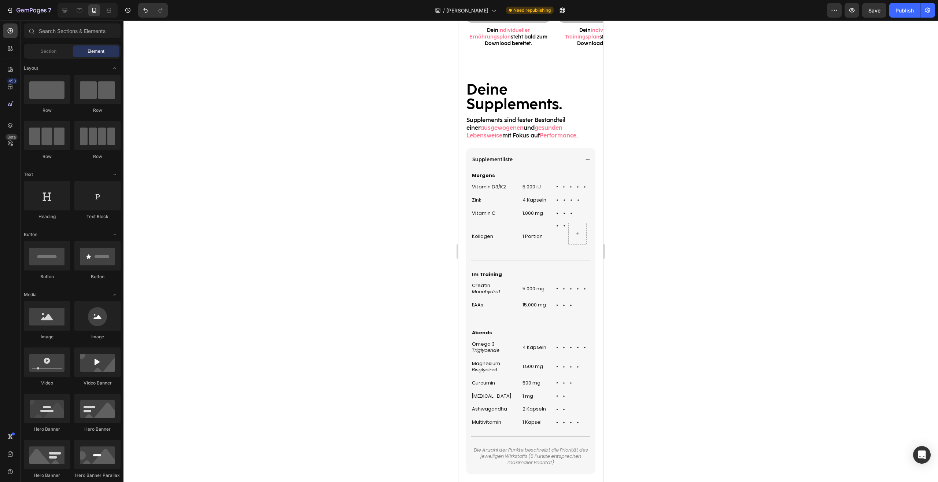
click at [667, 274] on div at bounding box center [530, 251] width 814 height 461
click at [151, 11] on button "Undo/Redo" at bounding box center [145, 10] width 15 height 15
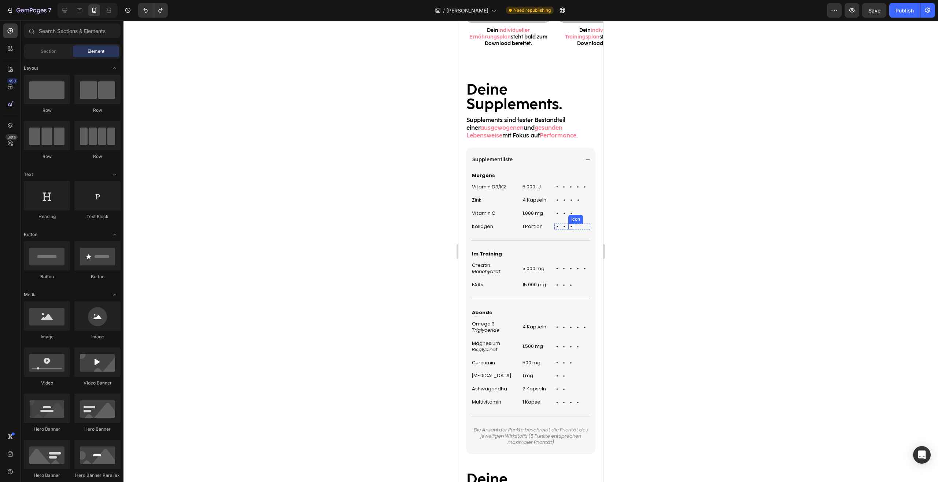
click at [571, 226] on icon at bounding box center [571, 226] width 1 height 1
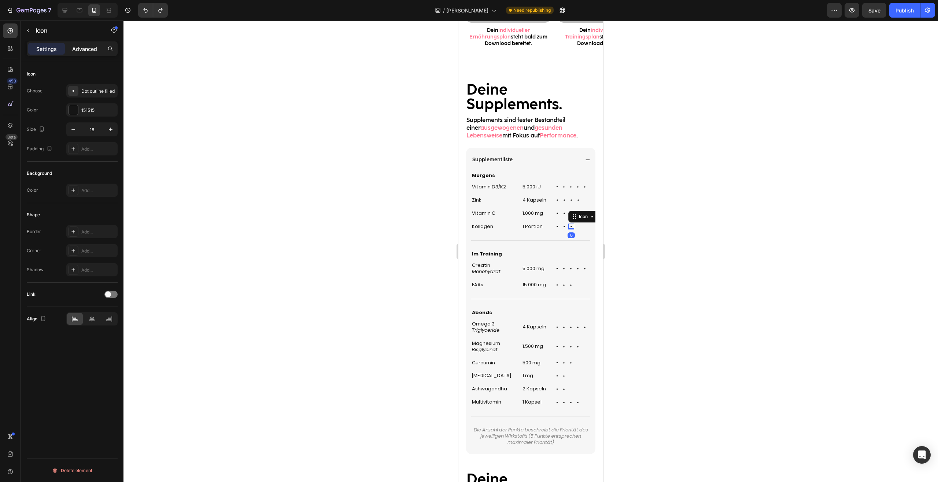
click at [84, 55] on div "Settings Advanced" at bounding box center [72, 48] width 91 height 15
click at [84, 53] on div "Advanced" at bounding box center [84, 49] width 37 height 12
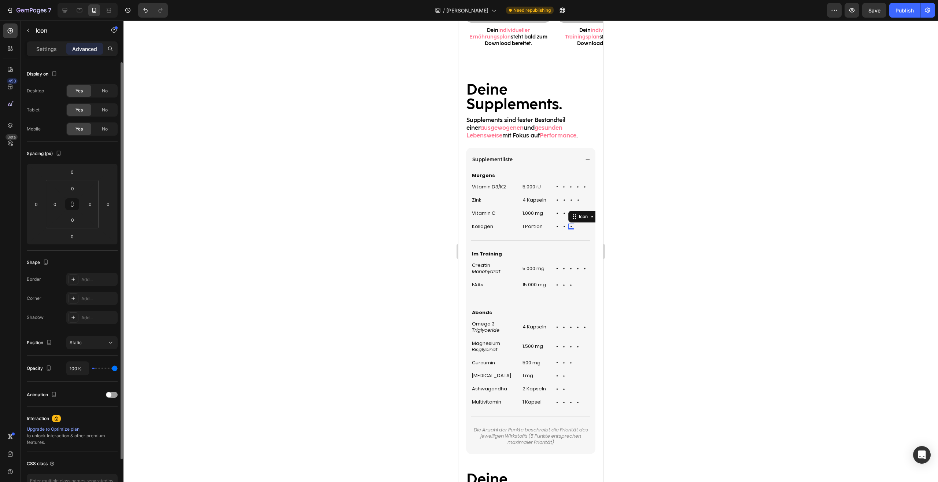
type input "0%"
drag, startPoint x: 69, startPoint y: 367, endPoint x: 18, endPoint y: 367, distance: 50.9
type input "0"
click at [92, 367] on input "range" at bounding box center [105, 367] width 26 height 1
type input "0%"
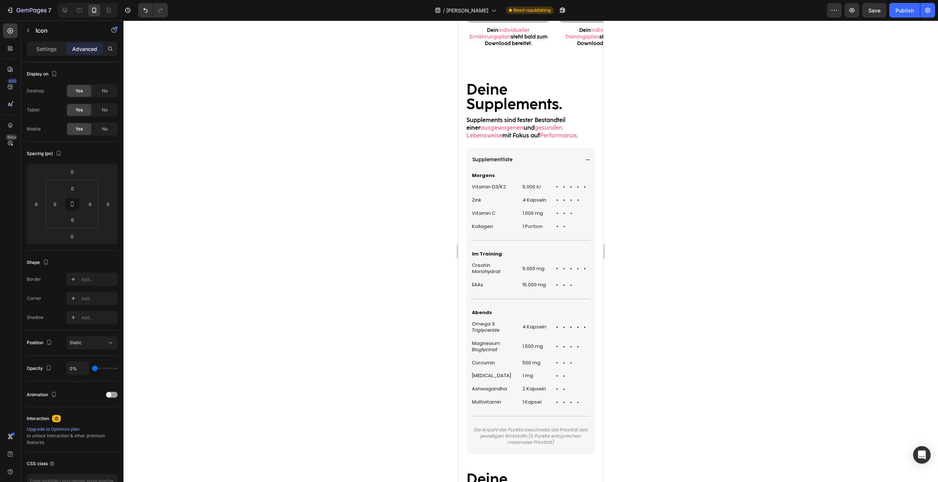
click at [711, 303] on div at bounding box center [530, 251] width 814 height 461
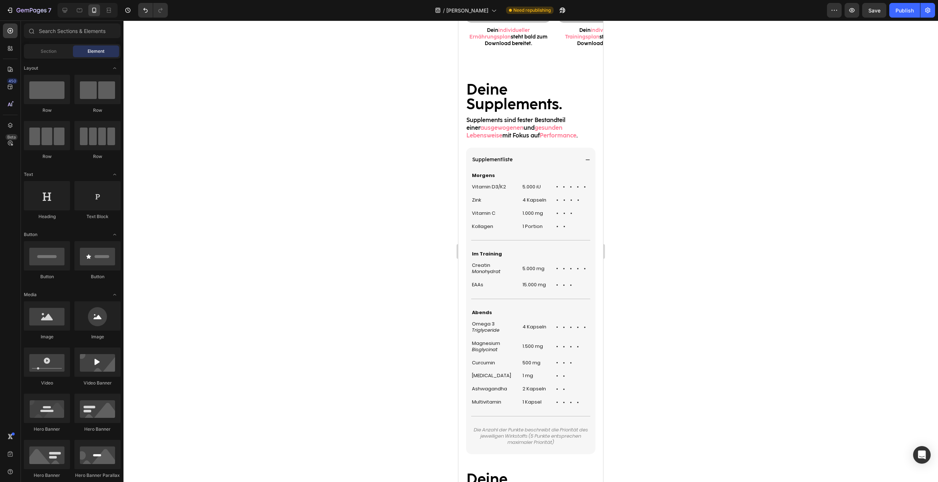
click at [667, 225] on div at bounding box center [530, 251] width 814 height 461
click at [519, 242] on div "Title Line" at bounding box center [530, 240] width 119 height 9
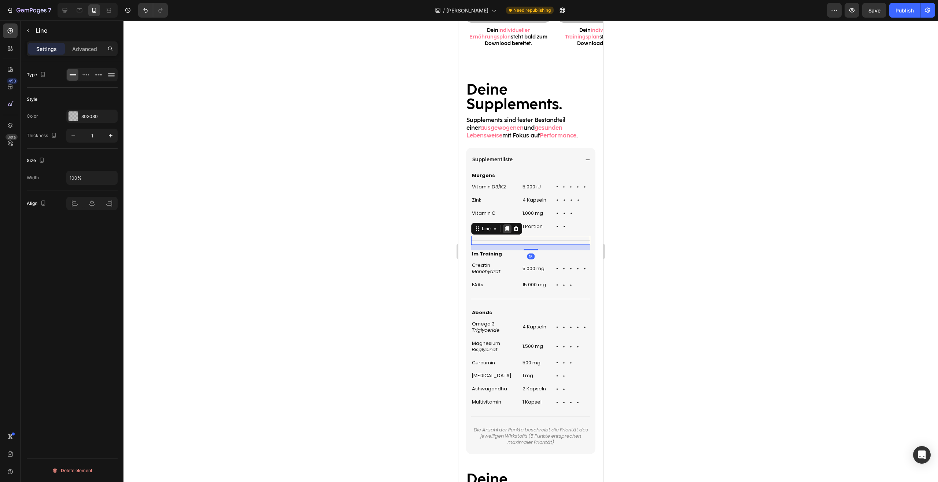
click at [507, 229] on icon at bounding box center [507, 228] width 4 height 5
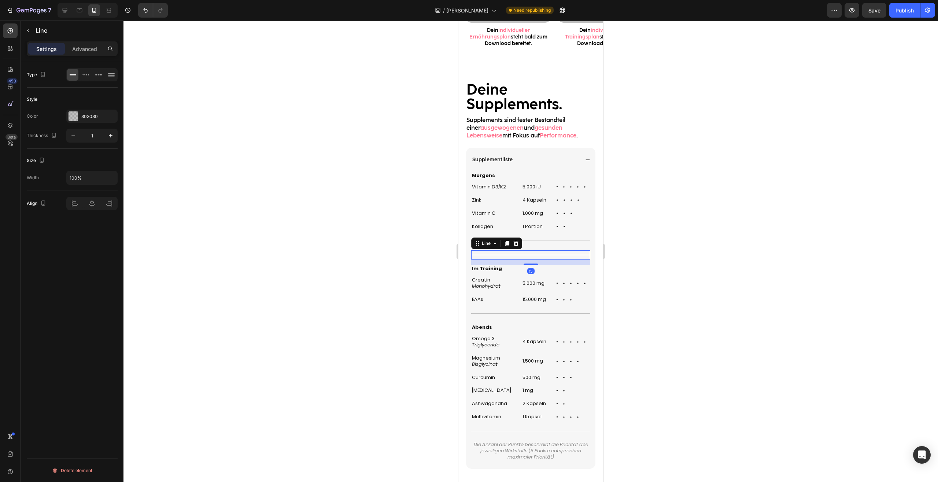
click at [490, 266] on h2 "Im Training" at bounding box center [530, 269] width 119 height 8
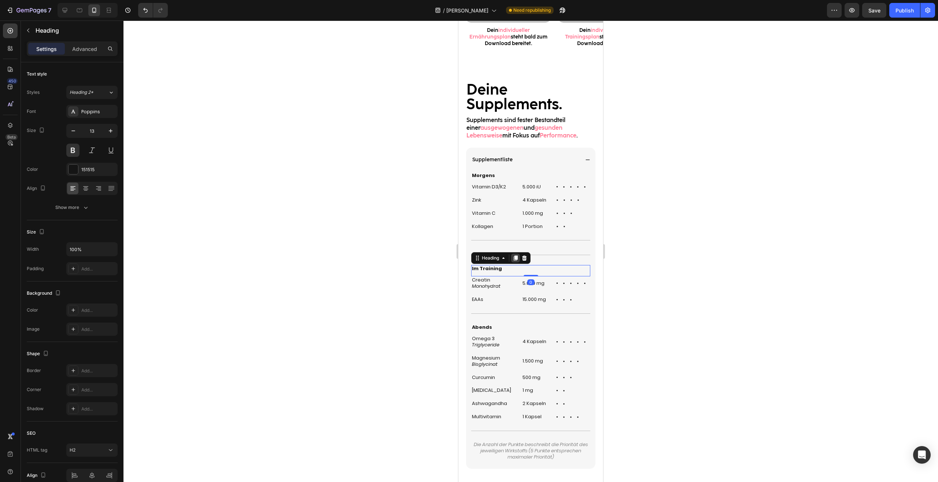
click at [512, 256] on div at bounding box center [515, 258] width 9 height 9
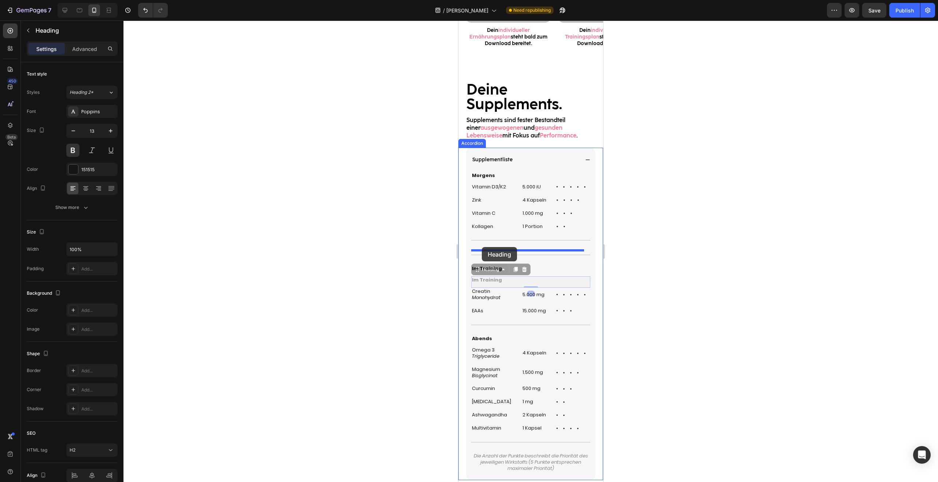
drag, startPoint x: 479, startPoint y: 269, endPoint x: 482, endPoint y: 247, distance: 21.8
click at [482, 247] on div "Mobile ( 395 px) iPhone 13 Mini iPhone 13 Pro iPhone 11 Pro Max iPhone 15 Pro M…" at bounding box center [530, 97] width 145 height 1947
click at [486, 252] on h2 "Im Training" at bounding box center [530, 254] width 119 height 8
click at [486, 252] on p "Im Training" at bounding box center [531, 254] width 118 height 6
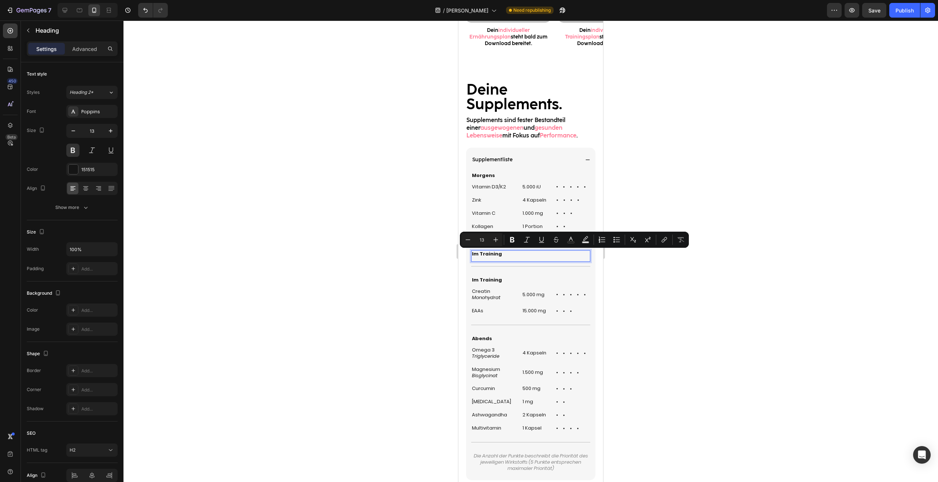
click at [486, 252] on p "Im Training" at bounding box center [531, 254] width 118 height 6
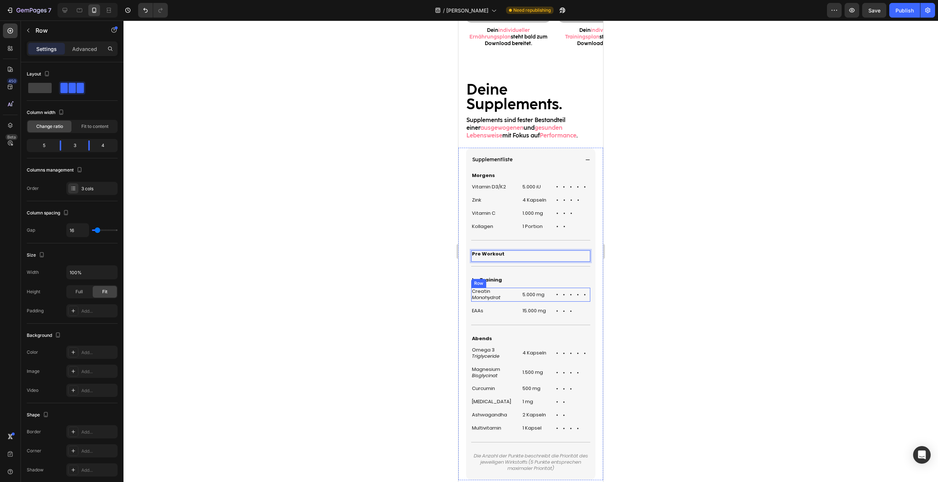
click at [513, 298] on div "Creatin Monohydrat Heading 5.000 mg Heading Icon Icon Icon Icon Icon Icon List …" at bounding box center [530, 295] width 119 height 14
click at [474, 277] on div "Row" at bounding box center [486, 280] width 27 height 9
click at [504, 280] on div at bounding box center [507, 280] width 9 height 9
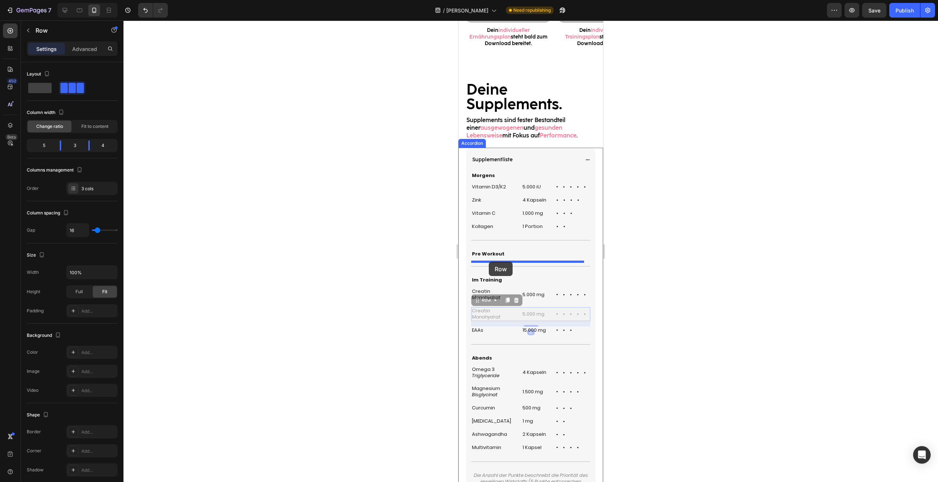
drag, startPoint x: 478, startPoint y: 303, endPoint x: 489, endPoint y: 262, distance: 42.8
click at [489, 262] on div "Mobile ( 395 px) iPhone 13 Mini iPhone 13 Pro iPhone 11 Pro Max iPhone 15 Pro M…" at bounding box center [530, 107] width 145 height 1966
click at [698, 271] on div at bounding box center [530, 251] width 814 height 461
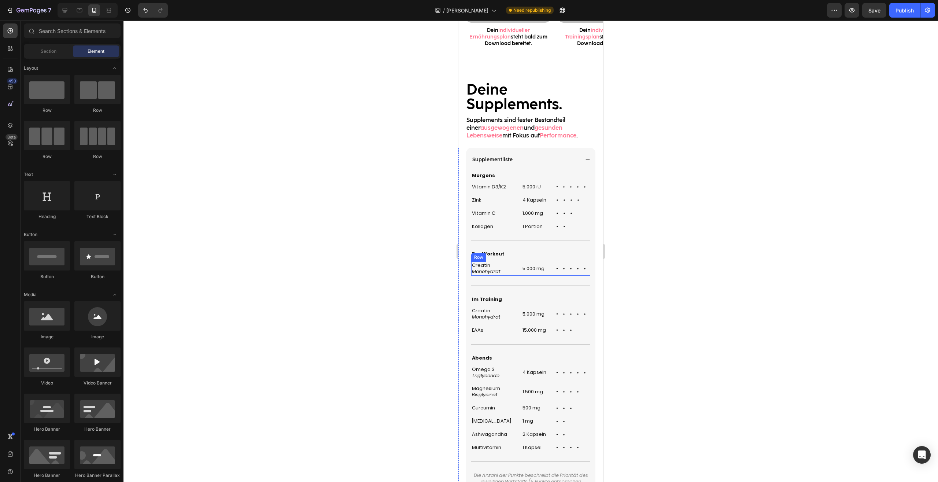
click at [484, 265] on h2 "Creatin Monohydrat" at bounding box center [493, 269] width 45 height 14
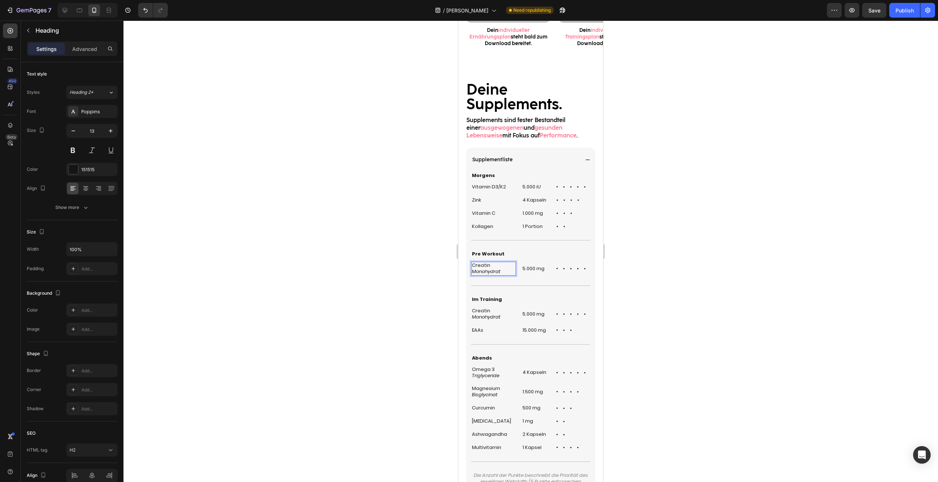
click at [500, 269] on icon "Monohydrat" at bounding box center [486, 271] width 29 height 7
drag, startPoint x: 505, startPoint y: 271, endPoint x: 467, endPoint y: 264, distance: 39.2
click at [471, 265] on h2 "Creatin Monohydrat" at bounding box center [493, 269] width 45 height 14
click at [522, 265] on h2 "5.000 mg" at bounding box center [535, 266] width 27 height 8
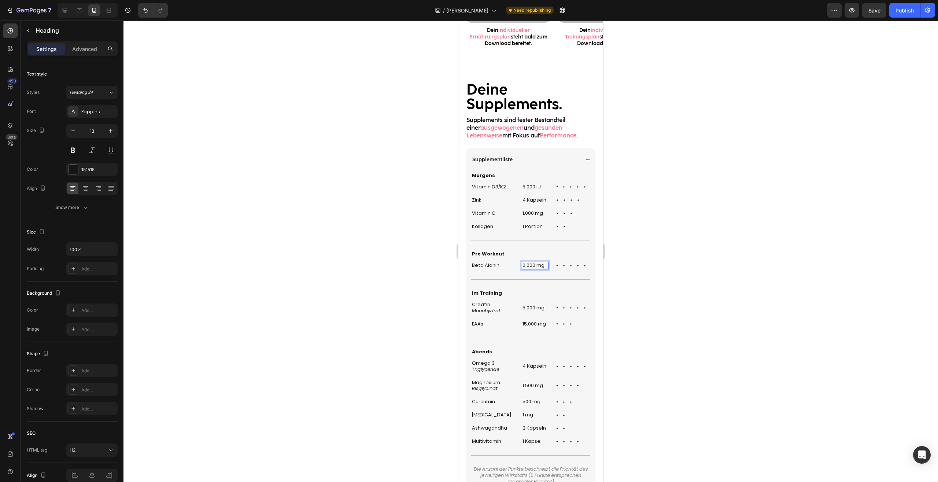
click at [673, 247] on div at bounding box center [530, 251] width 814 height 461
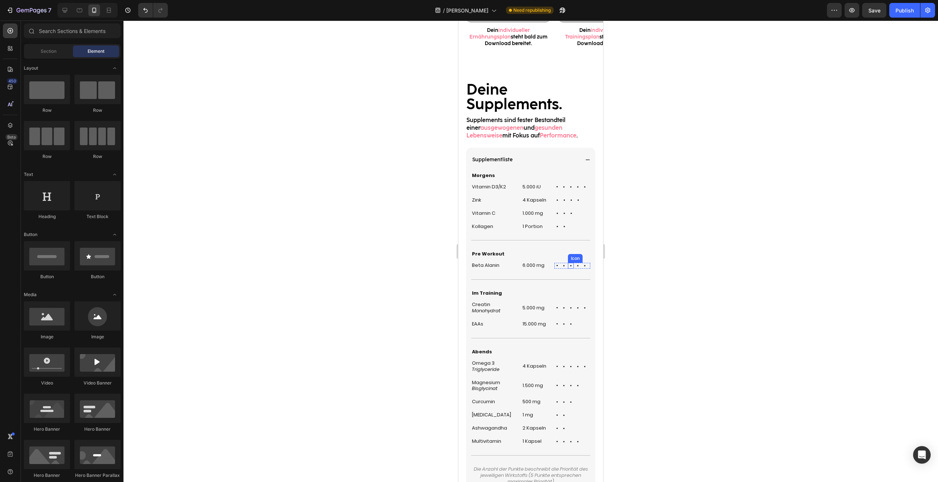
click at [575, 264] on icon at bounding box center [578, 266] width 6 height 6
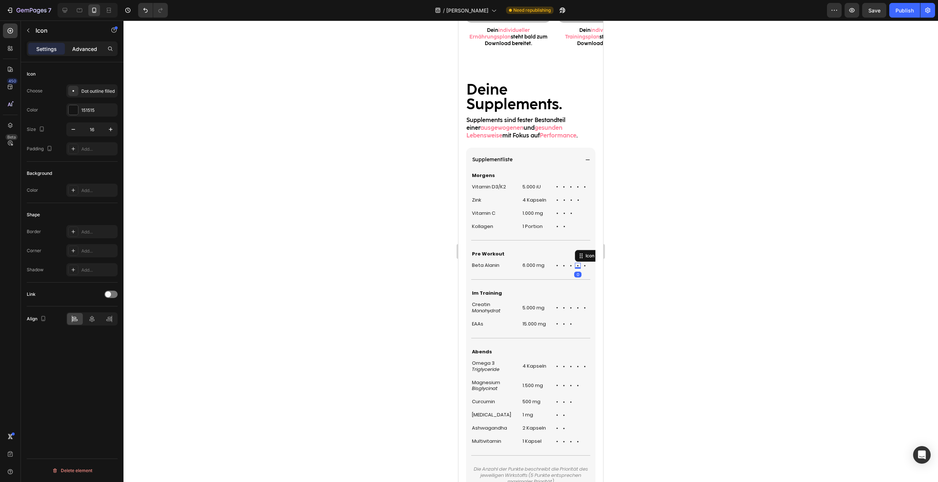
click at [79, 47] on p "Advanced" at bounding box center [84, 49] width 25 height 8
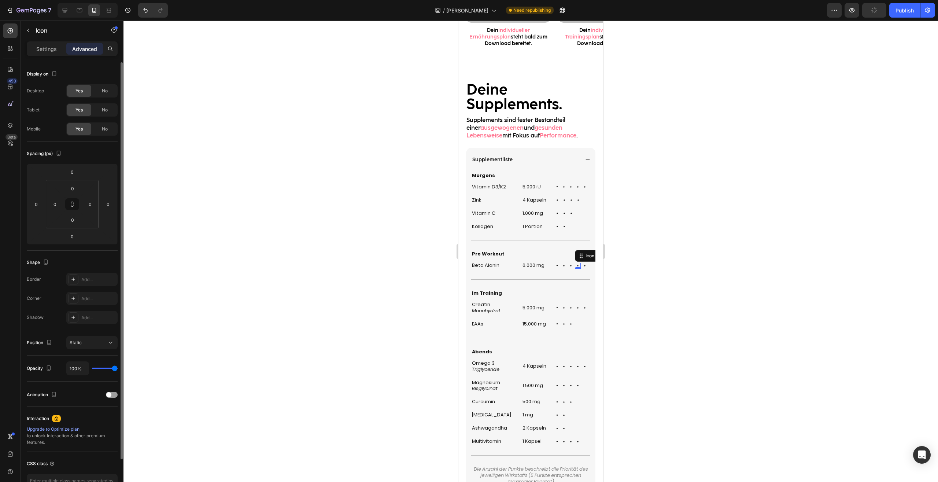
drag, startPoint x: 82, startPoint y: 371, endPoint x: 59, endPoint y: 371, distance: 23.1
click at [59, 371] on div "Opacity 100%" at bounding box center [72, 368] width 91 height 14
type input "98%"
type input "98"
type input "90%"
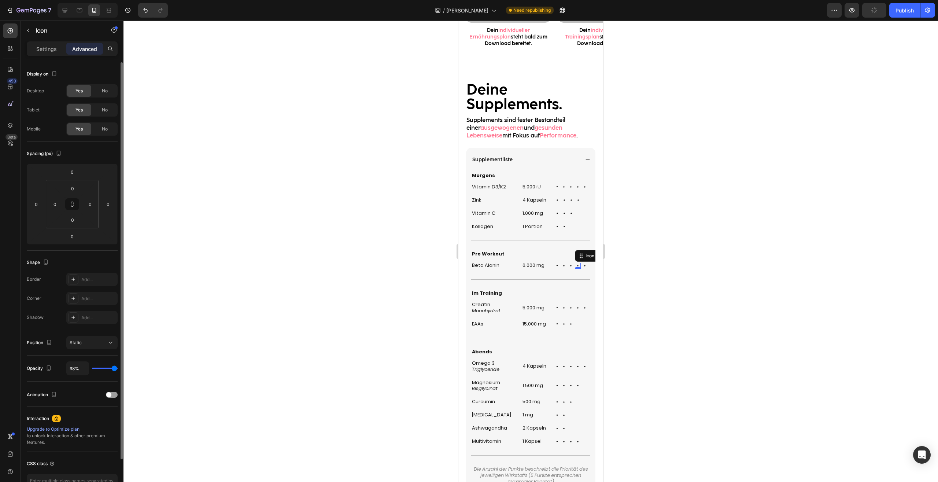
type input "90"
type input "79%"
type input "79"
type input "62%"
type input "62"
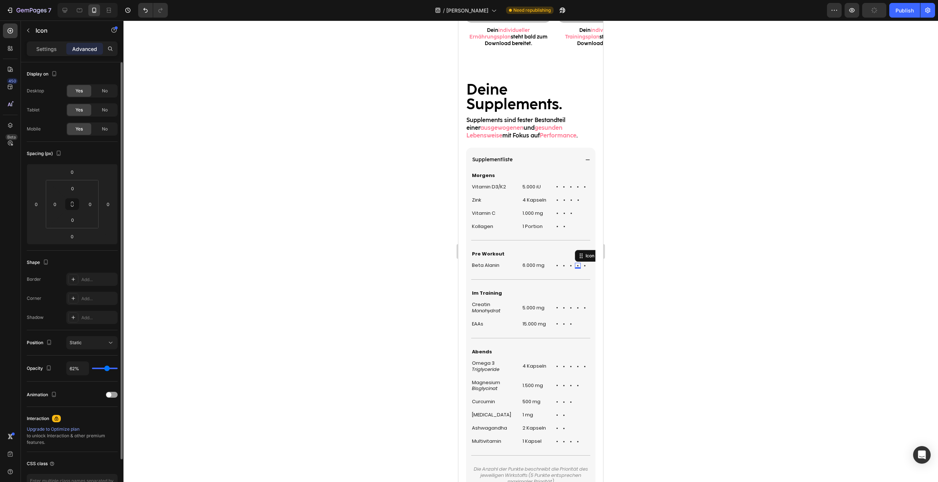
type input "38%"
type input "38"
type input "4%"
type input "4"
type input "0%"
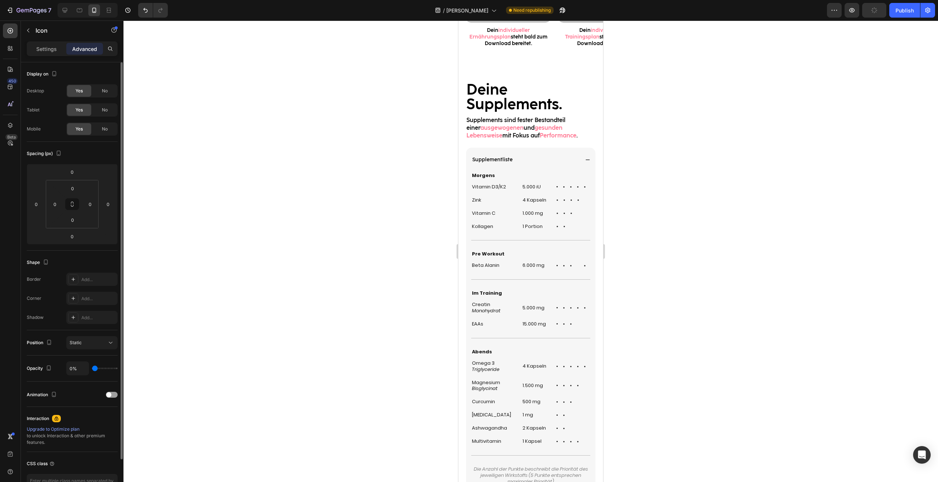
drag, startPoint x: 114, startPoint y: 371, endPoint x: 44, endPoint y: 369, distance: 70.4
type input "0"
click at [92, 369] on input "range" at bounding box center [105, 367] width 26 height 1
type input "0%"
click at [584, 266] on icon at bounding box center [584, 265] width 1 height 1
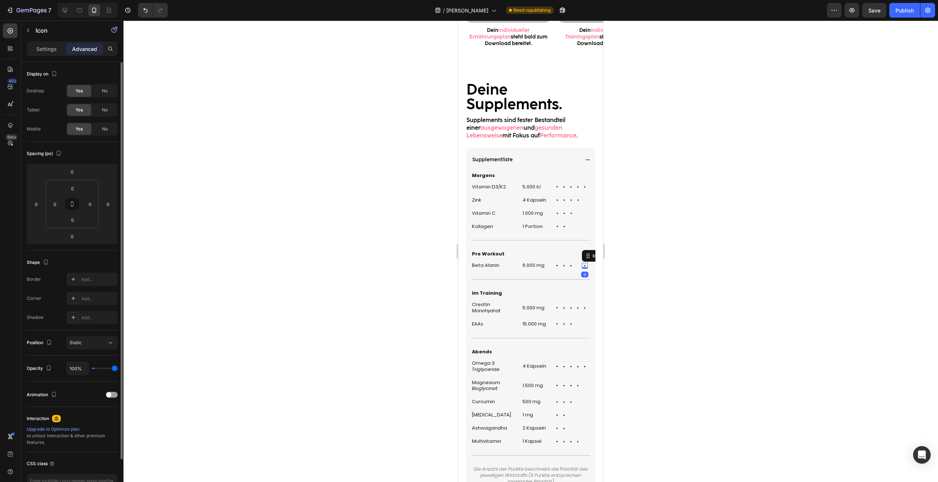
type input "0%"
drag, startPoint x: 73, startPoint y: 368, endPoint x: 37, endPoint y: 369, distance: 35.5
type input "0"
click at [92, 369] on input "range" at bounding box center [105, 367] width 26 height 1
type input "0%"
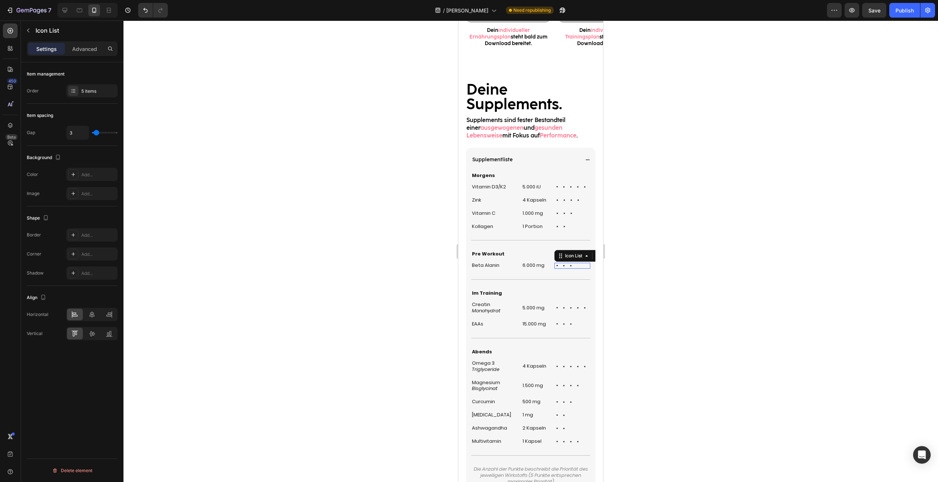
click at [563, 266] on div "Icon Icon Icon Icon Icon" at bounding box center [572, 266] width 36 height 6
click at [568, 266] on icon at bounding box center [571, 266] width 6 height 6
click at [90, 42] on div "Settings Advanced" at bounding box center [72, 48] width 91 height 15
click at [87, 49] on p "Advanced" at bounding box center [84, 49] width 25 height 8
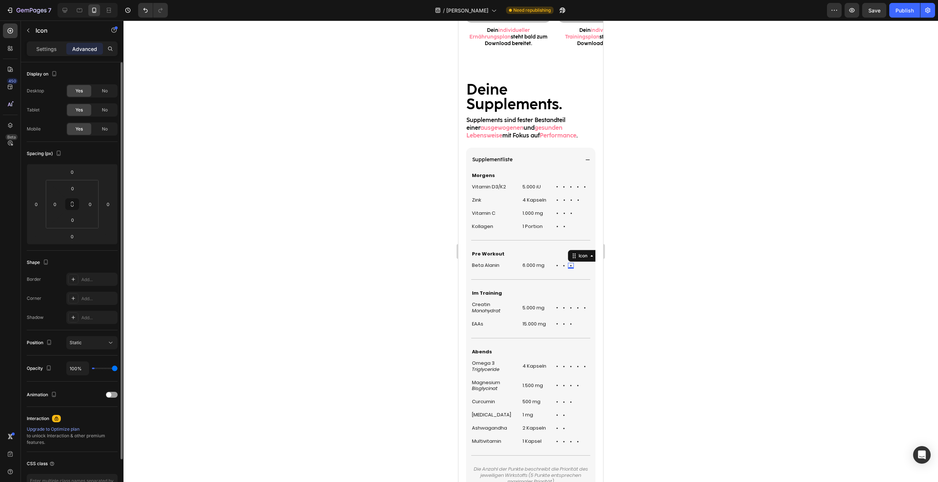
type input "0%"
drag, startPoint x: 82, startPoint y: 366, endPoint x: 69, endPoint y: 366, distance: 13.2
type input "0"
click at [92, 367] on input "range" at bounding box center [105, 367] width 26 height 1
type input "0%"
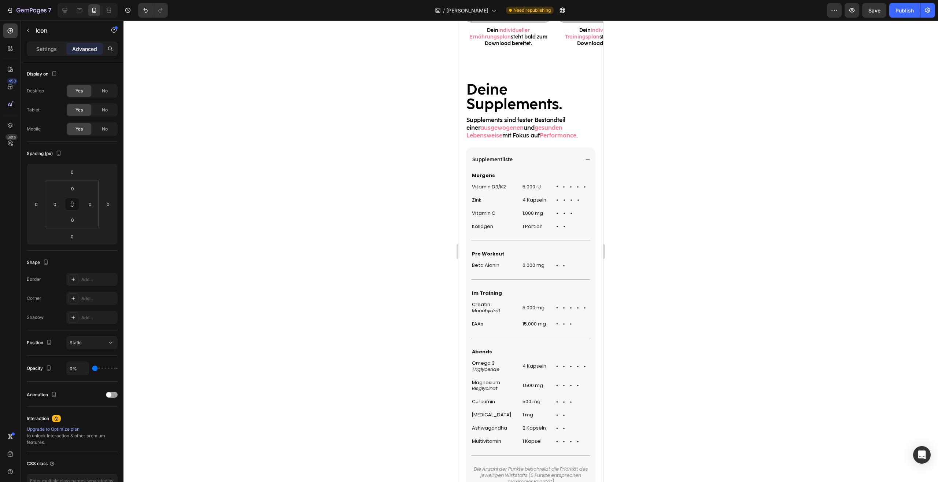
click at [685, 280] on div at bounding box center [530, 251] width 814 height 461
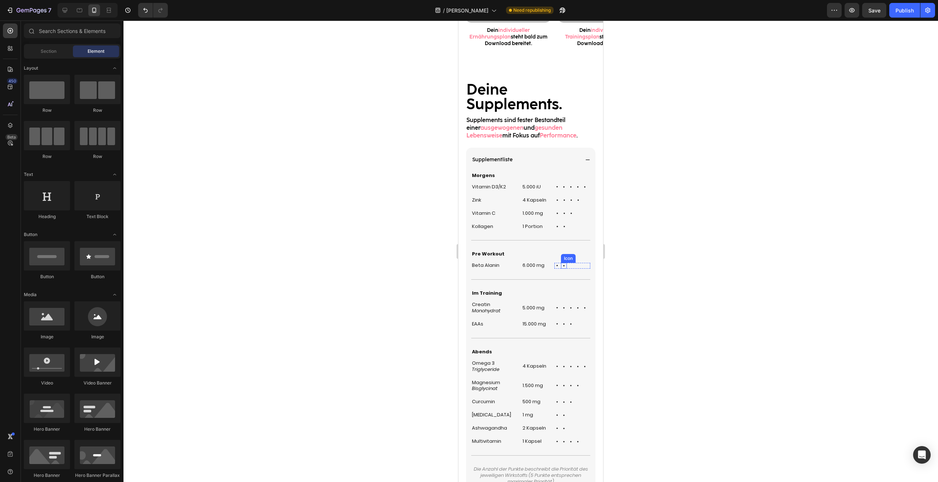
click at [561, 266] on icon at bounding box center [564, 266] width 6 height 6
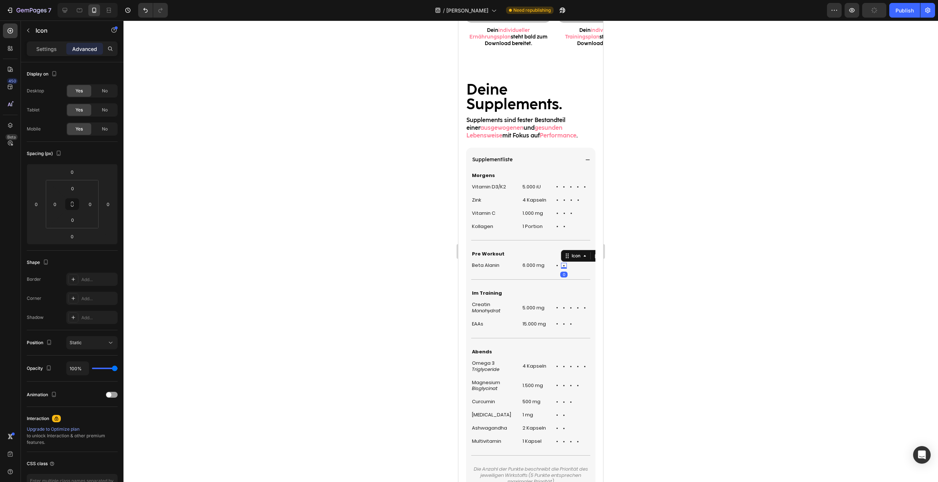
click at [762, 240] on div at bounding box center [530, 251] width 814 height 461
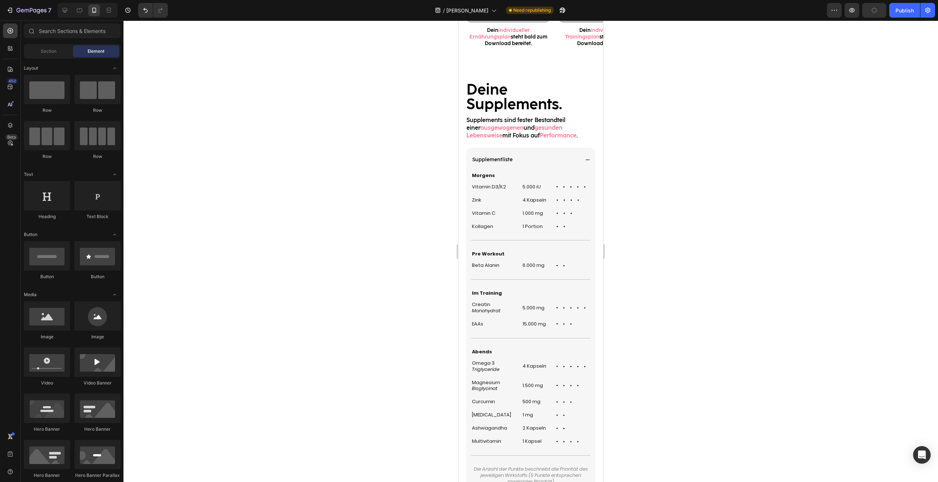
click at [762, 240] on div at bounding box center [530, 251] width 814 height 461
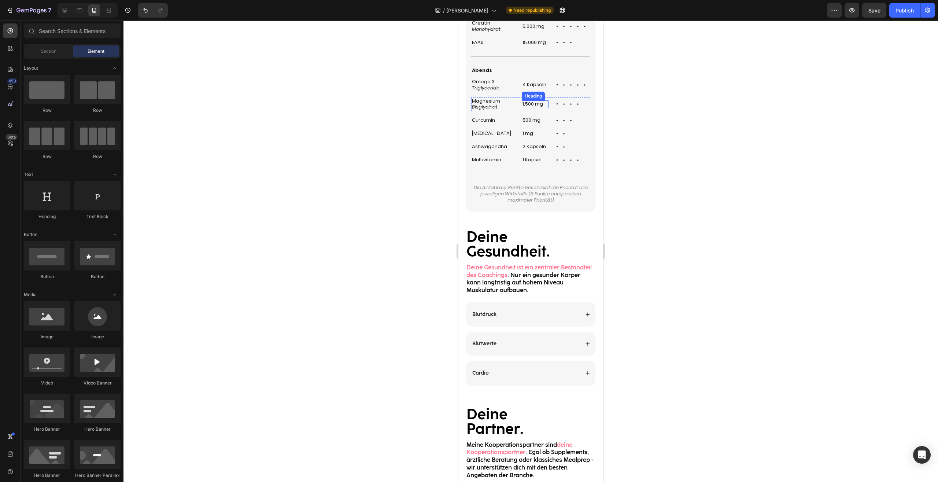
scroll to position [1196, 0]
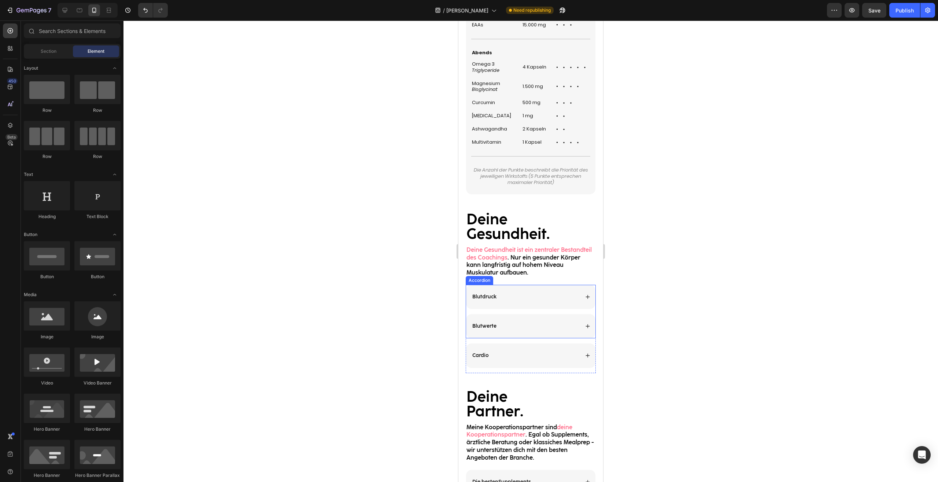
click at [577, 295] on div "Blutdruck" at bounding box center [530, 297] width 129 height 24
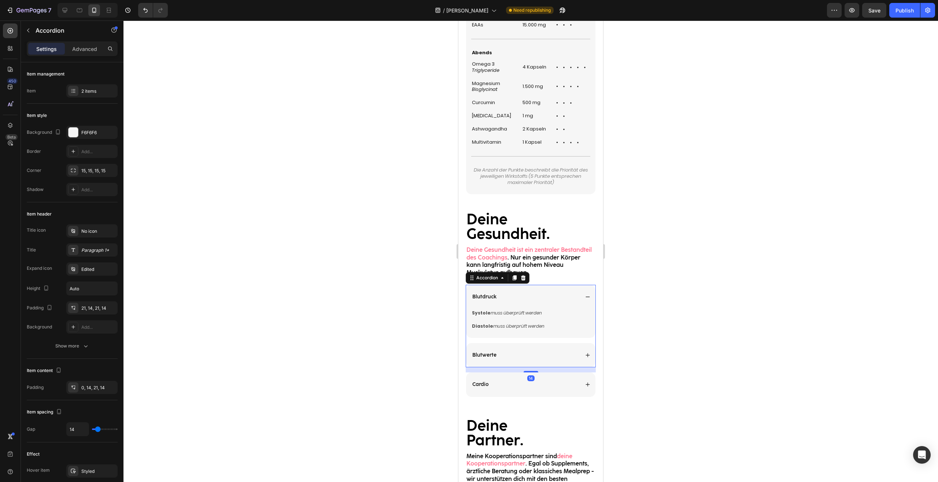
click at [585, 295] on icon at bounding box center [587, 296] width 5 height 5
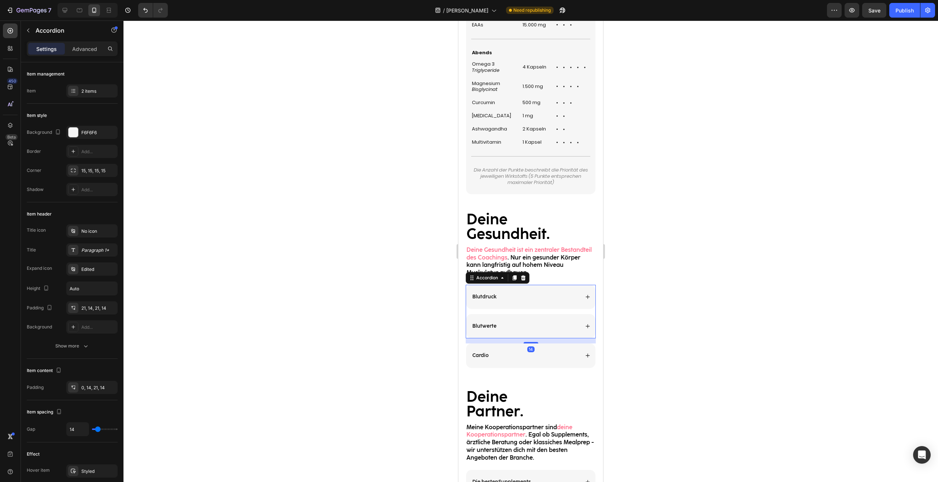
click at [579, 321] on div "Blutwerte" at bounding box center [530, 326] width 129 height 24
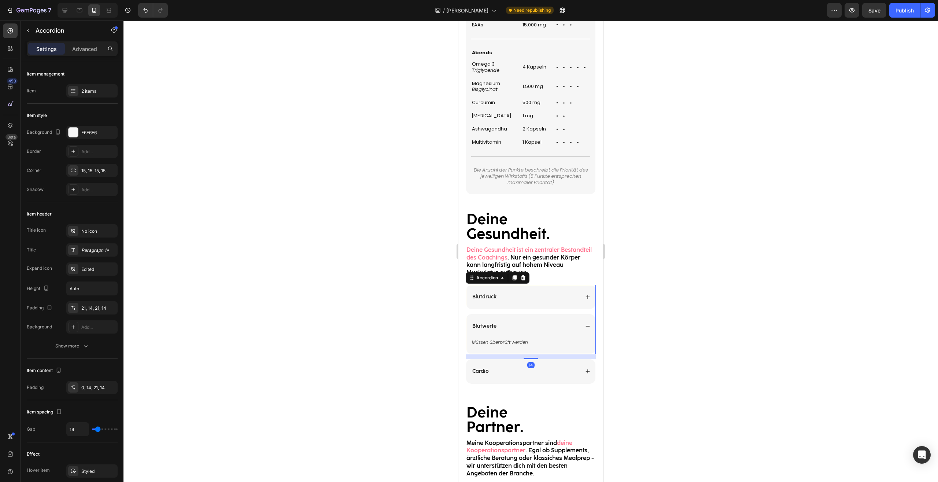
click at [579, 321] on div "Blutwerte" at bounding box center [530, 326] width 129 height 24
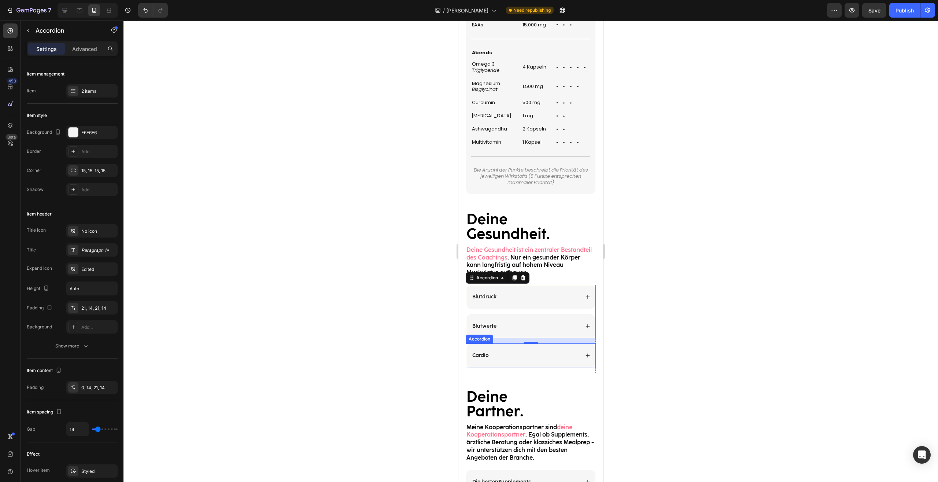
click at [585, 354] on icon at bounding box center [587, 355] width 5 height 5
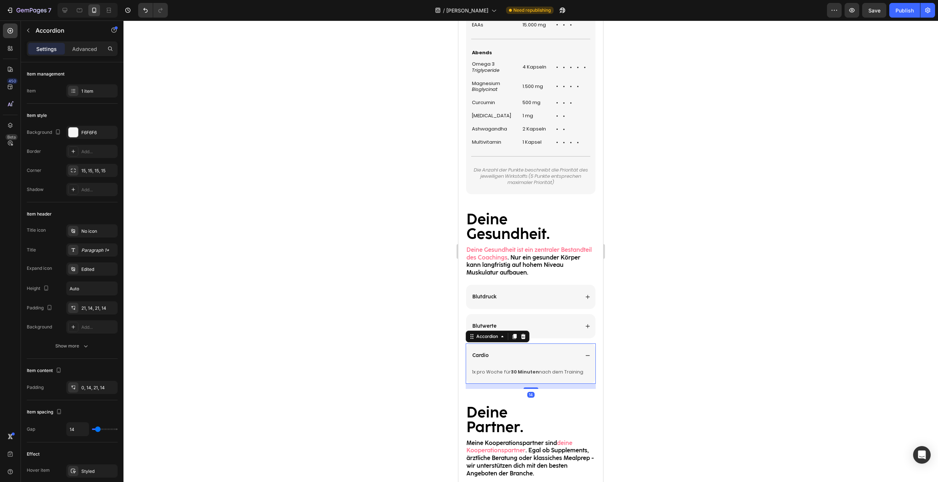
click at [585, 350] on div "Cardio" at bounding box center [530, 355] width 129 height 24
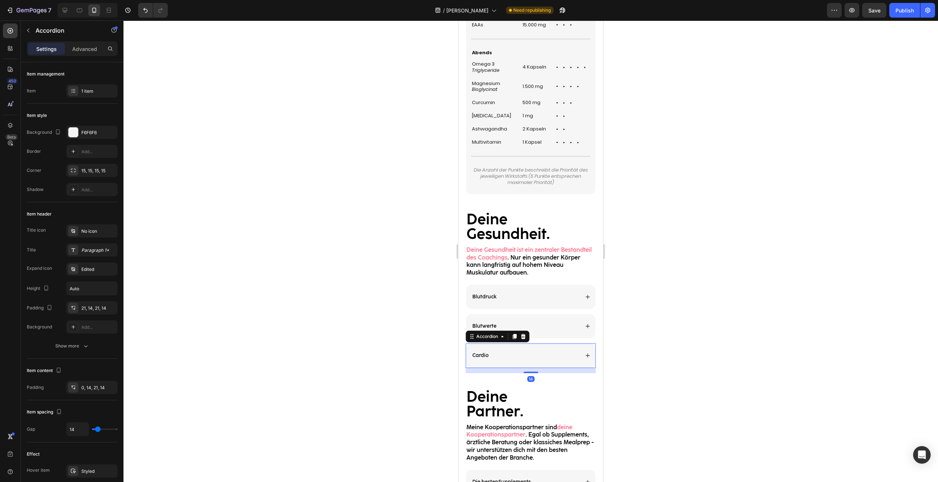
click at [585, 350] on div "Cardio" at bounding box center [530, 355] width 129 height 24
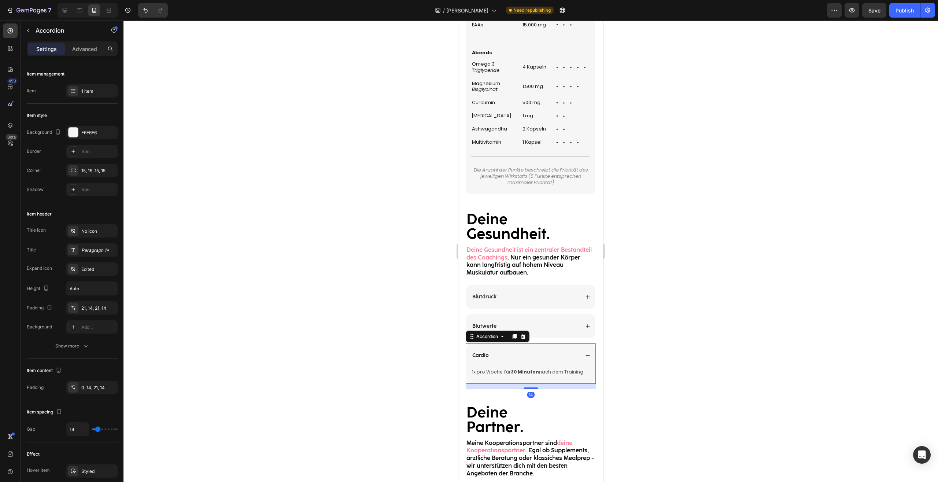
click at [585, 350] on div "Cardio" at bounding box center [530, 355] width 129 height 24
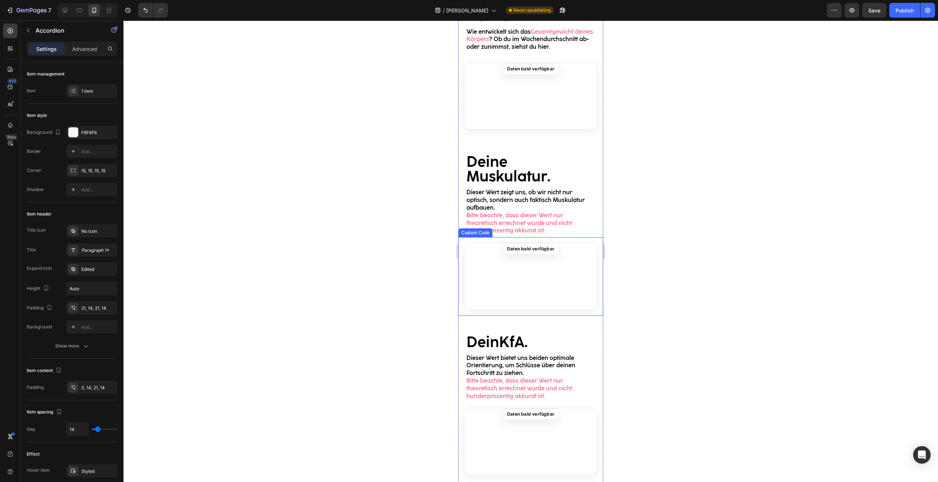
scroll to position [0, 0]
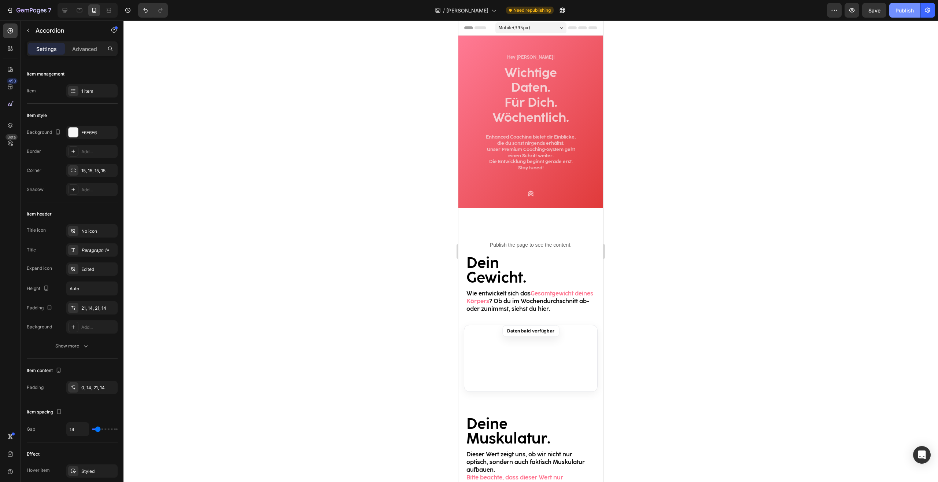
click at [898, 10] on div "Publish" at bounding box center [904, 11] width 18 height 8
click at [26, 5] on button "7" at bounding box center [29, 10] width 52 height 15
